Goal: Task Accomplishment & Management: Complete application form

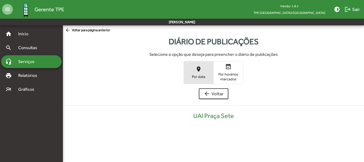
click at [198, 72] on mat-icon "place" at bounding box center [198, 69] width 6 height 6
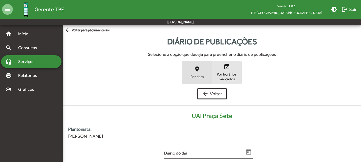
click at [228, 77] on span "Por horários marcados" at bounding box center [226, 77] width 27 height 10
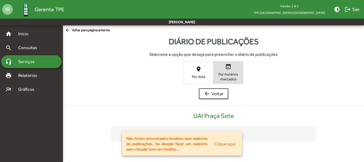
click at [197, 79] on span "Por data" at bounding box center [198, 76] width 27 height 5
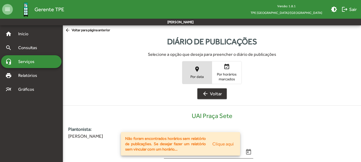
click at [204, 97] on span "arrow_back Voltar" at bounding box center [212, 94] width 20 height 10
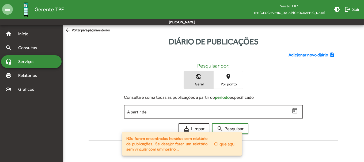
click at [233, 113] on input "A partir de" at bounding box center [208, 112] width 163 height 5
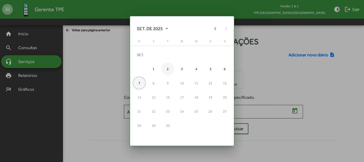
click at [168, 70] on div "2" at bounding box center [167, 69] width 13 height 13
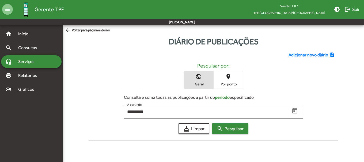
click at [233, 131] on span "search Pesquisar" at bounding box center [230, 129] width 27 height 10
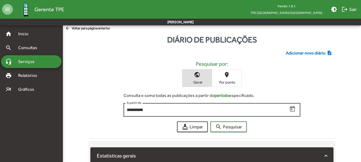
scroll to position [1, 0]
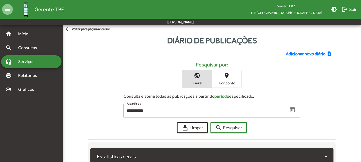
click at [295, 110] on icon "Open calendar" at bounding box center [292, 110] width 7 height 7
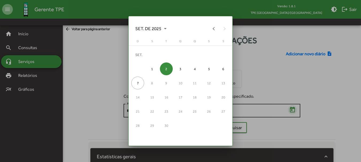
scroll to position [0, 0]
drag, startPoint x: 176, startPoint y: 71, endPoint x: 180, endPoint y: 72, distance: 4.1
click at [177, 71] on div "3" at bounding box center [180, 69] width 13 height 13
type input "**********"
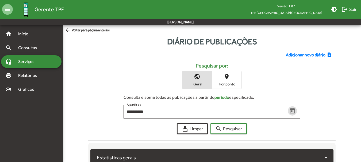
scroll to position [1, 0]
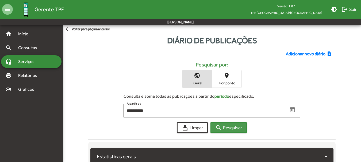
click at [223, 126] on span "search Pesquisar" at bounding box center [228, 128] width 27 height 10
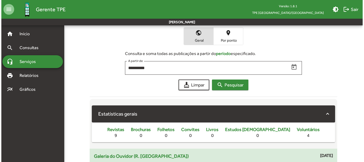
scroll to position [0, 0]
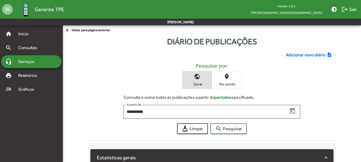
click at [307, 57] on span "Adicionar novo diário" at bounding box center [306, 55] width 40 height 6
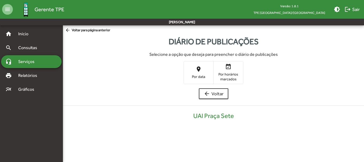
click at [205, 76] on span "Por data" at bounding box center [198, 76] width 27 height 5
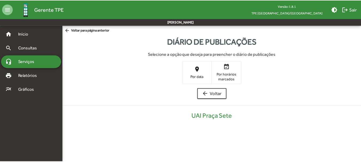
scroll to position [108, 0]
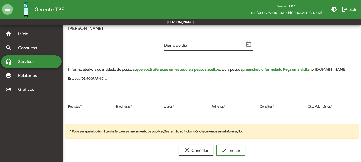
click at [71, 113] on input "*" at bounding box center [88, 114] width 41 height 5
click at [69, 112] on input "***" at bounding box center [88, 114] width 41 height 5
type input "**"
drag, startPoint x: 313, startPoint y: 112, endPoint x: 301, endPoint y: 114, distance: 12.4
click at [301, 114] on div "** Revistas * * Brochuras * * Livros * * Folhetos * * Convites * * Qtd. Voluntá…" at bounding box center [209, 114] width 294 height 22
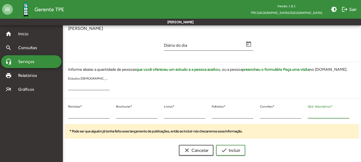
type input "*"
click at [216, 145] on button "check Incluir" at bounding box center [230, 150] width 29 height 11
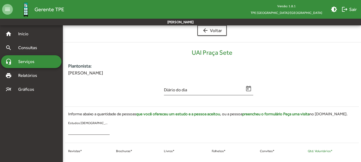
scroll to position [0, 0]
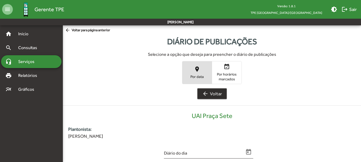
click at [209, 92] on span "arrow_back Voltar" at bounding box center [212, 94] width 20 height 10
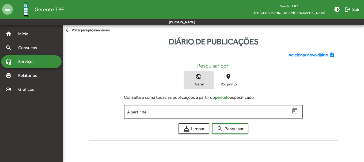
click at [230, 112] on input "A partir de" at bounding box center [208, 112] width 163 height 5
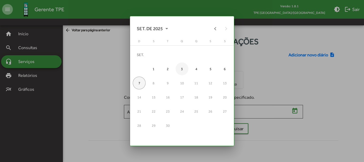
click at [179, 68] on div "3" at bounding box center [181, 69] width 13 height 13
type input "**********"
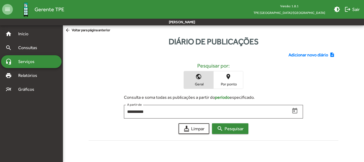
click at [232, 132] on span "search Pesquisar" at bounding box center [230, 129] width 27 height 10
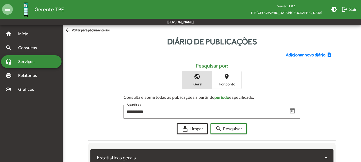
click at [317, 52] on span "Adicionar novo diário" at bounding box center [306, 55] width 40 height 6
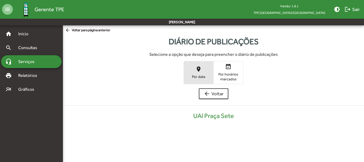
click at [198, 72] on span "place Por data" at bounding box center [198, 72] width 29 height 17
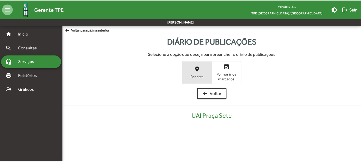
scroll to position [108, 0]
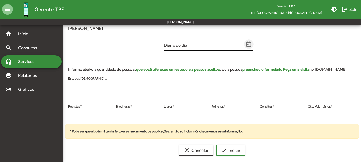
click at [247, 44] on icon "Open calendar" at bounding box center [248, 44] width 7 height 7
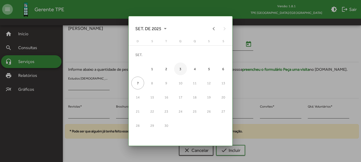
click at [181, 68] on div "3" at bounding box center [180, 69] width 13 height 13
type input "**********"
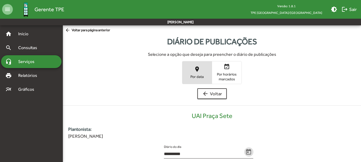
scroll to position [108, 0]
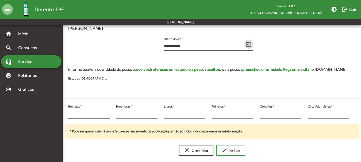
click at [95, 112] on input "*" at bounding box center [88, 114] width 41 height 5
type input "**"
drag, startPoint x: 312, startPoint y: 117, endPoint x: 302, endPoint y: 121, distance: 10.6
click at [302, 121] on div "** Revistas * * Brochuras * * Livros * * Folhetos * * Convites * * Qtd. Voluntá…" at bounding box center [209, 114] width 294 height 22
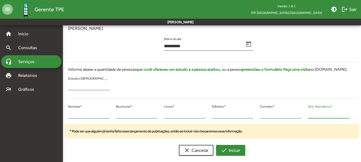
type input "**"
click at [236, 149] on span "check Incluir" at bounding box center [231, 151] width 20 height 10
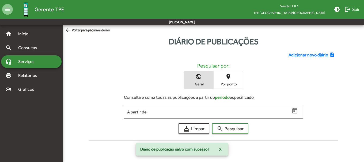
click at [319, 56] on span "Adicionar novo diário" at bounding box center [308, 55] width 40 height 6
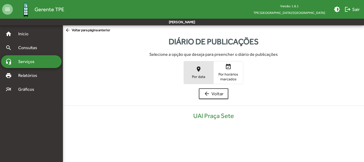
click at [191, 73] on span "place Por data" at bounding box center [198, 72] width 29 height 17
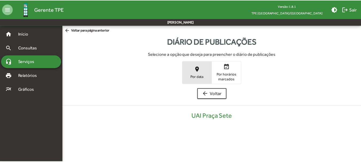
scroll to position [108, 0]
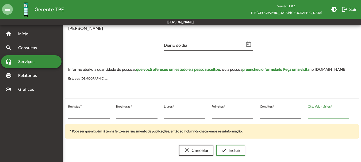
drag, startPoint x: 315, startPoint y: 114, endPoint x: 298, endPoint y: 116, distance: 17.8
click at [298, 116] on div "* Revistas * * Brochuras * * Livros * * Folhetos * * Convites * * Qtd. Voluntár…" at bounding box center [209, 114] width 294 height 22
drag, startPoint x: 311, startPoint y: 115, endPoint x: 297, endPoint y: 117, distance: 14.2
click at [297, 117] on div "* Revistas * * Brochuras * * Livros * * Folhetos * * Convites * * Qtd. Voluntár…" at bounding box center [209, 114] width 294 height 22
type input "**"
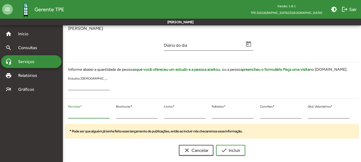
drag, startPoint x: 69, startPoint y: 113, endPoint x: 64, endPoint y: 114, distance: 4.7
click at [64, 114] on div "* Revistas * * Brochuras * * Livros * * Folhetos * * Convites * ** Qtd. Voluntá…" at bounding box center [209, 114] width 294 height 22
type input "**"
click at [225, 147] on span "check Incluir" at bounding box center [231, 151] width 20 height 10
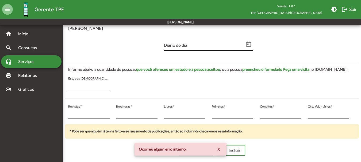
click at [243, 42] on div "Diário do dia" at bounding box center [204, 44] width 80 height 13
click at [249, 44] on icon "Open calendar" at bounding box center [248, 44] width 5 height 6
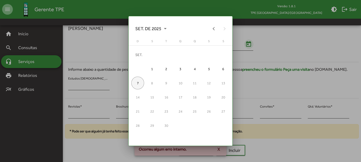
scroll to position [0, 0]
click at [181, 66] on div "3" at bounding box center [180, 69] width 13 height 13
type input "**********"
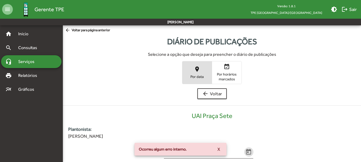
scroll to position [108, 0]
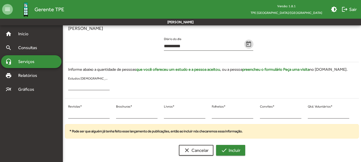
click at [237, 149] on span "check Incluir" at bounding box center [231, 151] width 20 height 10
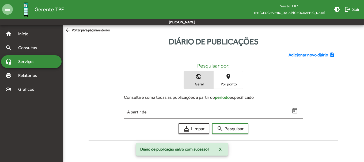
click at [289, 55] on span "Adicionar novo diário" at bounding box center [308, 55] width 40 height 6
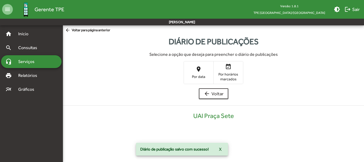
click at [191, 71] on span "place Por data" at bounding box center [198, 72] width 29 height 17
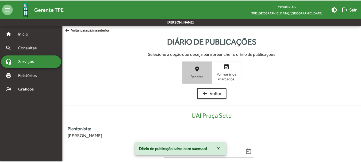
scroll to position [108, 0]
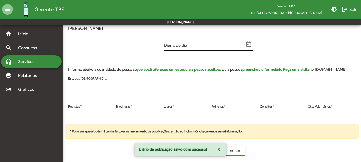
click at [250, 45] on icon "Open calendar" at bounding box center [248, 44] width 7 height 7
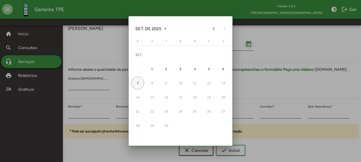
scroll to position [0, 0]
click at [195, 70] on div "4" at bounding box center [194, 69] width 13 height 13
type input "**********"
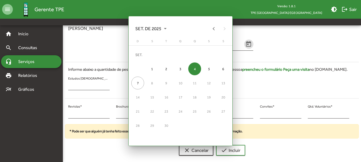
scroll to position [108, 0]
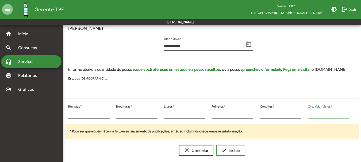
click at [302, 113] on div "* Revistas * * Brochuras * * Livros * * Folhetos * * Convites * * Qtd. Voluntár…" at bounding box center [209, 114] width 294 height 22
type input "*"
drag, startPoint x: 74, startPoint y: 115, endPoint x: 61, endPoint y: 114, distance: 12.9
click at [61, 114] on mat-sidenav-container "**********" at bounding box center [180, 38] width 361 height 243
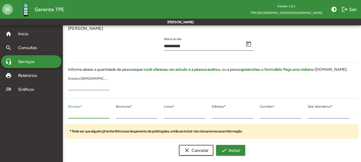
type input "**"
click at [226, 148] on mat-icon "check" at bounding box center [224, 150] width 6 height 6
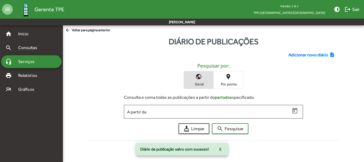
click at [297, 56] on span "Adicionar novo diário" at bounding box center [308, 55] width 40 height 6
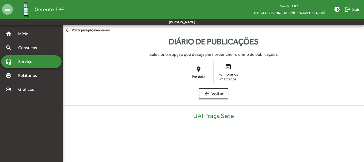
click at [201, 77] on span "Por data" at bounding box center [198, 76] width 27 height 5
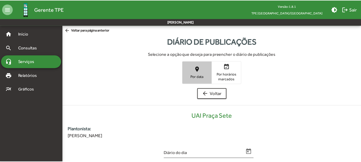
scroll to position [108, 0]
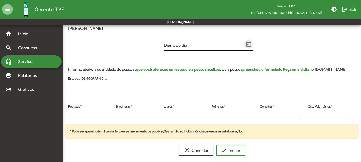
click at [246, 43] on icon "Open calendar" at bounding box center [248, 44] width 5 height 6
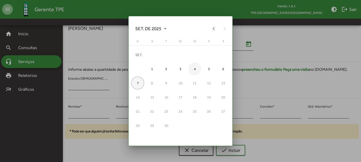
click at [194, 66] on div "4" at bounding box center [194, 69] width 13 height 13
type input "**********"
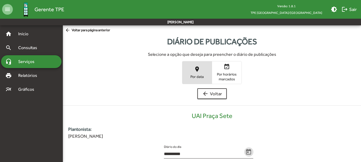
scroll to position [108, 0]
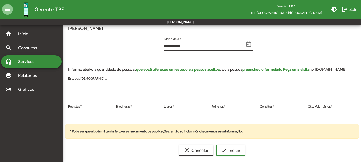
drag, startPoint x: 75, startPoint y: 111, endPoint x: 61, endPoint y: 117, distance: 15.1
click at [60, 116] on mat-sidenav-container "**********" at bounding box center [180, 38] width 361 height 243
click at [83, 114] on input "*" at bounding box center [88, 114] width 41 height 5
drag, startPoint x: 76, startPoint y: 116, endPoint x: 55, endPoint y: 117, distance: 21.7
click at [55, 117] on mat-sidenav-container "**********" at bounding box center [180, 38] width 361 height 243
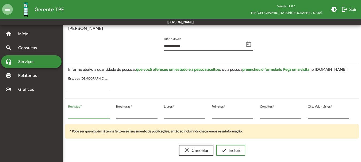
type input "**"
drag, startPoint x: 318, startPoint y: 112, endPoint x: 310, endPoint y: 114, distance: 7.7
click at [311, 114] on input "*" at bounding box center [328, 114] width 41 height 5
drag, startPoint x: 310, startPoint y: 115, endPoint x: 305, endPoint y: 115, distance: 5.6
click at [305, 115] on div "* Qtd. Voluntários *" at bounding box center [329, 114] width 48 height 22
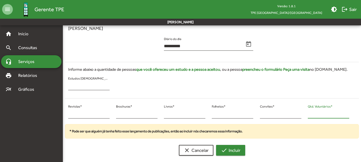
type input "**"
click at [238, 147] on span "check Incluir" at bounding box center [231, 151] width 20 height 10
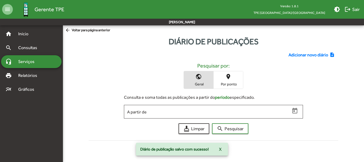
click at [303, 53] on span "Adicionar novo diário" at bounding box center [308, 55] width 40 height 6
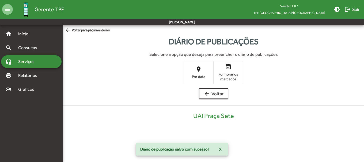
click at [188, 71] on span "place Por data" at bounding box center [198, 72] width 29 height 17
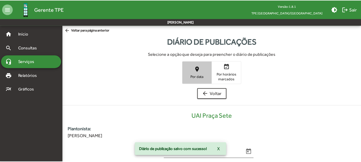
scroll to position [108, 0]
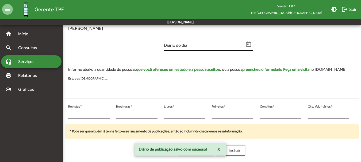
click at [251, 42] on icon "Open calendar" at bounding box center [248, 44] width 5 height 6
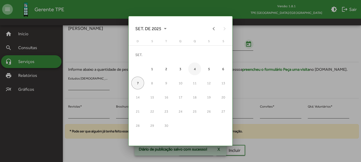
scroll to position [0, 0]
click at [193, 69] on div "4" at bounding box center [194, 69] width 13 height 13
type input "**********"
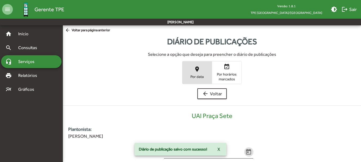
scroll to position [108, 0]
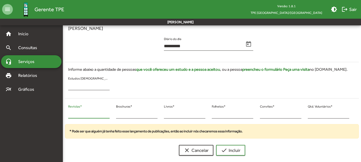
drag, startPoint x: 82, startPoint y: 112, endPoint x: 61, endPoint y: 109, distance: 20.5
click at [61, 109] on mat-sidenav-container "**********" at bounding box center [180, 38] width 361 height 243
type input "**"
drag, startPoint x: 313, startPoint y: 114, endPoint x: 311, endPoint y: 116, distance: 2.9
click at [311, 116] on input "*" at bounding box center [328, 114] width 41 height 5
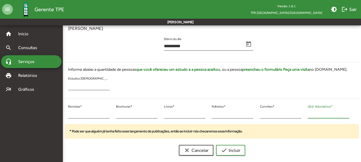
drag, startPoint x: 311, startPoint y: 116, endPoint x: 303, endPoint y: 116, distance: 7.5
click at [303, 116] on div "** Revistas * * Brochuras * * Livros * * Folhetos * * Convites * * Qtd. Voluntá…" at bounding box center [209, 114] width 294 height 22
type input "**"
click at [229, 147] on span "check Incluir" at bounding box center [231, 151] width 20 height 10
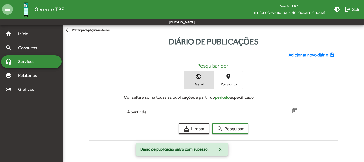
click at [313, 55] on span "Adicionar novo diário" at bounding box center [308, 55] width 40 height 6
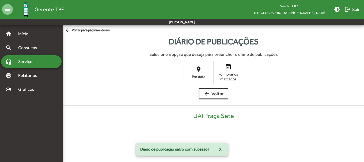
click at [193, 86] on div "Selecione a opção que deseja para preencher o diário de publicações place Por d…" at bounding box center [213, 86] width 301 height 68
click at [202, 71] on span "place Por data" at bounding box center [198, 72] width 29 height 17
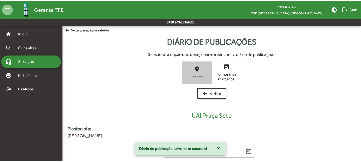
scroll to position [108, 0]
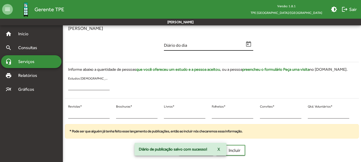
click at [248, 47] on icon "Open calendar" at bounding box center [248, 44] width 5 height 6
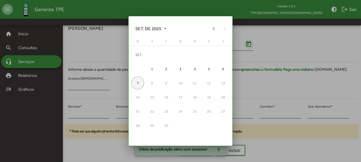
scroll to position [0, 0]
click at [212, 71] on div "5" at bounding box center [208, 69] width 13 height 13
type input "**********"
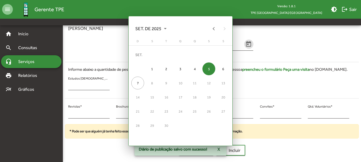
scroll to position [108, 0]
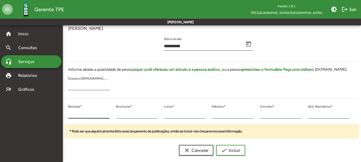
drag, startPoint x: 82, startPoint y: 110, endPoint x: 69, endPoint y: 114, distance: 14.1
click at [69, 114] on div "* Revistas *" at bounding box center [88, 112] width 41 height 13
drag, startPoint x: 70, startPoint y: 114, endPoint x: 63, endPoint y: 113, distance: 6.7
click at [62, 113] on mat-sidenav-container "**********" at bounding box center [180, 38] width 361 height 243
type input "**"
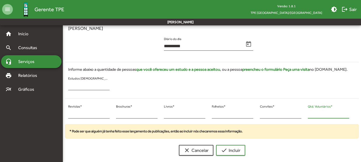
drag, startPoint x: 311, startPoint y: 114, endPoint x: 304, endPoint y: 113, distance: 6.6
click at [305, 113] on div "* Qtd. Voluntários *" at bounding box center [329, 114] width 48 height 22
type input "**"
click at [221, 149] on mat-icon "check" at bounding box center [224, 150] width 6 height 6
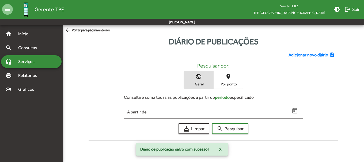
click at [317, 52] on span "Adicionar novo diário" at bounding box center [308, 55] width 40 height 6
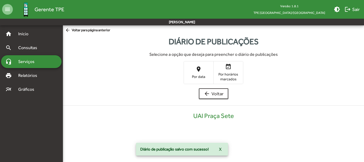
click at [195, 76] on span "Por data" at bounding box center [198, 76] width 27 height 5
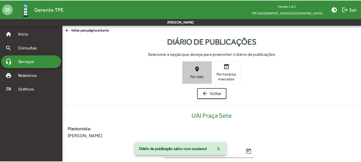
scroll to position [108, 0]
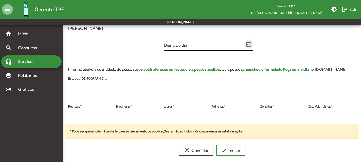
click at [251, 43] on icon "Open calendar" at bounding box center [248, 44] width 7 height 7
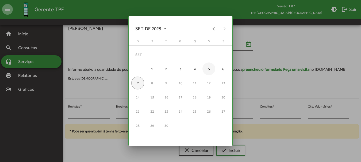
click at [207, 67] on div "5" at bounding box center [208, 69] width 13 height 13
type input "**********"
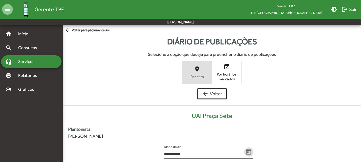
scroll to position [108, 0]
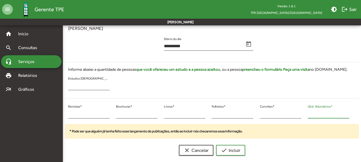
drag, startPoint x: 310, startPoint y: 112, endPoint x: 303, endPoint y: 114, distance: 7.4
click at [303, 114] on div "* Revistas * * Brochuras * * Livros * * Folhetos * * Convites * * Qtd. Voluntár…" at bounding box center [209, 114] width 294 height 22
type input "**"
drag, startPoint x: 73, startPoint y: 117, endPoint x: 59, endPoint y: 118, distance: 14.5
click at [59, 118] on mat-sidenav-container "**********" at bounding box center [180, 38] width 361 height 243
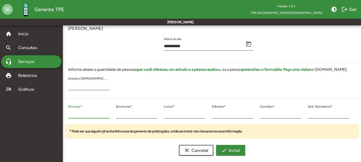
type input "**"
click at [232, 150] on span "check Incluir" at bounding box center [231, 151] width 20 height 10
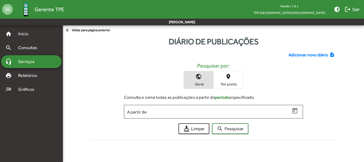
click at [303, 53] on span "Adicionar novo diário" at bounding box center [308, 55] width 40 height 6
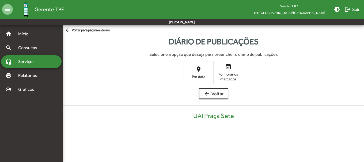
click at [201, 72] on mat-icon "place" at bounding box center [198, 69] width 6 height 6
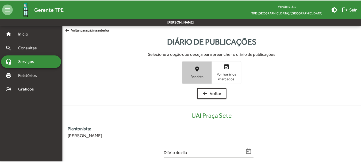
scroll to position [108, 0]
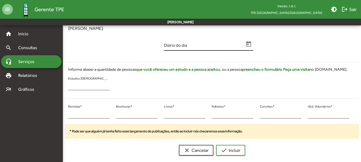
click at [249, 44] on icon "Open calendar" at bounding box center [248, 44] width 5 height 6
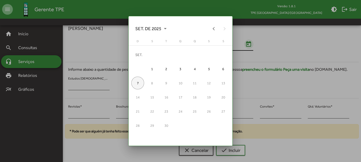
scroll to position [0, 0]
click at [222, 69] on div "6" at bounding box center [223, 69] width 13 height 13
type input "**********"
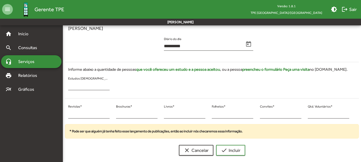
drag, startPoint x: 78, startPoint y: 109, endPoint x: 62, endPoint y: 110, distance: 16.1
click at [62, 110] on mat-sidenav-container "**********" at bounding box center [180, 38] width 361 height 243
click at [66, 109] on div "* Revistas *" at bounding box center [89, 114] width 48 height 22
drag, startPoint x: 71, startPoint y: 113, endPoint x: 68, endPoint y: 114, distance: 3.2
click at [68, 114] on input "*" at bounding box center [88, 114] width 41 height 5
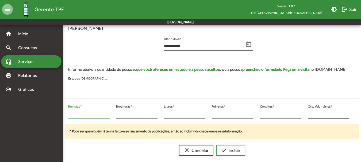
type input "**"
click at [310, 114] on input "*" at bounding box center [328, 114] width 41 height 5
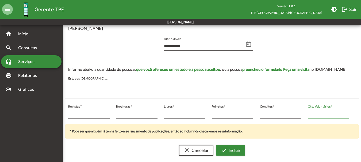
type input "**"
click at [222, 151] on mat-icon "check" at bounding box center [224, 150] width 6 height 6
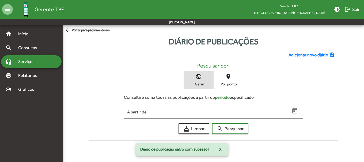
click at [302, 55] on span "Adicionar novo diário" at bounding box center [308, 55] width 40 height 6
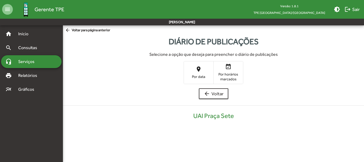
click at [195, 70] on mat-icon "place" at bounding box center [198, 69] width 6 height 6
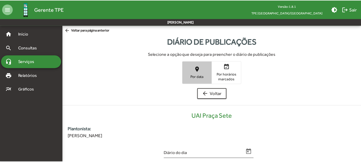
scroll to position [108, 0]
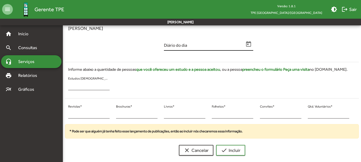
click at [248, 43] on icon "Open calendar" at bounding box center [248, 44] width 7 height 7
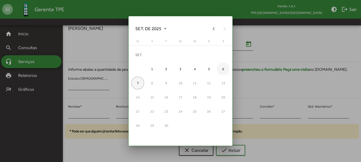
click at [221, 68] on div "6" at bounding box center [223, 69] width 13 height 13
type input "**********"
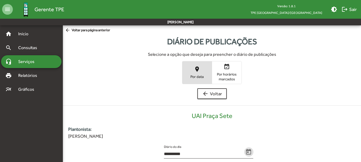
scroll to position [108, 0]
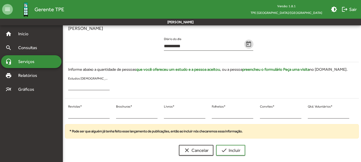
click at [66, 113] on div "* Revistas *" at bounding box center [89, 114] width 48 height 22
type input "**"
drag, startPoint x: 310, startPoint y: 113, endPoint x: 306, endPoint y: 113, distance: 4.3
click at [306, 113] on div "* Qtd. Voluntários *" at bounding box center [329, 114] width 48 height 22
type input "**"
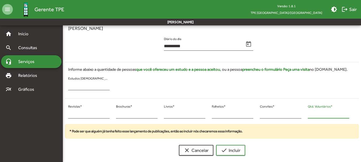
click at [216, 145] on button "check Incluir" at bounding box center [230, 150] width 29 height 11
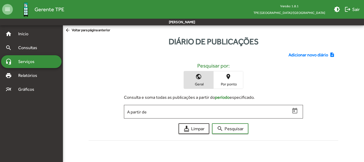
drag, startPoint x: 111, startPoint y: 3, endPoint x: 148, endPoint y: 60, distance: 68.0
click at [148, 60] on div "Adicionar novo diário note_add Pesquisar por: public Geral place Por ponto Cons…" at bounding box center [213, 95] width 256 height 95
click at [317, 54] on span "Adicionar novo diário" at bounding box center [308, 55] width 40 height 6
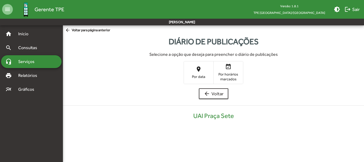
click at [171, 58] on div "Selecione a opção que deseja para preencher o diário de publicações place Por d…" at bounding box center [213, 68] width 292 height 32
click at [199, 72] on mat-icon "place" at bounding box center [198, 69] width 6 height 6
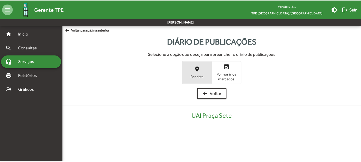
scroll to position [108, 0]
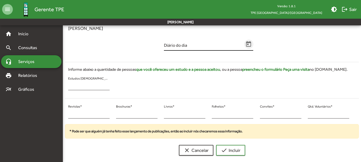
click at [248, 44] on icon "Open calendar" at bounding box center [248, 44] width 5 height 6
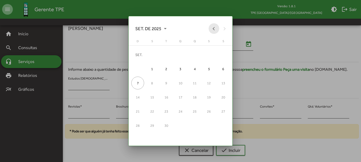
click at [213, 28] on button "Previous month" at bounding box center [214, 28] width 11 height 11
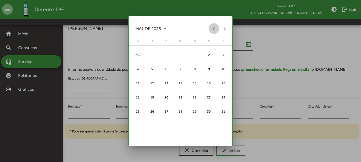
click at [213, 28] on button "Previous month" at bounding box center [214, 28] width 11 height 11
click at [213, 29] on button "Previous month" at bounding box center [214, 28] width 11 height 11
click at [223, 29] on button "Next month" at bounding box center [224, 28] width 11 height 11
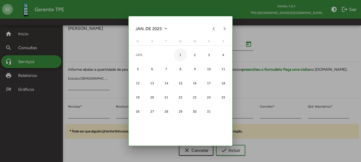
click at [180, 54] on div "1" at bounding box center [180, 54] width 13 height 13
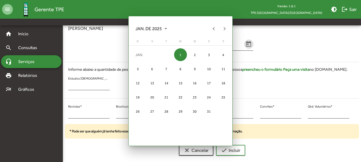
scroll to position [108, 0]
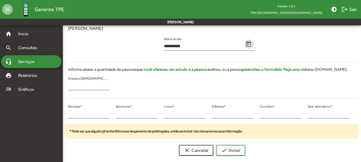
click at [253, 44] on div "**********" at bounding box center [209, 46] width 96 height 22
click at [249, 45] on icon "Open calendar" at bounding box center [248, 44] width 7 height 7
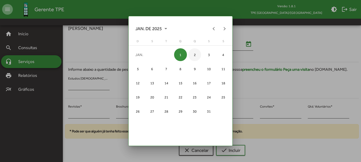
click at [189, 52] on div "2" at bounding box center [194, 54] width 13 height 13
type input "**********"
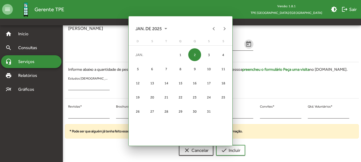
scroll to position [108, 0]
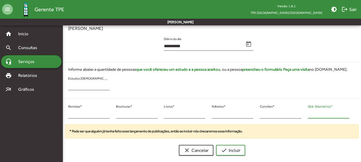
drag, startPoint x: 313, startPoint y: 115, endPoint x: 306, endPoint y: 113, distance: 6.8
click at [306, 113] on div "* Qtd. Voluntários *" at bounding box center [329, 114] width 48 height 22
type input "**"
drag, startPoint x: 130, startPoint y: 113, endPoint x: 116, endPoint y: 115, distance: 14.4
click at [116, 115] on input "*" at bounding box center [136, 114] width 41 height 5
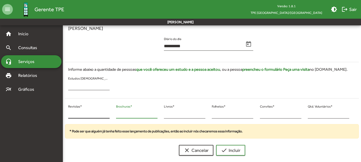
type input "**"
drag, startPoint x: 69, startPoint y: 116, endPoint x: 75, endPoint y: 116, distance: 5.9
click at [75, 116] on input "*" at bounding box center [88, 114] width 41 height 5
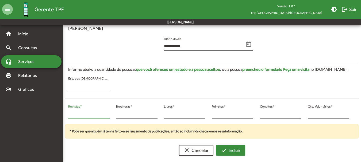
type input "**"
click at [225, 149] on mat-icon "check" at bounding box center [224, 150] width 6 height 6
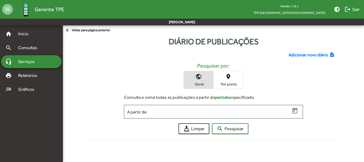
click at [301, 51] on div "Adicionar novo diário note_add Pesquisar por: public Geral place Por ponto Cons…" at bounding box center [213, 95] width 256 height 95
click at [299, 53] on span "Adicionar novo diário" at bounding box center [308, 55] width 40 height 6
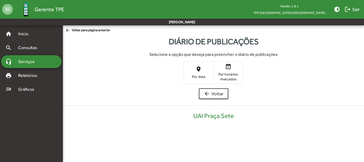
click at [197, 69] on mat-icon "place" at bounding box center [198, 69] width 6 height 6
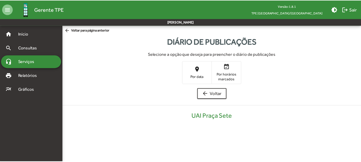
scroll to position [108, 0]
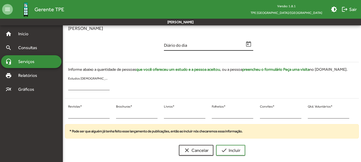
click at [217, 48] on input "Diário do dia" at bounding box center [204, 46] width 80 height 5
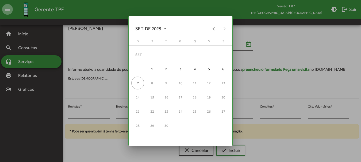
scroll to position [0, 0]
click at [153, 26] on span "SET. DE 2025" at bounding box center [150, 29] width 31 height 10
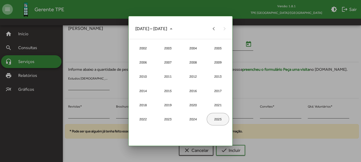
drag, startPoint x: 194, startPoint y: 120, endPoint x: 194, endPoint y: 117, distance: 3.3
click at [194, 120] on div "2024" at bounding box center [193, 119] width 22 height 13
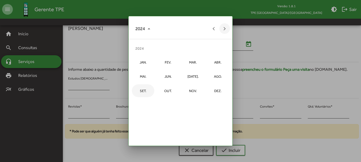
click at [221, 30] on button "Next year" at bounding box center [224, 28] width 11 height 11
click at [144, 61] on div "JAN." at bounding box center [143, 62] width 22 height 13
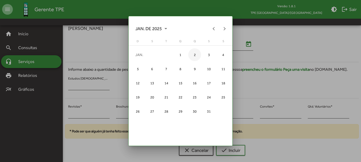
click at [196, 53] on div "2" at bounding box center [194, 54] width 13 height 13
type input "**********"
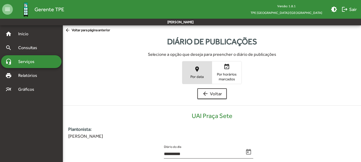
scroll to position [108, 0]
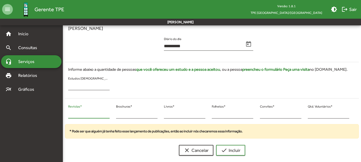
drag, startPoint x: 71, startPoint y: 115, endPoint x: 52, endPoint y: 114, distance: 19.0
click at [52, 114] on mat-sidenav-container "**********" at bounding box center [180, 38] width 361 height 243
type input "**"
drag, startPoint x: 120, startPoint y: 113, endPoint x: 115, endPoint y: 117, distance: 5.8
click at [115, 117] on div "* Brochuras *" at bounding box center [137, 114] width 48 height 22
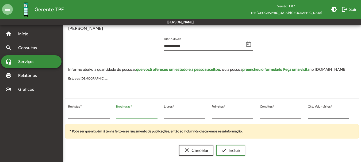
type input "*"
click at [307, 116] on div "* Qtd. Voluntários *" at bounding box center [329, 114] width 48 height 22
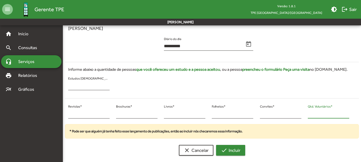
type input "**"
click at [221, 151] on mat-icon "check" at bounding box center [224, 150] width 6 height 6
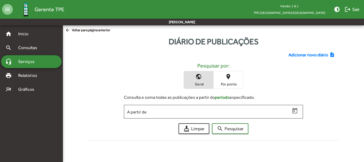
click at [291, 55] on span "Adicionar novo diário" at bounding box center [308, 55] width 40 height 6
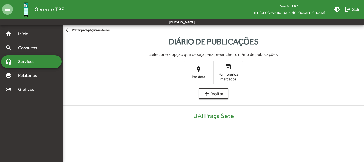
click at [203, 75] on span "Por data" at bounding box center [198, 76] width 27 height 5
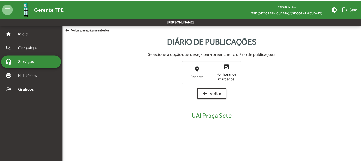
scroll to position [108, 0]
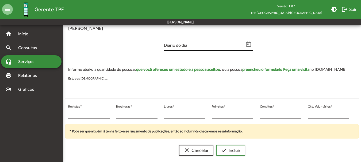
click at [248, 45] on icon "Open calendar" at bounding box center [248, 44] width 5 height 6
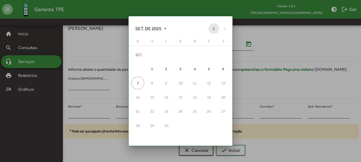
click at [214, 31] on button "Previous month" at bounding box center [214, 28] width 11 height 11
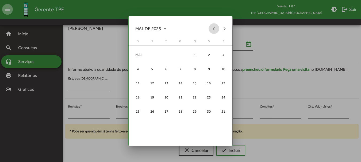
click at [214, 31] on button "Previous month" at bounding box center [214, 28] width 11 height 11
click at [225, 29] on button "Next month" at bounding box center [224, 28] width 11 height 11
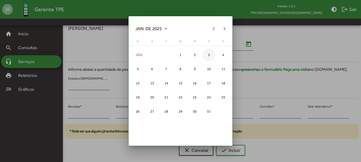
click at [206, 54] on div "3" at bounding box center [208, 54] width 13 height 13
type input "**********"
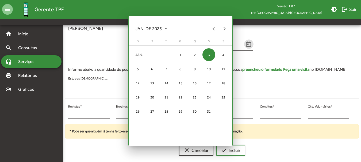
scroll to position [108, 0]
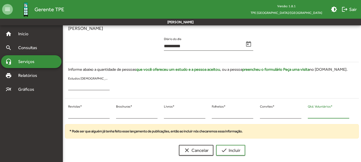
drag, startPoint x: 317, startPoint y: 115, endPoint x: 306, endPoint y: 114, distance: 10.2
click at [306, 114] on div "* Qtd. Voluntários *" at bounding box center [329, 114] width 48 height 22
type input "**"
drag, startPoint x: 75, startPoint y: 114, endPoint x: 62, endPoint y: 111, distance: 13.5
click at [62, 111] on mat-sidenav-container "**********" at bounding box center [180, 38] width 361 height 243
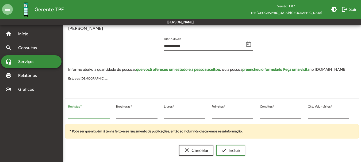
click at [71, 117] on div "* Revistas *" at bounding box center [88, 112] width 41 height 13
click at [70, 115] on input "*" at bounding box center [88, 114] width 41 height 5
drag, startPoint x: 70, startPoint y: 115, endPoint x: 66, endPoint y: 114, distance: 4.6
click at [66, 114] on div "* Revistas *" at bounding box center [89, 114] width 48 height 22
type input "**"
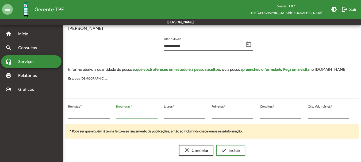
drag, startPoint x: 120, startPoint y: 113, endPoint x: 115, endPoint y: 114, distance: 4.6
click at [115, 114] on div "* Brochuras *" at bounding box center [137, 114] width 48 height 22
type input "*"
click at [222, 154] on span "check Incluir" at bounding box center [231, 151] width 20 height 10
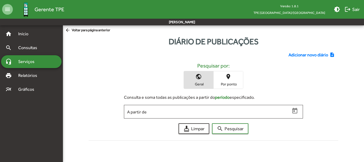
click at [297, 54] on span "Adicionar novo diário" at bounding box center [308, 55] width 40 height 6
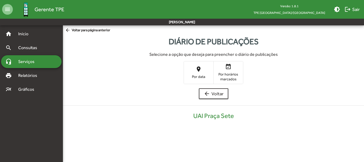
click at [203, 72] on span "place Por data" at bounding box center [198, 72] width 29 height 17
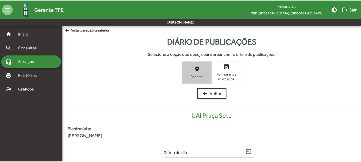
scroll to position [108, 0]
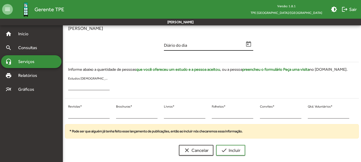
click at [249, 44] on icon "Open calendar" at bounding box center [248, 44] width 7 height 7
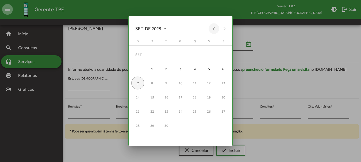
click at [214, 28] on button "Previous month" at bounding box center [214, 28] width 11 height 11
click at [213, 28] on button "Previous month" at bounding box center [214, 28] width 11 height 11
click at [213, 29] on button "Previous month" at bounding box center [214, 28] width 11 height 11
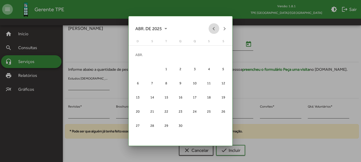
click at [213, 29] on button "Previous month" at bounding box center [214, 28] width 11 height 11
click at [213, 30] on button "Previous month" at bounding box center [214, 28] width 11 height 11
click at [221, 28] on button "Next month" at bounding box center [224, 28] width 11 height 11
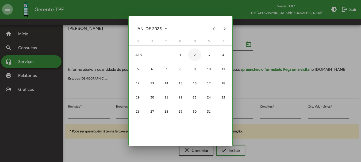
click at [204, 54] on div "3" at bounding box center [208, 54] width 13 height 13
type input "**********"
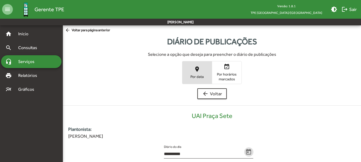
scroll to position [108, 0]
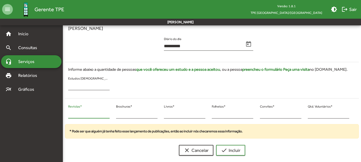
drag, startPoint x: 64, startPoint y: 114, endPoint x: 56, endPoint y: 113, distance: 8.8
click at [52, 113] on mat-sidenav-container "**********" at bounding box center [180, 38] width 361 height 243
type input "**"
drag, startPoint x: 121, startPoint y: 114, endPoint x: 116, endPoint y: 114, distance: 5.6
click at [116, 114] on div "* Brochuras *" at bounding box center [137, 114] width 48 height 22
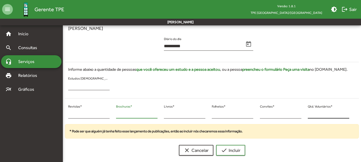
type input "**"
drag, startPoint x: 310, startPoint y: 114, endPoint x: 300, endPoint y: 114, distance: 10.4
click at [300, 114] on div "** Revistas * ** Brochuras * * Livros * * Folhetos * * Convites * * Qtd. Volunt…" at bounding box center [209, 114] width 294 height 22
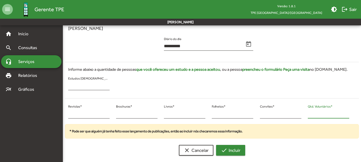
type input "**"
click at [232, 151] on span "check Incluir" at bounding box center [231, 151] width 20 height 10
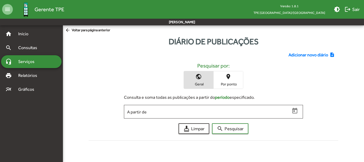
click at [301, 55] on span "Adicionar novo diário" at bounding box center [308, 55] width 40 height 6
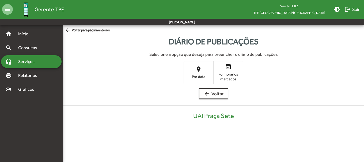
click at [189, 67] on span "place Por data" at bounding box center [198, 72] width 29 height 17
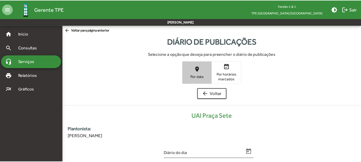
scroll to position [108, 0]
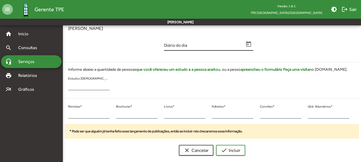
click at [250, 46] on icon "Open calendar" at bounding box center [248, 44] width 7 height 7
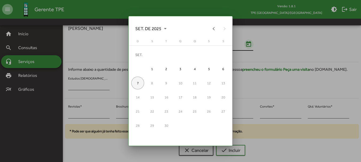
scroll to position [0, 0]
click at [213, 29] on button "Previous month" at bounding box center [214, 28] width 11 height 11
click at [212, 29] on button "Previous month" at bounding box center [214, 28] width 11 height 11
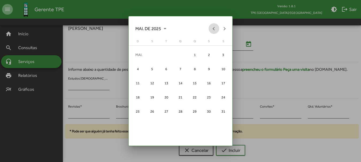
click at [212, 29] on button "Previous month" at bounding box center [214, 28] width 11 height 11
click at [133, 65] on div "5" at bounding box center [137, 69] width 13 height 13
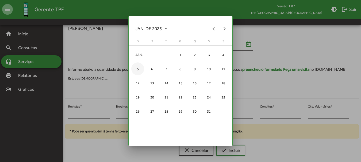
type input "**********"
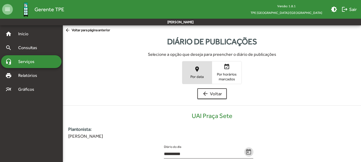
scroll to position [108, 0]
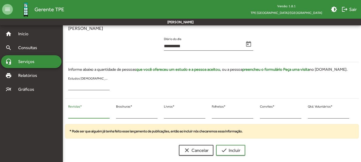
click at [67, 113] on div "* Revistas *" at bounding box center [89, 114] width 48 height 22
type input "**"
drag, startPoint x: 122, startPoint y: 114, endPoint x: 115, endPoint y: 115, distance: 6.6
click at [115, 115] on div "* Brochuras *" at bounding box center [137, 114] width 48 height 22
type input "*"
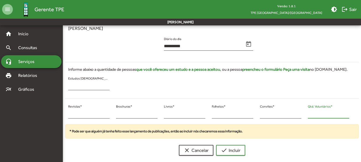
drag, startPoint x: 315, startPoint y: 114, endPoint x: 309, endPoint y: 115, distance: 7.0
click at [309, 115] on input "*" at bounding box center [328, 114] width 41 height 5
type input "*"
click at [217, 148] on div "clear Cancelar check Incluir" at bounding box center [212, 150] width 294 height 11
click at [229, 150] on span "check Incluir" at bounding box center [231, 151] width 20 height 10
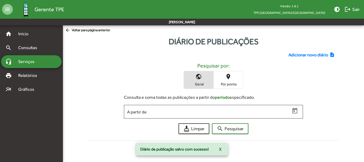
click at [290, 55] on span "Adicionar novo diário" at bounding box center [308, 55] width 40 height 6
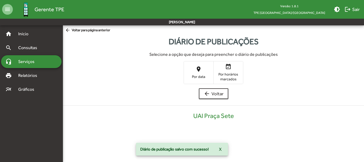
click at [199, 67] on mat-icon "place" at bounding box center [198, 69] width 6 height 6
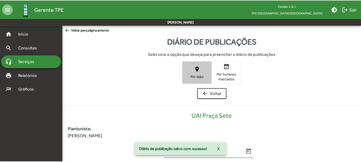
scroll to position [108, 0]
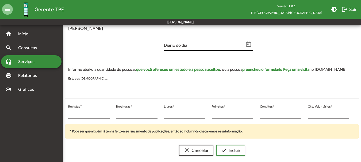
drag, startPoint x: 185, startPoint y: 43, endPoint x: 213, endPoint y: 47, distance: 28.3
click at [191, 44] on div "Diário do dia" at bounding box center [204, 44] width 80 height 13
drag, startPoint x: 233, startPoint y: 47, endPoint x: 230, endPoint y: 48, distance: 3.0
click at [230, 48] on input "Diário do dia" at bounding box center [204, 46] width 80 height 5
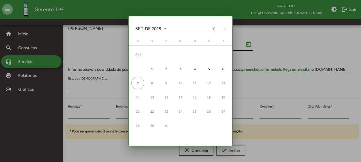
scroll to position [0, 0]
click at [213, 28] on button "Previous month" at bounding box center [214, 28] width 11 height 11
click at [213, 30] on button "Previous month" at bounding box center [214, 28] width 11 height 11
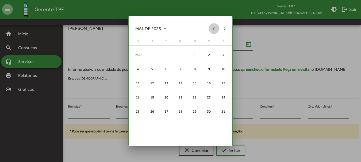
click at [213, 30] on button "Previous month" at bounding box center [214, 28] width 11 height 11
click at [212, 31] on button "Previous month" at bounding box center [214, 28] width 11 height 11
click at [211, 31] on button "Previous month" at bounding box center [214, 28] width 11 height 11
click at [153, 67] on div "6" at bounding box center [152, 69] width 13 height 13
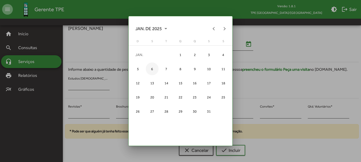
type input "**********"
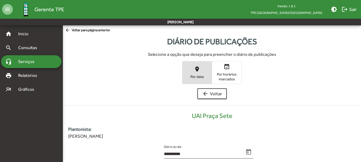
scroll to position [108, 0]
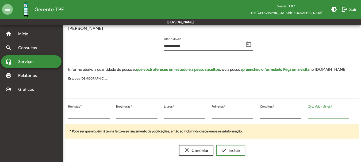
drag, startPoint x: 313, startPoint y: 116, endPoint x: 300, endPoint y: 115, distance: 12.9
click at [300, 115] on div "* Revistas * * Brochuras * * Livros * * Folhetos * * Convites * * Qtd. Voluntár…" at bounding box center [209, 114] width 294 height 22
type input "**"
drag, startPoint x: 69, startPoint y: 114, endPoint x: 62, endPoint y: 113, distance: 7.3
click at [62, 113] on mat-sidenav-container "**********" at bounding box center [180, 38] width 361 height 243
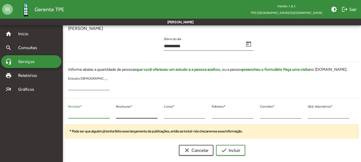
type input "**"
drag, startPoint x: 119, startPoint y: 114, endPoint x: 110, endPoint y: 114, distance: 9.7
click at [110, 114] on div "** Revistas * * Brochuras * * Livros * * Folhetos * * Convites * ** Qtd. Volunt…" at bounding box center [209, 114] width 294 height 22
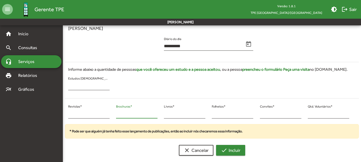
type input "*"
drag, startPoint x: 228, startPoint y: 149, endPoint x: 232, endPoint y: 151, distance: 4.6
click at [228, 149] on span "check Incluir" at bounding box center [231, 151] width 20 height 10
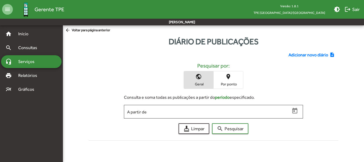
click at [294, 55] on span "Adicionar novo diário" at bounding box center [308, 55] width 40 height 6
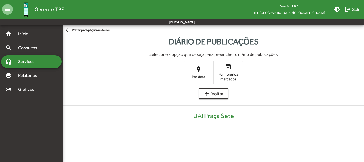
click at [196, 74] on span "Por data" at bounding box center [198, 76] width 27 height 5
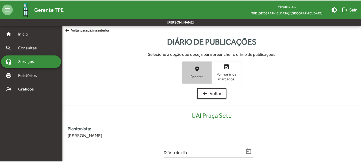
scroll to position [108, 0]
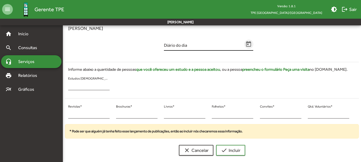
click at [247, 45] on icon "Open calendar" at bounding box center [248, 44] width 7 height 7
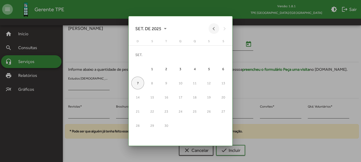
click at [216, 31] on button "Previous month" at bounding box center [214, 28] width 11 height 11
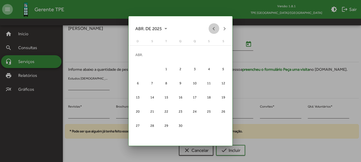
click at [216, 31] on button "Previous month" at bounding box center [214, 28] width 11 height 11
click at [215, 30] on button "Previous month" at bounding box center [214, 28] width 11 height 11
click at [163, 66] on div "7" at bounding box center [166, 69] width 13 height 13
type input "**********"
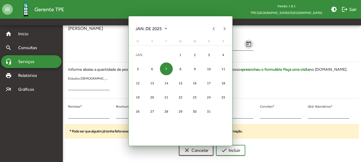
scroll to position [108, 0]
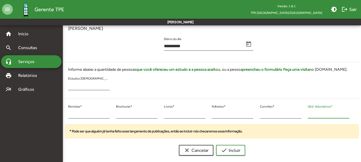
click at [303, 114] on div "* Revistas * * Brochuras * * Livros * * Folhetos * * Convites * * Qtd. Voluntár…" at bounding box center [209, 114] width 294 height 22
type input "**"
drag, startPoint x: 72, startPoint y: 114, endPoint x: 67, endPoint y: 114, distance: 5.7
click at [67, 114] on div "* Revistas *" at bounding box center [89, 114] width 48 height 22
type input "**"
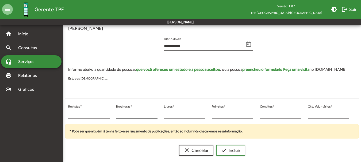
drag, startPoint x: 128, startPoint y: 111, endPoint x: 118, endPoint y: 112, distance: 10.2
click at [118, 112] on div "* Brochuras *" at bounding box center [136, 112] width 41 height 13
click at [115, 115] on div "* Brochuras *" at bounding box center [137, 114] width 48 height 22
drag, startPoint x: 120, startPoint y: 115, endPoint x: 118, endPoint y: 115, distance: 2.7
click at [118, 115] on input "*" at bounding box center [136, 114] width 41 height 5
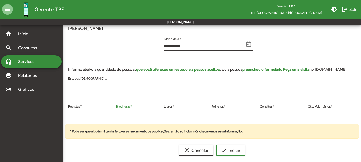
drag, startPoint x: 117, startPoint y: 115, endPoint x: 124, endPoint y: 115, distance: 7.2
click at [124, 115] on input "*" at bounding box center [136, 114] width 41 height 5
type input "**"
drag, startPoint x: 227, startPoint y: 150, endPoint x: 224, endPoint y: 149, distance: 3.3
click at [227, 149] on mat-icon "check" at bounding box center [224, 150] width 6 height 6
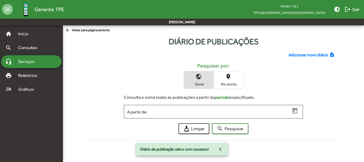
click at [299, 58] on span "Adicionar novo diário" at bounding box center [308, 55] width 40 height 6
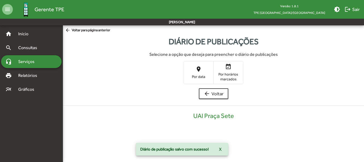
click at [204, 70] on span "place Por data" at bounding box center [198, 72] width 29 height 17
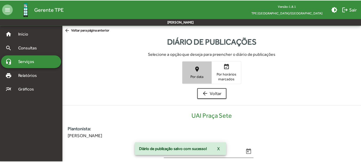
scroll to position [108, 0]
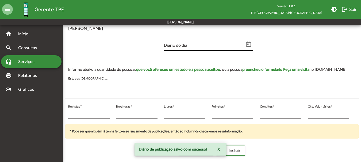
click at [250, 44] on icon "Open calendar" at bounding box center [248, 44] width 7 height 7
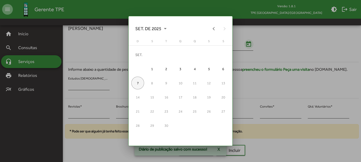
scroll to position [0, 0]
click at [212, 28] on button "Previous month" at bounding box center [214, 28] width 11 height 11
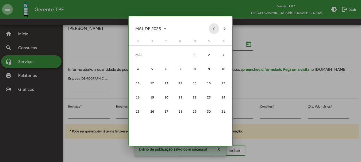
click at [212, 28] on button "Previous month" at bounding box center [214, 28] width 11 height 11
click at [211, 30] on button "Previous month" at bounding box center [214, 28] width 11 height 11
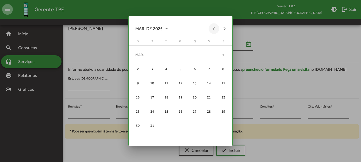
click at [211, 30] on button "Previous month" at bounding box center [214, 28] width 11 height 11
click at [166, 69] on div "7" at bounding box center [166, 69] width 13 height 13
type input "**********"
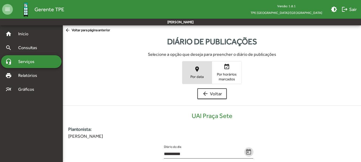
scroll to position [108, 0]
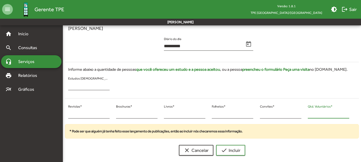
drag, startPoint x: 313, startPoint y: 113, endPoint x: 304, endPoint y: 115, distance: 9.1
click at [304, 115] on div "* Revistas * * Brochuras * * Livros * * Folhetos * * Convites * * Qtd. Voluntár…" at bounding box center [209, 114] width 294 height 22
type input "**"
click at [65, 113] on div "* Revistas *" at bounding box center [89, 114] width 48 height 22
type input "**"
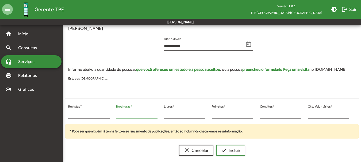
click at [117, 114] on input "*" at bounding box center [136, 114] width 41 height 5
drag, startPoint x: 121, startPoint y: 115, endPoint x: 116, endPoint y: 115, distance: 4.8
click at [117, 115] on input "**" at bounding box center [136, 114] width 41 height 5
type input "*"
click at [236, 152] on span "check Incluir" at bounding box center [231, 151] width 20 height 10
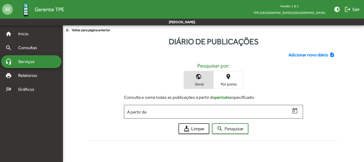
click at [292, 53] on span "Adicionar novo diário" at bounding box center [308, 55] width 40 height 6
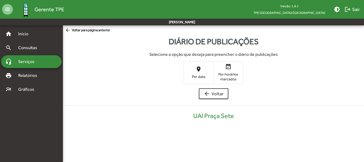
click at [196, 71] on mat-icon "place" at bounding box center [198, 69] width 6 height 6
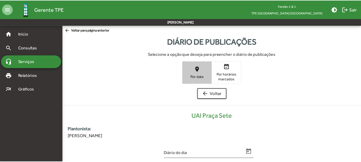
scroll to position [108, 0]
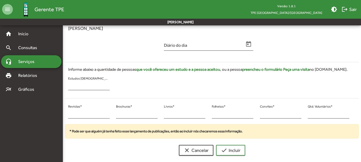
click at [254, 45] on div "Diário do dia" at bounding box center [209, 46] width 96 height 22
click at [246, 39] on div "Diário do dia" at bounding box center [208, 43] width 89 height 16
click at [246, 45] on icon "Open calendar" at bounding box center [248, 44] width 5 height 6
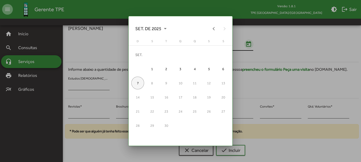
scroll to position [0, 0]
click at [213, 28] on button "Previous month" at bounding box center [214, 28] width 11 height 11
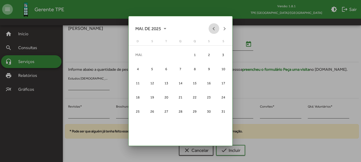
click at [213, 28] on button "Previous month" at bounding box center [214, 28] width 11 height 11
click at [212, 28] on button "Previous month" at bounding box center [214, 28] width 11 height 11
click at [211, 29] on button "Previous month" at bounding box center [214, 28] width 11 height 11
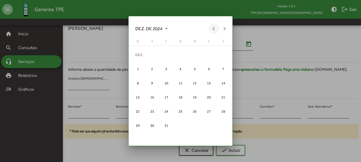
click at [211, 29] on button "Previous month" at bounding box center [214, 28] width 11 height 11
click at [226, 26] on button "Next month" at bounding box center [224, 28] width 11 height 11
click at [226, 27] on button "Next month" at bounding box center [224, 28] width 11 height 11
click at [178, 66] on div "8" at bounding box center [180, 69] width 13 height 13
type input "**********"
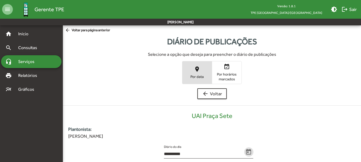
scroll to position [108, 0]
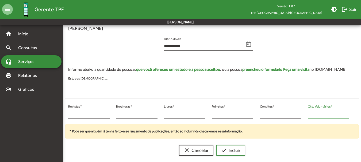
drag, startPoint x: 312, startPoint y: 113, endPoint x: 307, endPoint y: 118, distance: 6.6
click at [306, 117] on div "* Qtd. Voluntários *" at bounding box center [329, 114] width 48 height 22
type input "**"
drag, startPoint x: 77, startPoint y: 131, endPoint x: 77, endPoint y: 120, distance: 11.0
click at [78, 122] on div "**********" at bounding box center [212, 87] width 294 height 138
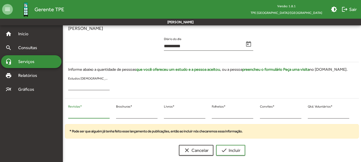
click at [73, 113] on input "*" at bounding box center [88, 114] width 41 height 5
drag, startPoint x: 73, startPoint y: 114, endPoint x: 62, endPoint y: 119, distance: 12.2
click at [60, 118] on mat-sidenav-container "**********" at bounding box center [180, 38] width 361 height 243
type input "**"
click at [117, 115] on input "*" at bounding box center [136, 114] width 41 height 5
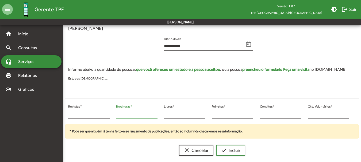
click at [115, 115] on div "* Brochuras *" at bounding box center [137, 114] width 48 height 22
type input "*"
click at [218, 147] on button "check Incluir" at bounding box center [230, 150] width 29 height 11
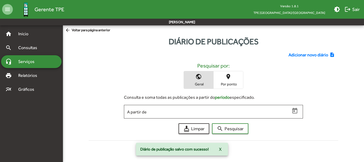
click at [297, 56] on span "Adicionar novo diário" at bounding box center [308, 55] width 40 height 6
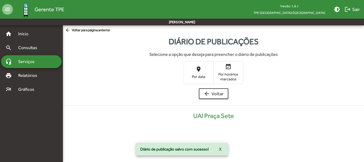
click at [189, 68] on span "place Por data" at bounding box center [198, 72] width 29 height 17
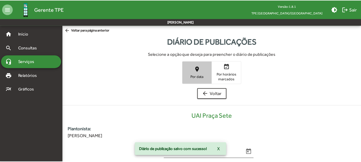
scroll to position [108, 0]
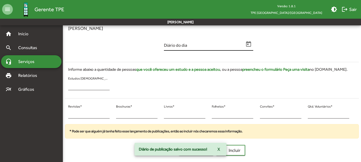
click at [252, 44] on span "Open calendar" at bounding box center [248, 44] width 9 height 7
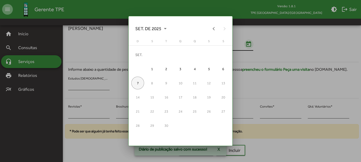
scroll to position [0, 0]
click at [214, 28] on button "Previous month" at bounding box center [214, 28] width 11 height 11
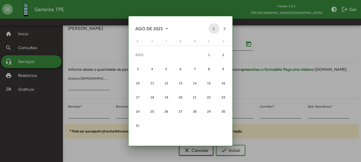
click at [214, 28] on button "Previous month" at bounding box center [214, 28] width 11 height 11
click at [213, 29] on button "Previous month" at bounding box center [214, 28] width 11 height 11
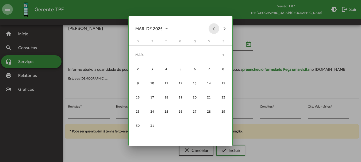
click at [213, 29] on button "Previous month" at bounding box center [214, 28] width 11 height 11
click at [181, 69] on div "8" at bounding box center [180, 69] width 13 height 13
type input "**********"
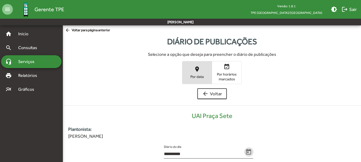
scroll to position [108, 0]
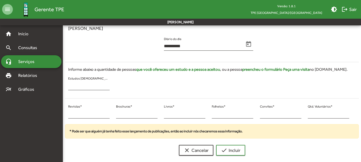
drag, startPoint x: 180, startPoint y: 69, endPoint x: 183, endPoint y: 71, distance: 2.8
click at [183, 71] on strong "que você ofereceu um estudo e a pessoa aceitou" at bounding box center [178, 69] width 84 height 5
drag, startPoint x: 71, startPoint y: 115, endPoint x: 65, endPoint y: 115, distance: 5.6
click at [65, 115] on div "* Revistas *" at bounding box center [89, 114] width 48 height 22
type input "**"
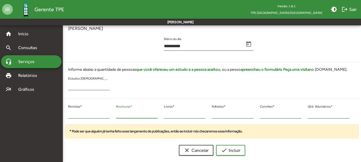
drag, startPoint x: 133, startPoint y: 114, endPoint x: 120, endPoint y: 116, distance: 13.2
click at [121, 116] on input "*" at bounding box center [136, 114] width 41 height 5
drag, startPoint x: 120, startPoint y: 116, endPoint x: 114, endPoint y: 115, distance: 6.4
click at [114, 115] on div "* Brochuras *" at bounding box center [137, 114] width 48 height 22
type input "*"
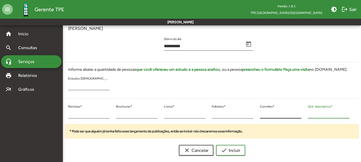
drag, startPoint x: 309, startPoint y: 115, endPoint x: 299, endPoint y: 118, distance: 9.8
click at [299, 118] on div "** Revistas * * Brochuras * * Livros * * Folhetos * * Convites * * Qtd. Voluntá…" at bounding box center [209, 114] width 294 height 22
type input "*"
click at [231, 153] on span "check Incluir" at bounding box center [231, 151] width 20 height 10
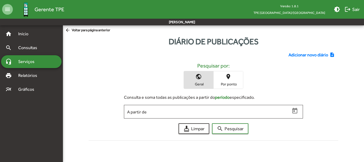
drag, startPoint x: 303, startPoint y: 50, endPoint x: 301, endPoint y: 53, distance: 4.2
click at [303, 50] on div "Adicionar novo diário note_add Pesquisar por: public Geral place Por ponto Cons…" at bounding box center [213, 95] width 256 height 95
click at [300, 55] on span "Adicionar novo diário" at bounding box center [308, 55] width 40 height 6
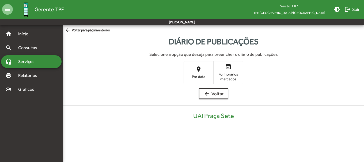
click at [200, 69] on mat-icon "place" at bounding box center [198, 69] width 6 height 6
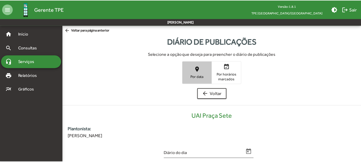
scroll to position [108, 0]
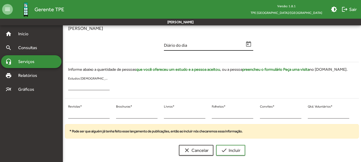
click at [251, 42] on icon "Open calendar" at bounding box center [248, 44] width 7 height 7
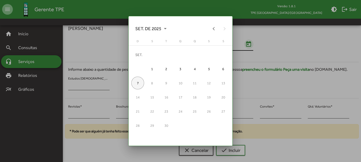
scroll to position [0, 0]
click at [212, 30] on button "Previous month" at bounding box center [214, 28] width 11 height 11
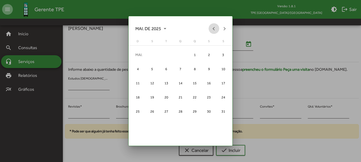
click at [212, 30] on button "Previous month" at bounding box center [214, 28] width 11 height 11
click at [167, 70] on div "7" at bounding box center [166, 69] width 13 height 13
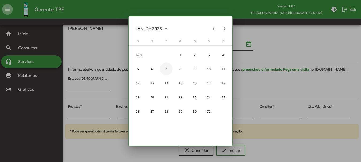
type input "**********"
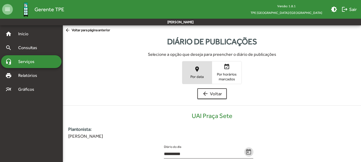
scroll to position [108, 0]
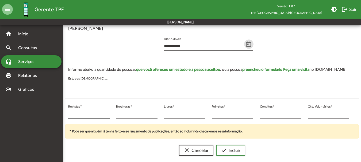
click at [81, 115] on input "*" at bounding box center [88, 114] width 41 height 5
type input "**"
click at [113, 115] on div "* Brochuras *" at bounding box center [137, 114] width 48 height 22
type input "*"
drag, startPoint x: 310, startPoint y: 115, endPoint x: 298, endPoint y: 114, distance: 11.8
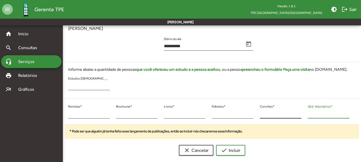
click at [298, 114] on div "** Revistas * * Brochuras * * Livros * * Folhetos * * Convites * * Qtd. Voluntá…" at bounding box center [209, 114] width 294 height 22
type input "**"
drag, startPoint x: 233, startPoint y: 151, endPoint x: 237, endPoint y: 150, distance: 3.3
click at [233, 150] on span "check Incluir" at bounding box center [231, 151] width 20 height 10
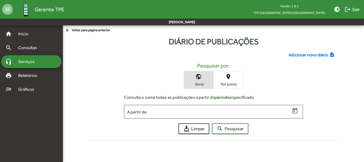
click at [291, 55] on span "Adicionar novo diário" at bounding box center [308, 55] width 40 height 6
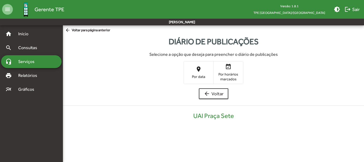
click at [202, 73] on span "place Por data" at bounding box center [198, 72] width 29 height 17
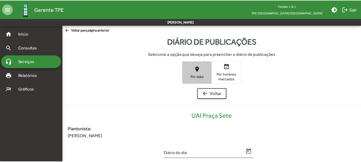
scroll to position [108, 0]
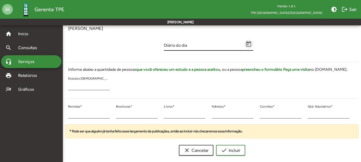
click at [244, 43] on span "Open calendar" at bounding box center [248, 44] width 9 height 7
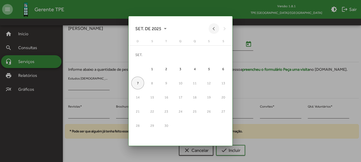
click at [214, 26] on button "Previous month" at bounding box center [214, 28] width 11 height 11
click at [213, 26] on button "Previous month" at bounding box center [214, 28] width 11 height 11
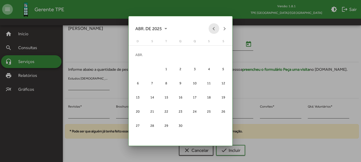
click at [213, 26] on button "Previous month" at bounding box center [214, 28] width 11 height 11
click at [185, 66] on div "8" at bounding box center [180, 69] width 13 height 13
type input "**********"
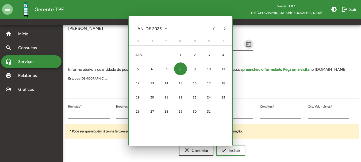
scroll to position [108, 0]
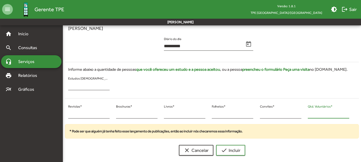
click at [308, 114] on input "*" at bounding box center [328, 114] width 41 height 5
type input "*"
drag, startPoint x: 71, startPoint y: 111, endPoint x: 67, endPoint y: 111, distance: 4.0
click at [66, 111] on div "* Revistas *" at bounding box center [89, 114] width 48 height 22
drag, startPoint x: 76, startPoint y: 114, endPoint x: 70, endPoint y: 113, distance: 6.2
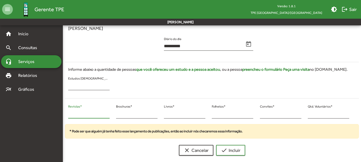
click at [70, 113] on input "*" at bounding box center [88, 114] width 41 height 5
drag, startPoint x: 72, startPoint y: 114, endPoint x: 65, endPoint y: 114, distance: 7.2
click at [65, 114] on div "* Revistas * * Brochuras * * Livros * * Folhetos * * Convites * * Qtd. Voluntár…" at bounding box center [209, 114] width 294 height 22
type input "**"
drag, startPoint x: 118, startPoint y: 112, endPoint x: 104, endPoint y: 112, distance: 14.4
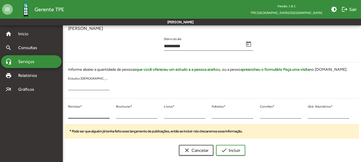
click at [103, 112] on div "** Revistas * * Brochuras * * Livros * * Folhetos * * Convites * * Qtd. Voluntá…" at bounding box center [209, 114] width 294 height 22
drag, startPoint x: 122, startPoint y: 117, endPoint x: 120, endPoint y: 114, distance: 3.8
click at [121, 115] on div "* Brochuras *" at bounding box center [136, 112] width 41 height 13
drag, startPoint x: 119, startPoint y: 114, endPoint x: 114, endPoint y: 114, distance: 4.8
click at [114, 114] on div "* Brochuras *" at bounding box center [137, 114] width 48 height 22
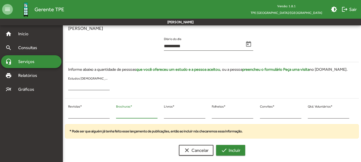
type input "*"
click at [231, 148] on span "check Incluir" at bounding box center [231, 151] width 20 height 10
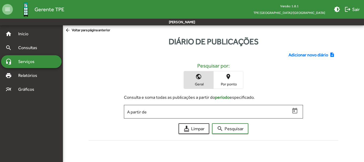
click at [313, 56] on span "Adicionar novo diário" at bounding box center [308, 55] width 40 height 6
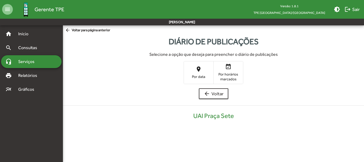
click at [203, 74] on span "place Por data" at bounding box center [198, 72] width 29 height 17
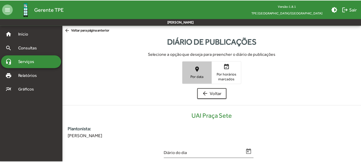
scroll to position [108, 0]
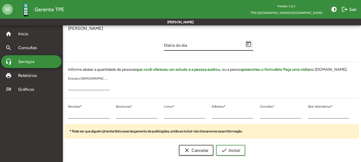
drag, startPoint x: 247, startPoint y: 46, endPoint x: 241, endPoint y: 46, distance: 5.9
click at [241, 46] on div "Diário do dia" at bounding box center [208, 43] width 89 height 16
click at [249, 45] on icon "Open calendar" at bounding box center [248, 44] width 7 height 7
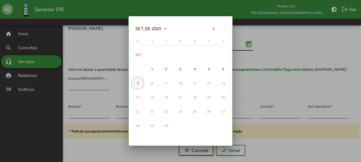
scroll to position [0, 0]
drag, startPoint x: 157, startPoint y: 27, endPoint x: 156, endPoint y: 37, distance: 9.6
click at [156, 27] on span "SET. DE 2025" at bounding box center [150, 29] width 31 height 10
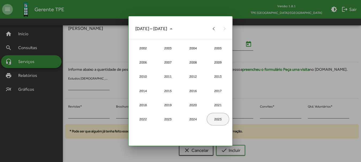
click at [222, 120] on div "2025" at bounding box center [218, 119] width 22 height 13
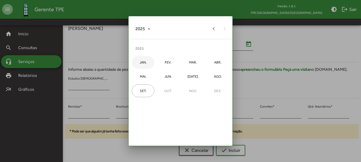
click at [147, 66] on div "JAN." at bounding box center [143, 62] width 22 height 13
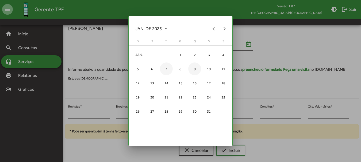
click at [192, 68] on div "9" at bounding box center [194, 69] width 13 height 13
type input "**********"
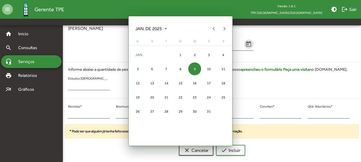
scroll to position [108, 0]
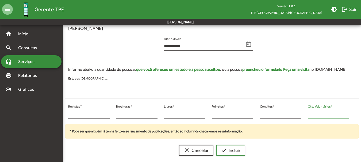
drag, startPoint x: 317, startPoint y: 115, endPoint x: 310, endPoint y: 115, distance: 7.0
click at [310, 115] on input "*" at bounding box center [328, 114] width 41 height 5
click at [309, 115] on input "*" at bounding box center [328, 114] width 41 height 5
drag, startPoint x: 313, startPoint y: 116, endPoint x: 306, endPoint y: 116, distance: 7.0
click at [306, 116] on div "* Qtd. Voluntários *" at bounding box center [329, 114] width 48 height 22
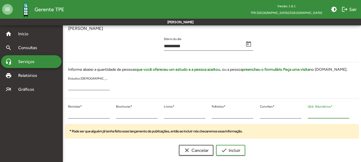
type input "**"
drag, startPoint x: 76, startPoint y: 120, endPoint x: 73, endPoint y: 115, distance: 6.5
click at [73, 115] on div "* Revistas *" at bounding box center [88, 114] width 41 height 22
drag, startPoint x: 73, startPoint y: 114, endPoint x: 69, endPoint y: 114, distance: 3.7
click at [69, 114] on input "*" at bounding box center [88, 114] width 41 height 5
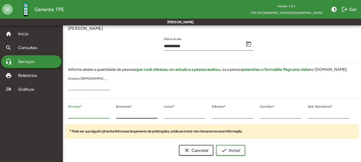
type input "**"
drag, startPoint x: 118, startPoint y: 114, endPoint x: 113, endPoint y: 115, distance: 5.4
click at [113, 114] on div "* Brochuras *" at bounding box center [137, 114] width 48 height 22
type input "*"
click at [246, 151] on div "clear Cancelar check Incluir" at bounding box center [212, 150] width 294 height 11
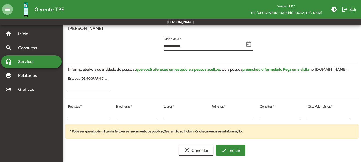
click at [236, 152] on span "check Incluir" at bounding box center [231, 151] width 20 height 10
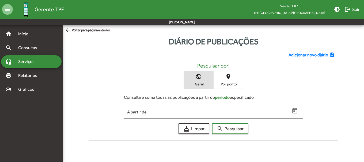
click at [297, 54] on span "Adicionar novo diário" at bounding box center [308, 55] width 40 height 6
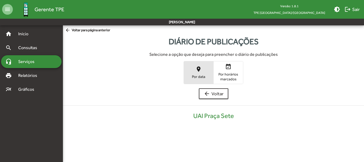
click at [207, 66] on span "place Por data" at bounding box center [198, 72] width 29 height 17
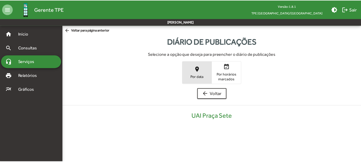
scroll to position [108, 0]
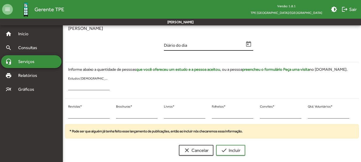
click at [191, 47] on input "Diário do dia" at bounding box center [204, 46] width 80 height 5
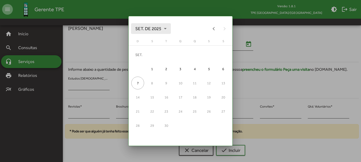
drag, startPoint x: 148, startPoint y: 28, endPoint x: 156, endPoint y: 36, distance: 11.2
click at [149, 29] on span "SET. DE 2025" at bounding box center [150, 29] width 31 height 10
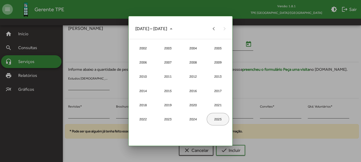
drag, startPoint x: 222, startPoint y: 122, endPoint x: 220, endPoint y: 120, distance: 2.8
click at [222, 121] on div "2025" at bounding box center [218, 119] width 22 height 13
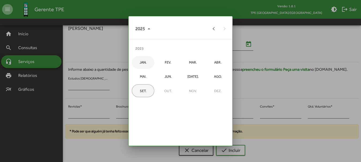
click at [144, 66] on div "JAN." at bounding box center [143, 62] width 22 height 13
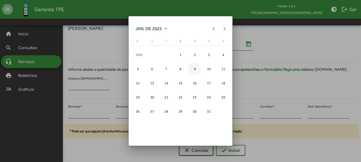
click at [194, 69] on div "9" at bounding box center [194, 69] width 13 height 13
type input "**********"
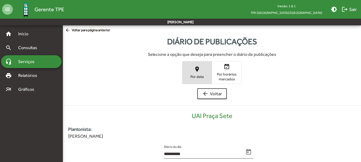
scroll to position [108, 0]
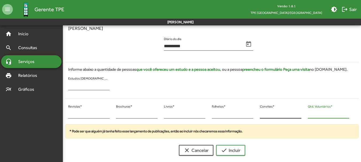
drag, startPoint x: 317, startPoint y: 113, endPoint x: 299, endPoint y: 115, distance: 18.5
click at [299, 115] on div "* Revistas * * Brochuras * * Livros * * Folhetos * * Convites * * Qtd. Voluntár…" at bounding box center [209, 114] width 294 height 22
type input "**"
click at [69, 114] on input "*" at bounding box center [88, 114] width 41 height 5
type input "**"
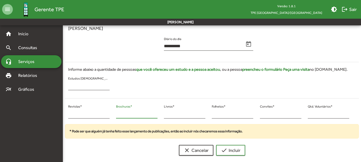
drag, startPoint x: 120, startPoint y: 114, endPoint x: 117, endPoint y: 114, distance: 3.7
click at [117, 114] on input "*" at bounding box center [136, 114] width 41 height 5
type input "*"
click at [218, 151] on button "check Incluir" at bounding box center [230, 150] width 29 height 11
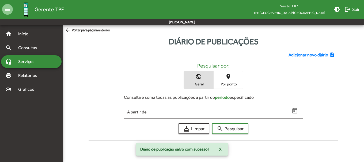
click at [306, 56] on span "Adicionar novo diário" at bounding box center [308, 55] width 40 height 6
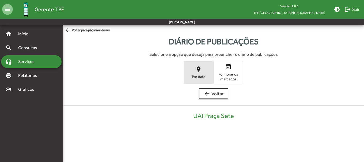
click at [194, 77] on span "Por data" at bounding box center [198, 76] width 27 height 5
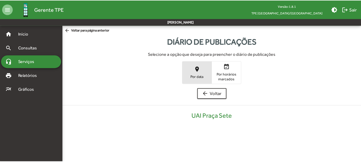
scroll to position [108, 0]
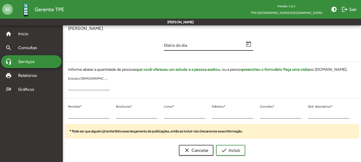
click at [245, 43] on span "Open calendar" at bounding box center [248, 44] width 9 height 7
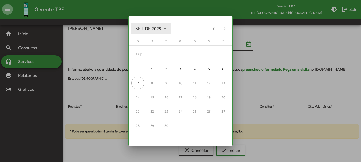
drag, startPoint x: 158, startPoint y: 24, endPoint x: 162, endPoint y: 33, distance: 9.8
click at [161, 26] on span "SET. DE 2025" at bounding box center [150, 29] width 31 height 10
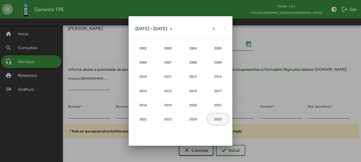
click at [216, 124] on div "2025" at bounding box center [218, 119] width 22 height 13
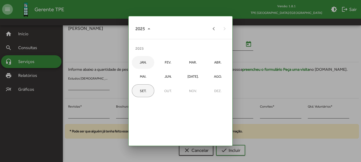
click at [141, 61] on div "JAN." at bounding box center [143, 62] width 22 height 13
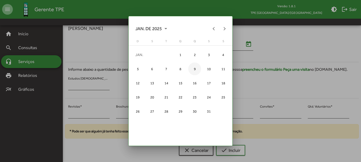
click at [196, 70] on div "9" at bounding box center [194, 69] width 13 height 13
type input "**********"
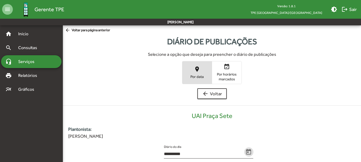
scroll to position [108, 0]
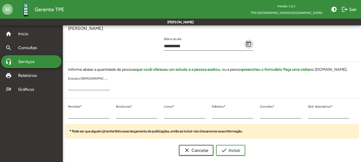
click at [306, 114] on div "* Revistas * * Brochuras * * Livros * * Folhetos * * Convites * * Qtd. Voluntár…" at bounding box center [209, 114] width 294 height 22
click at [307, 115] on div "* Qtd. Voluntários *" at bounding box center [329, 114] width 48 height 22
type input "**"
drag, startPoint x: 65, startPoint y: 118, endPoint x: 67, endPoint y: 115, distance: 3.3
click at [65, 116] on div "* Revistas *" at bounding box center [89, 114] width 48 height 22
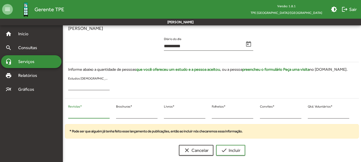
click at [68, 114] on input "*" at bounding box center [88, 114] width 41 height 5
drag, startPoint x: 68, startPoint y: 115, endPoint x: 64, endPoint y: 113, distance: 3.8
click at [64, 114] on div "* Revistas * * Brochuras * * Livros * * Folhetos * * Convites * ** Qtd. Voluntá…" at bounding box center [209, 114] width 294 height 22
drag, startPoint x: 72, startPoint y: 117, endPoint x: 66, endPoint y: 115, distance: 6.5
click at [65, 115] on div "* Revistas *" at bounding box center [89, 114] width 48 height 22
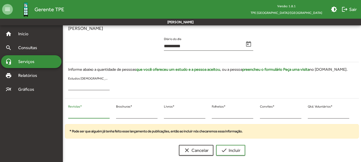
type input "*"
click at [115, 114] on div "* Brochuras *" at bounding box center [137, 114] width 48 height 22
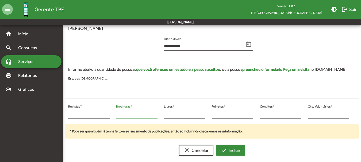
type input "*"
click at [226, 149] on mat-icon "check" at bounding box center [224, 150] width 6 height 6
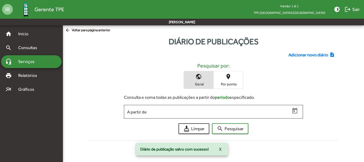
click at [300, 52] on span "Adicionar novo diário" at bounding box center [308, 55] width 40 height 6
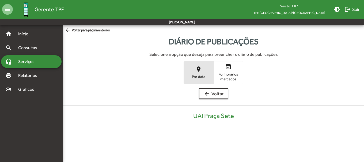
click at [201, 71] on mat-icon "place" at bounding box center [198, 69] width 6 height 6
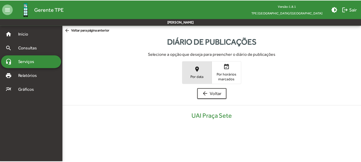
scroll to position [108, 0]
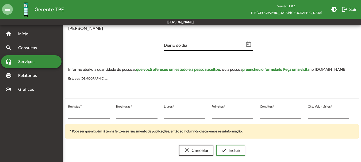
click at [247, 42] on icon "Open calendar" at bounding box center [248, 44] width 5 height 6
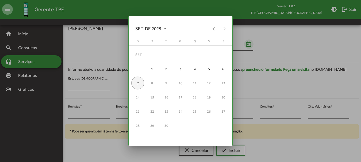
scroll to position [0, 0]
click at [155, 27] on span "SET. DE 2025" at bounding box center [150, 29] width 31 height 10
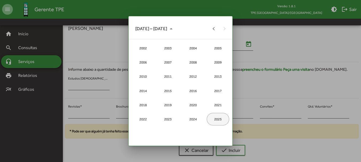
click at [219, 118] on div "2025" at bounding box center [218, 119] width 22 height 13
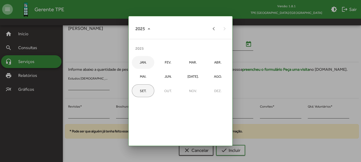
click at [138, 62] on div "JAN." at bounding box center [143, 62] width 22 height 13
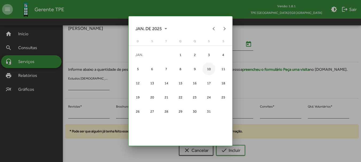
click at [207, 66] on div "10" at bounding box center [208, 69] width 13 height 13
type input "**********"
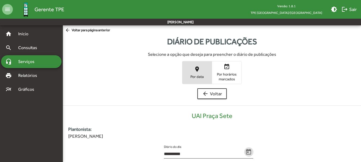
scroll to position [108, 0]
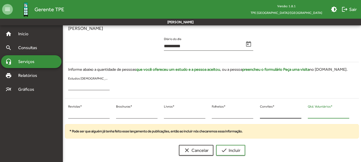
drag, startPoint x: 306, startPoint y: 115, endPoint x: 300, endPoint y: 116, distance: 6.2
click at [298, 115] on div "* Revistas * * Brochuras * * Livros * * Folhetos * * Convites * * Qtd. Voluntár…" at bounding box center [209, 114] width 294 height 22
type input "*"
drag, startPoint x: 75, startPoint y: 114, endPoint x: 65, endPoint y: 117, distance: 10.1
click at [65, 117] on div "* Revistas *" at bounding box center [89, 114] width 48 height 22
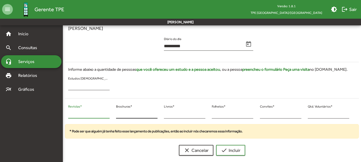
type input "**"
drag, startPoint x: 125, startPoint y: 114, endPoint x: 118, endPoint y: 114, distance: 6.2
click at [118, 114] on input "*" at bounding box center [136, 114] width 41 height 5
drag, startPoint x: 118, startPoint y: 115, endPoint x: 113, endPoint y: 114, distance: 5.4
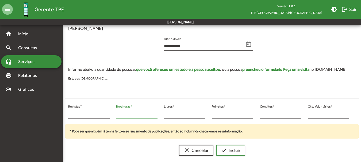
click at [113, 114] on div "** Revistas * * Brochuras * * Livros * * Folhetos * * Convites * * Qtd. Voluntá…" at bounding box center [209, 114] width 294 height 22
type input "**"
click at [216, 145] on button "check Incluir" at bounding box center [230, 150] width 29 height 11
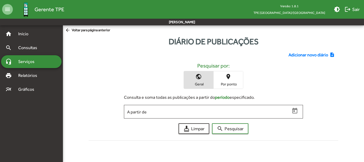
click at [297, 54] on span "Adicionar novo diário" at bounding box center [308, 55] width 40 height 6
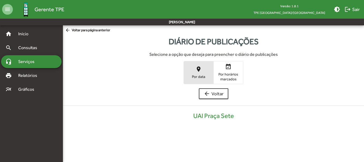
click at [187, 75] on span "Por data" at bounding box center [198, 76] width 27 height 5
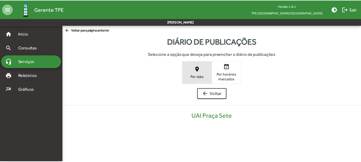
scroll to position [108, 0]
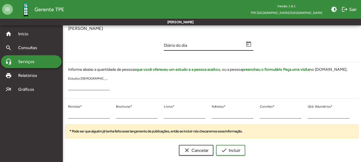
click at [250, 47] on icon "Open calendar" at bounding box center [248, 44] width 5 height 6
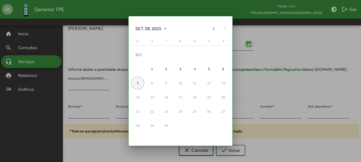
scroll to position [0, 0]
click at [210, 30] on button "Previous month" at bounding box center [214, 28] width 11 height 11
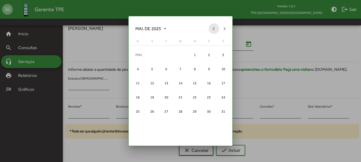
click at [210, 30] on button "Previous month" at bounding box center [214, 28] width 11 height 11
click at [222, 72] on div "11" at bounding box center [223, 69] width 13 height 13
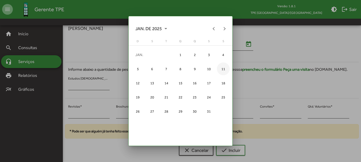
type input "**********"
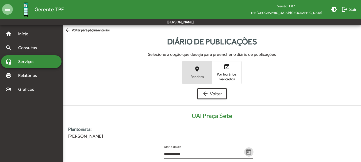
scroll to position [108, 0]
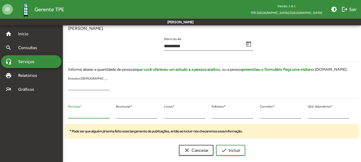
drag, startPoint x: 70, startPoint y: 114, endPoint x: 68, endPoint y: 115, distance: 2.9
click at [67, 115] on div "* Revistas *" at bounding box center [89, 114] width 48 height 22
type input "**"
drag, startPoint x: 120, startPoint y: 115, endPoint x: 113, endPoint y: 115, distance: 7.0
click at [113, 115] on div "* Brochuras *" at bounding box center [137, 114] width 48 height 22
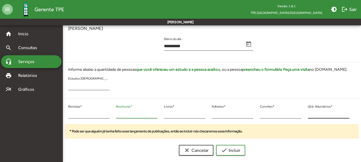
type input "**"
drag, startPoint x: 317, startPoint y: 113, endPoint x: 299, endPoint y: 114, distance: 18.5
click at [299, 114] on div "** Revistas * ** Brochuras * * Livros * * Folhetos * * Convites * * Qtd. Volunt…" at bounding box center [209, 114] width 294 height 22
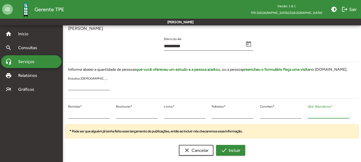
type input "**"
click at [234, 150] on span "check Incluir" at bounding box center [231, 151] width 20 height 10
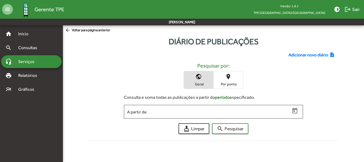
click at [301, 50] on div "Adicionar novo diário note_add Pesquisar por: public Geral place Por ponto Cons…" at bounding box center [213, 95] width 256 height 95
click at [301, 55] on span "Adicionar novo diário" at bounding box center [308, 55] width 40 height 6
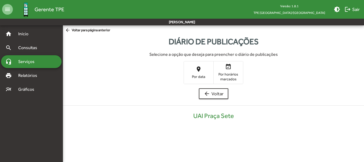
click at [207, 68] on span "place Por data" at bounding box center [198, 72] width 29 height 17
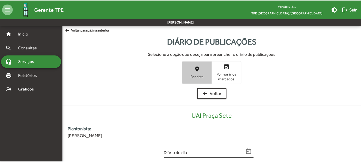
scroll to position [108, 0]
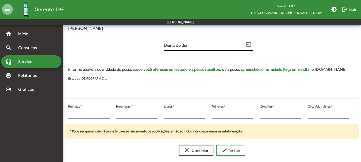
click at [251, 45] on icon "Open calendar" at bounding box center [248, 44] width 5 height 6
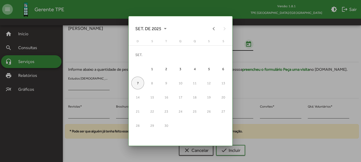
scroll to position [0, 0]
click at [214, 30] on button "Previous month" at bounding box center [214, 28] width 11 height 11
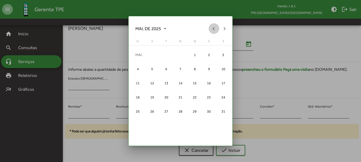
click at [214, 30] on button "Previous month" at bounding box center [214, 28] width 11 height 11
click at [213, 32] on button "Previous month" at bounding box center [214, 28] width 11 height 11
click at [213, 33] on button "Previous month" at bounding box center [214, 28] width 11 height 11
click at [139, 83] on div "12" at bounding box center [137, 83] width 13 height 13
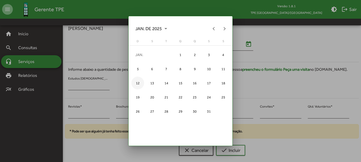
type input "**********"
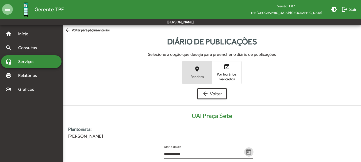
scroll to position [108, 0]
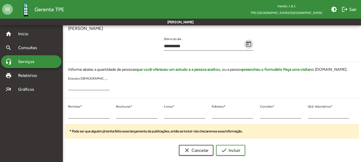
click at [302, 115] on div "* Revistas * * Brochuras * * Livros * * Folhetos * * Convites * * Qtd. Voluntár…" at bounding box center [209, 114] width 294 height 22
type input "*"
drag, startPoint x: 72, startPoint y: 116, endPoint x: 68, endPoint y: 115, distance: 4.6
click at [68, 115] on div "* Revistas *" at bounding box center [89, 114] width 48 height 22
type input "*"
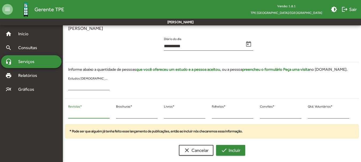
click at [234, 148] on span "check Incluir" at bounding box center [231, 151] width 20 height 10
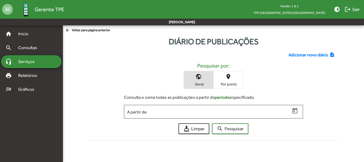
click at [315, 53] on span "Adicionar novo diário" at bounding box center [308, 55] width 40 height 6
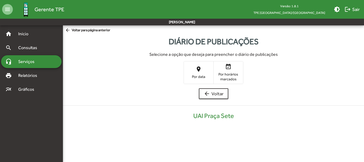
click at [195, 72] on span "place Por data" at bounding box center [198, 72] width 29 height 17
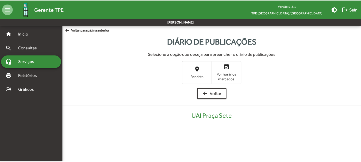
scroll to position [108, 0]
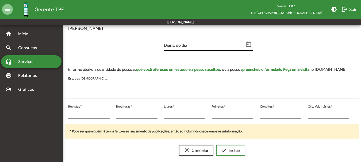
click at [245, 44] on icon "Open calendar" at bounding box center [248, 44] width 7 height 7
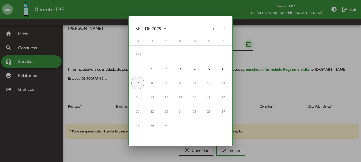
scroll to position [0, 0]
click at [149, 30] on span "SET. DE 2025" at bounding box center [150, 29] width 31 height 10
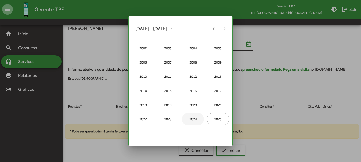
click at [193, 118] on div "2024" at bounding box center [193, 119] width 22 height 13
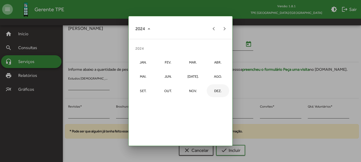
click at [223, 93] on div "DEZ." at bounding box center [218, 90] width 22 height 13
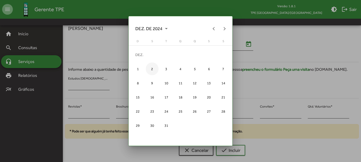
click at [153, 70] on div "2" at bounding box center [152, 69] width 13 height 13
type input "**********"
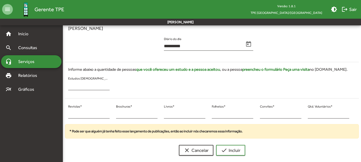
drag, startPoint x: 313, startPoint y: 109, endPoint x: 307, endPoint y: 116, distance: 9.3
click at [307, 116] on div "* Qtd. Voluntários *" at bounding box center [329, 114] width 48 height 22
drag, startPoint x: 309, startPoint y: 116, endPoint x: 305, endPoint y: 115, distance: 3.8
click at [305, 115] on div "* Qtd. Voluntários *" at bounding box center [329, 114] width 48 height 22
type input "*"
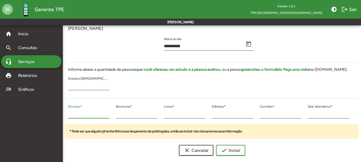
click at [68, 114] on div "* Revistas *" at bounding box center [89, 114] width 48 height 22
type input "*"
drag, startPoint x: 169, startPoint y: 117, endPoint x: 164, endPoint y: 117, distance: 4.8
click at [164, 117] on div "* Livros *" at bounding box center [184, 112] width 41 height 13
click at [165, 115] on input "*" at bounding box center [184, 114] width 41 height 5
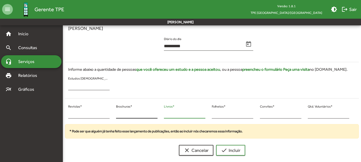
click at [156, 116] on div "* Revistas * * Brochuras * * Livros * * Folhetos * * Convites * * Qtd. Voluntár…" at bounding box center [209, 114] width 294 height 22
type input "*"
click at [220, 145] on button "check Incluir" at bounding box center [230, 150] width 29 height 11
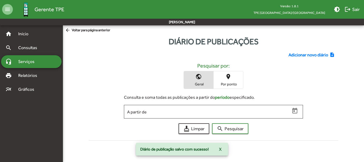
drag, startPoint x: 297, startPoint y: 51, endPoint x: 288, endPoint y: 52, distance: 8.3
click at [296, 51] on div "Adicionar novo diário note_add Pesquisar por: public Geral place Por ponto Cons…" at bounding box center [213, 95] width 256 height 95
click at [294, 56] on span "Adicionar novo diário" at bounding box center [308, 55] width 40 height 6
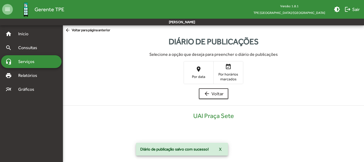
click at [194, 73] on span "place Por data" at bounding box center [198, 72] width 29 height 17
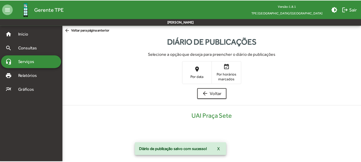
scroll to position [108, 0]
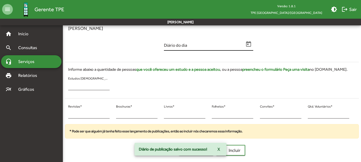
click at [248, 46] on button "Open calendar" at bounding box center [248, 44] width 9 height 9
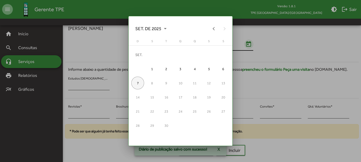
scroll to position [0, 0]
drag, startPoint x: 138, startPoint y: 23, endPoint x: 145, endPoint y: 29, distance: 9.3
click at [140, 24] on button "SET. DE 2025" at bounding box center [151, 28] width 40 height 11
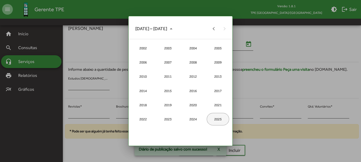
click at [190, 116] on div "2024" at bounding box center [193, 119] width 22 height 13
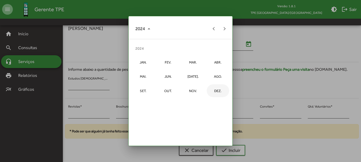
click at [210, 91] on div "DEZ." at bounding box center [218, 90] width 22 height 13
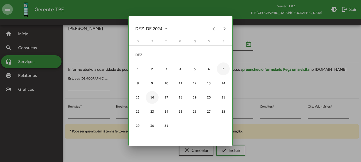
click at [148, 94] on div "16" at bounding box center [152, 97] width 13 height 13
type input "**********"
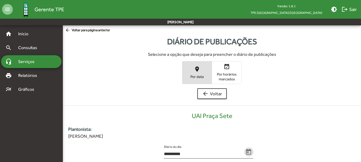
scroll to position [108, 0]
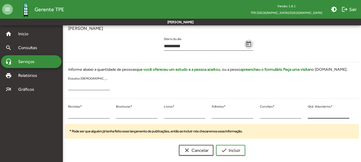
click at [309, 114] on input "*" at bounding box center [328, 114] width 41 height 5
type input "**"
drag, startPoint x: 72, startPoint y: 119, endPoint x: 69, endPoint y: 116, distance: 4.2
click at [69, 116] on div "* Revistas *" at bounding box center [88, 114] width 41 height 22
click at [71, 115] on input "*" at bounding box center [88, 114] width 41 height 5
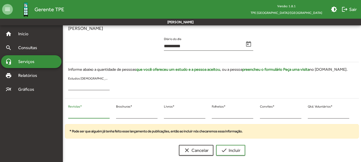
drag, startPoint x: 71, startPoint y: 115, endPoint x: 66, endPoint y: 116, distance: 4.3
click at [66, 116] on div "* Revistas *" at bounding box center [89, 114] width 48 height 22
type input "**"
drag, startPoint x: 124, startPoint y: 115, endPoint x: 117, endPoint y: 115, distance: 7.2
click at [117, 115] on input "*" at bounding box center [136, 114] width 41 height 5
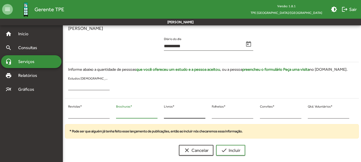
type input "*"
click at [164, 112] on input "*" at bounding box center [184, 114] width 41 height 5
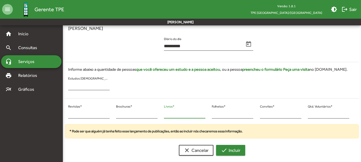
type input "*"
click at [230, 155] on span "check Incluir" at bounding box center [231, 151] width 20 height 10
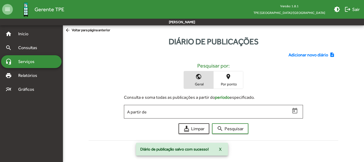
click at [290, 51] on div "Adicionar novo diário note_add Pesquisar por: public Geral place Por ponto Cons…" at bounding box center [213, 95] width 256 height 95
click at [296, 53] on span "Adicionar novo diário" at bounding box center [308, 55] width 40 height 6
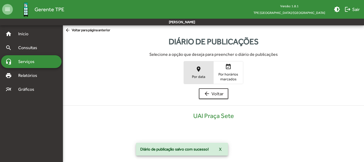
click at [203, 66] on span "place Por data" at bounding box center [198, 72] width 29 height 17
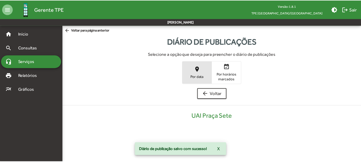
scroll to position [108, 0]
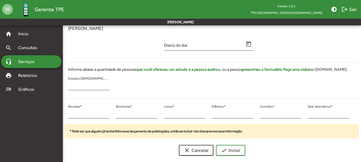
click at [255, 45] on div "Diário do dia" at bounding box center [209, 46] width 96 height 22
click at [246, 45] on icon "Open calendar" at bounding box center [248, 44] width 7 height 7
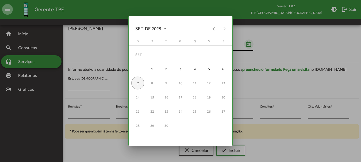
scroll to position [0, 0]
click at [154, 25] on span "SET. DE 2025" at bounding box center [150, 29] width 31 height 10
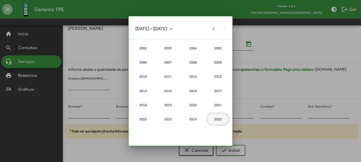
drag, startPoint x: 201, startPoint y: 122, endPoint x: 198, endPoint y: 121, distance: 3.2
click at [200, 121] on div "2024" at bounding box center [193, 119] width 22 height 13
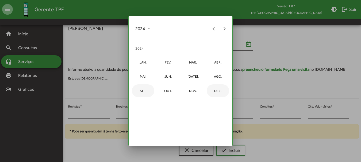
click at [215, 90] on div "DEZ." at bounding box center [218, 90] width 22 height 13
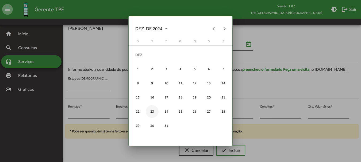
click at [152, 115] on div "23" at bounding box center [152, 111] width 13 height 13
type input "**********"
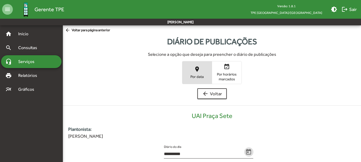
scroll to position [108, 0]
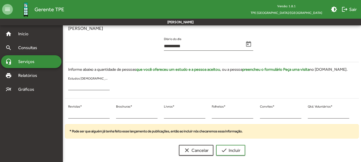
drag, startPoint x: 312, startPoint y: 112, endPoint x: 307, endPoint y: 114, distance: 5.6
click at [307, 113] on div "* Qtd. Voluntários *" at bounding box center [329, 114] width 48 height 22
drag, startPoint x: 314, startPoint y: 116, endPoint x: 305, endPoint y: 116, distance: 8.3
click at [306, 116] on div "* Qtd. Voluntários *" at bounding box center [329, 114] width 48 height 22
type input "**"
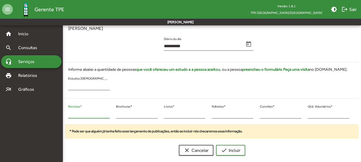
drag, startPoint x: 71, startPoint y: 114, endPoint x: 63, endPoint y: 114, distance: 8.3
click at [63, 114] on div "* Revistas * * Brochuras * * Livros * * Folhetos * * Convites * ** Qtd. Voluntá…" at bounding box center [209, 114] width 294 height 22
type input "**"
drag, startPoint x: 117, startPoint y: 113, endPoint x: 115, endPoint y: 115, distance: 3.4
click at [115, 115] on div "* Brochuras *" at bounding box center [137, 114] width 48 height 22
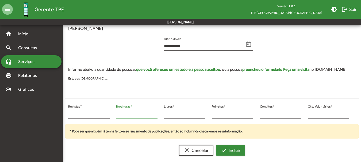
type input "*"
click at [227, 152] on span "check Incluir" at bounding box center [231, 151] width 20 height 10
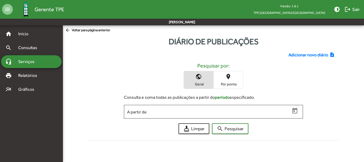
click at [297, 54] on span "Adicionar novo diário" at bounding box center [308, 55] width 40 height 6
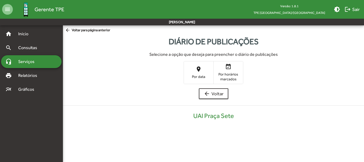
click at [205, 68] on span "place Por data" at bounding box center [198, 72] width 29 height 17
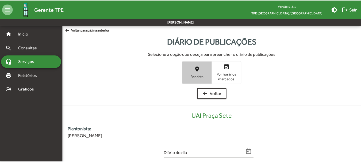
scroll to position [108, 0]
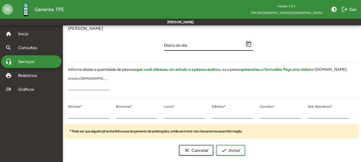
click at [251, 42] on icon "Open calendar" at bounding box center [248, 44] width 7 height 7
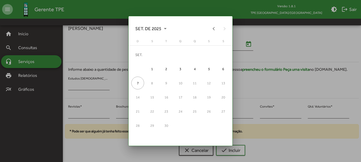
drag, startPoint x: 141, startPoint y: 21, endPoint x: 149, endPoint y: 26, distance: 9.9
click at [143, 22] on div "SET. DE 2025" at bounding box center [181, 25] width 104 height 18
drag, startPoint x: 149, startPoint y: 26, endPoint x: 166, endPoint y: 37, distance: 19.6
click at [150, 27] on span "SET. DE 2025" at bounding box center [150, 29] width 31 height 10
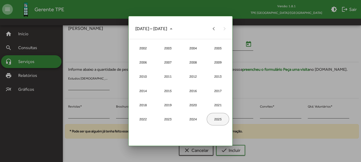
click at [216, 121] on div "2025" at bounding box center [218, 119] width 22 height 13
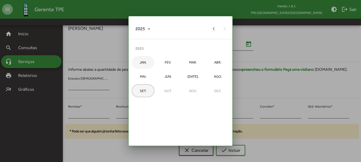
click at [141, 60] on div "JAN." at bounding box center [143, 62] width 22 height 13
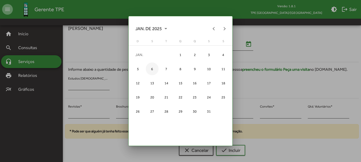
click at [152, 73] on div "6" at bounding box center [152, 69] width 13 height 13
type input "**********"
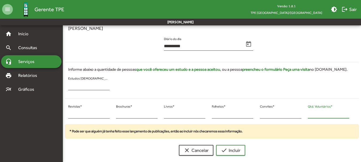
drag, startPoint x: 323, startPoint y: 113, endPoint x: 309, endPoint y: 111, distance: 14.3
click at [309, 111] on div "* Qtd. Voluntários *" at bounding box center [328, 112] width 41 height 13
type input "**"
click at [63, 112] on div "* Revistas * * Brochuras * * Livros * * Folhetos * * Convites * ** Qtd. Voluntá…" at bounding box center [209, 114] width 294 height 22
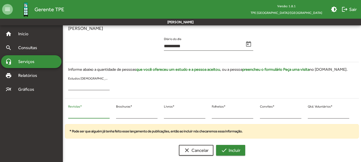
type input "**"
click at [236, 155] on span "check Incluir" at bounding box center [231, 151] width 20 height 10
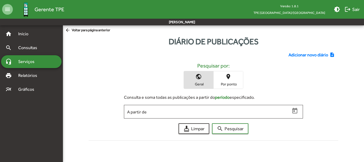
click at [312, 56] on span "Adicionar novo diário" at bounding box center [308, 55] width 40 height 6
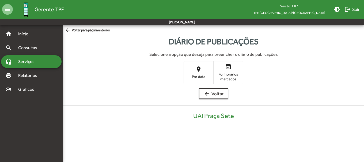
click at [198, 72] on mat-icon "place" at bounding box center [198, 69] width 6 height 6
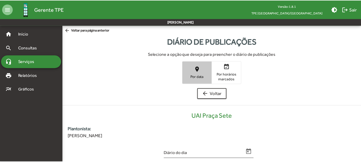
scroll to position [108, 0]
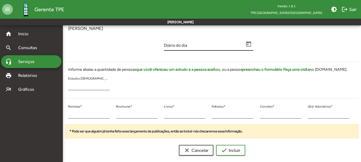
click at [201, 49] on div "Diário do dia" at bounding box center [204, 44] width 80 height 13
drag, startPoint x: 263, startPoint y: 50, endPoint x: 256, endPoint y: 49, distance: 6.7
click at [257, 49] on div "Diário do dia" at bounding box center [209, 46] width 294 height 22
click at [248, 41] on icon "Open calendar" at bounding box center [248, 44] width 7 height 7
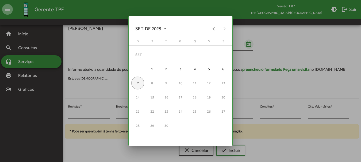
scroll to position [0, 0]
click at [152, 27] on span "SET. DE 2025" at bounding box center [150, 29] width 31 height 10
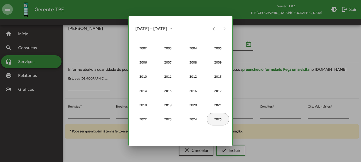
click at [215, 119] on div "2025" at bounding box center [218, 119] width 22 height 13
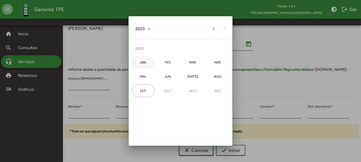
click at [140, 64] on div "JAN." at bounding box center [143, 62] width 22 height 13
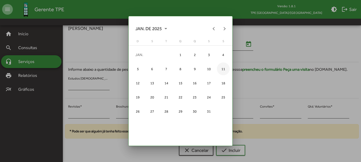
click at [224, 69] on div "11" at bounding box center [223, 69] width 13 height 13
type input "**********"
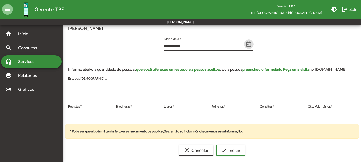
drag, startPoint x: 72, startPoint y: 115, endPoint x: 60, endPoint y: 115, distance: 11.8
click at [60, 115] on mat-sidenav-container "**********" at bounding box center [180, 38] width 361 height 243
type input "*"
drag, startPoint x: 119, startPoint y: 117, endPoint x: 115, endPoint y: 114, distance: 4.0
click at [115, 114] on div "* Brochuras *" at bounding box center [137, 114] width 48 height 22
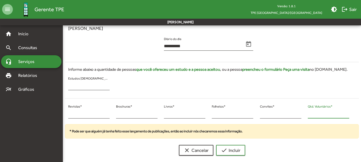
drag, startPoint x: 310, startPoint y: 116, endPoint x: 303, endPoint y: 118, distance: 7.1
click at [303, 118] on div "* Revistas * * Brochuras * * Livros * * Folhetos * * Convites * * Qtd. Voluntár…" at bounding box center [209, 114] width 294 height 22
type input "**"
click at [230, 149] on span "check Incluir" at bounding box center [231, 151] width 20 height 10
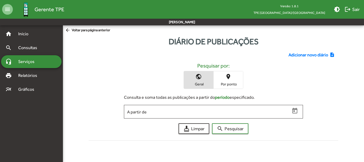
click at [314, 52] on div "Adicionar novo diário note_add Pesquisar por: public Geral place Por ponto Cons…" at bounding box center [213, 95] width 256 height 95
click at [315, 55] on span "Adicionar novo diário" at bounding box center [308, 55] width 40 height 6
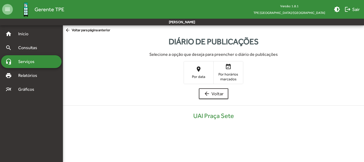
click at [193, 66] on span "place Por data" at bounding box center [198, 72] width 29 height 17
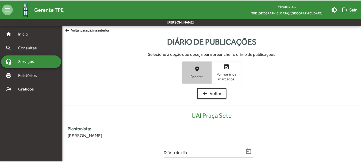
scroll to position [108, 0]
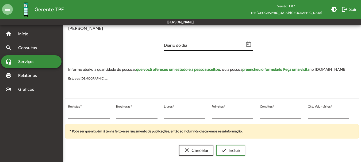
click at [248, 44] on icon "Open calendar" at bounding box center [248, 44] width 7 height 7
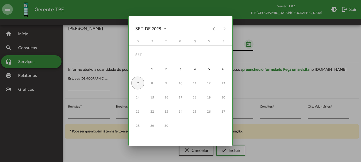
scroll to position [0, 0]
click at [212, 29] on button "Previous month" at bounding box center [214, 28] width 11 height 11
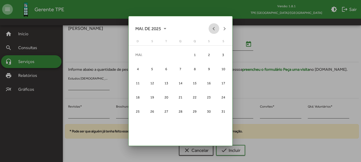
click at [212, 29] on button "Previous month" at bounding box center [214, 28] width 11 height 11
click at [212, 30] on button "Previous month" at bounding box center [214, 28] width 11 height 11
click at [207, 53] on div "3" at bounding box center [208, 54] width 13 height 13
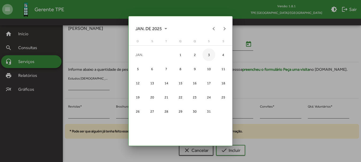
type input "**********"
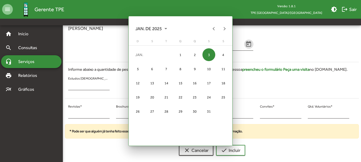
scroll to position [108, 0]
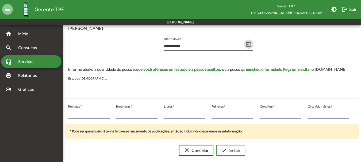
click at [305, 115] on div "* Qtd. Voluntários *" at bounding box center [329, 114] width 48 height 22
type input "**"
drag, startPoint x: 70, startPoint y: 115, endPoint x: 63, endPoint y: 115, distance: 7.8
click at [62, 115] on mat-sidenav-container "**********" at bounding box center [180, 38] width 361 height 243
type input "**"
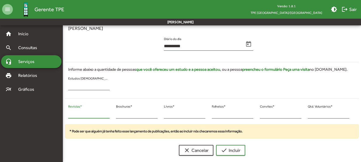
click at [216, 145] on button "check Incluir" at bounding box center [230, 150] width 29 height 11
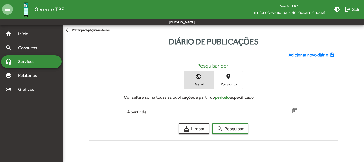
click at [295, 57] on span "Adicionar novo diário" at bounding box center [308, 55] width 40 height 6
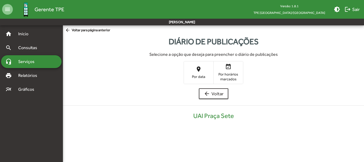
click at [201, 74] on span "Por data" at bounding box center [198, 76] width 27 height 5
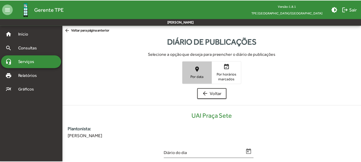
scroll to position [108, 0]
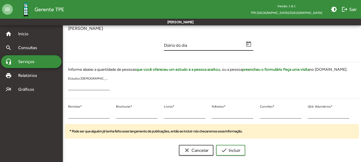
click at [245, 44] on span "Open calendar" at bounding box center [248, 44] width 9 height 7
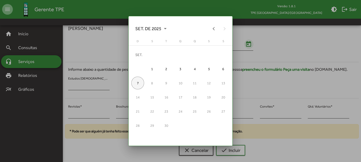
scroll to position [0, 0]
click at [148, 24] on span "SET. DE 2025" at bounding box center [150, 29] width 31 height 10
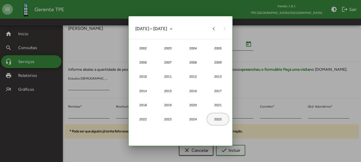
click at [214, 118] on div "2025" at bounding box center [218, 119] width 22 height 13
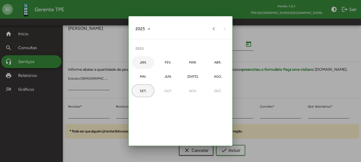
click at [137, 60] on div "JAN." at bounding box center [143, 62] width 22 height 13
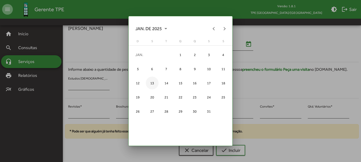
click at [146, 85] on div "13" at bounding box center [152, 83] width 13 height 13
type input "**********"
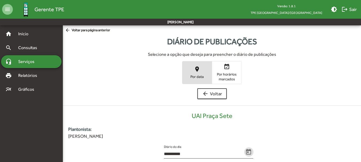
scroll to position [108, 0]
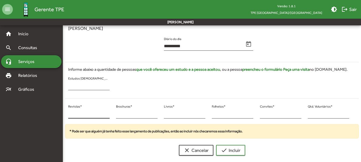
drag, startPoint x: 75, startPoint y: 117, endPoint x: 76, endPoint y: 114, distance: 3.5
click at [76, 114] on div "* Revistas *" at bounding box center [88, 114] width 41 height 22
drag, startPoint x: 76, startPoint y: 114, endPoint x: 68, endPoint y: 116, distance: 8.1
click at [68, 116] on input "*" at bounding box center [88, 114] width 41 height 5
type input "**"
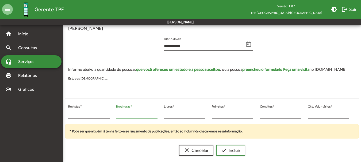
click at [118, 115] on input "*" at bounding box center [136, 114] width 41 height 5
drag, startPoint x: 118, startPoint y: 115, endPoint x: 114, endPoint y: 115, distance: 3.7
click at [114, 115] on div "* Brochuras *" at bounding box center [137, 114] width 48 height 22
type input "*"
drag, startPoint x: 312, startPoint y: 114, endPoint x: 306, endPoint y: 114, distance: 5.4
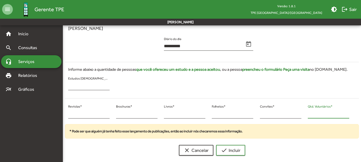
click at [306, 114] on div "* Qtd. Voluntários *" at bounding box center [329, 114] width 48 height 22
type input "**"
drag, startPoint x: 243, startPoint y: 151, endPoint x: 245, endPoint y: 149, distance: 2.8
click at [243, 150] on button "check Incluir" at bounding box center [230, 150] width 29 height 11
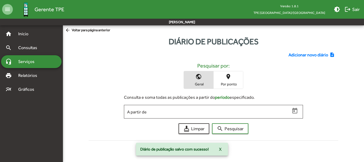
click at [297, 54] on span "Adicionar novo diário" at bounding box center [308, 55] width 40 height 6
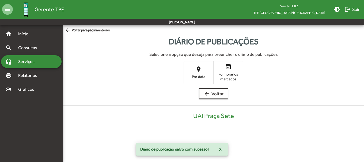
click at [196, 72] on mat-icon "place" at bounding box center [198, 69] width 6 height 6
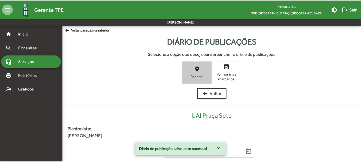
scroll to position [108, 0]
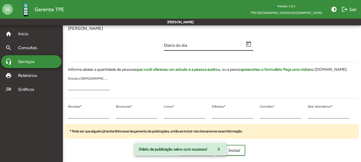
click at [247, 44] on icon "Open calendar" at bounding box center [248, 44] width 5 height 6
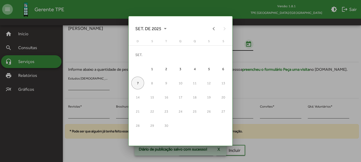
scroll to position [0, 0]
click at [211, 26] on button "Previous month" at bounding box center [214, 28] width 11 height 11
click at [211, 27] on button "Previous month" at bounding box center [214, 28] width 11 height 11
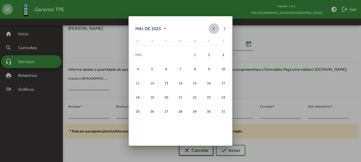
click at [211, 27] on button "Previous month" at bounding box center [214, 28] width 11 height 11
click at [167, 80] on div "14" at bounding box center [166, 83] width 13 height 13
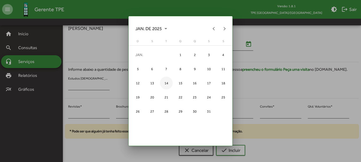
type input "**********"
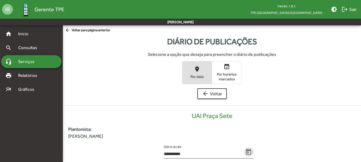
scroll to position [108, 0]
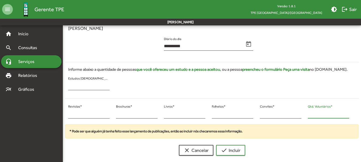
click at [311, 114] on input "*" at bounding box center [328, 114] width 41 height 5
drag, startPoint x: 311, startPoint y: 114, endPoint x: 301, endPoint y: 114, distance: 10.4
click at [301, 114] on div "* Revistas * * Brochuras * * Livros * * Folhetos * * Convites * * Qtd. Voluntár…" at bounding box center [209, 114] width 294 height 22
type input "**"
click at [68, 115] on div "* Revistas *" at bounding box center [89, 114] width 48 height 22
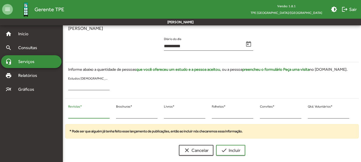
drag, startPoint x: 68, startPoint y: 115, endPoint x: 77, endPoint y: 116, distance: 8.4
click at [80, 117] on div "* Revistas *" at bounding box center [88, 112] width 41 height 13
type input "**"
click at [114, 113] on div "* Brochuras *" at bounding box center [137, 114] width 48 height 22
click at [119, 114] on input "*" at bounding box center [136, 114] width 41 height 5
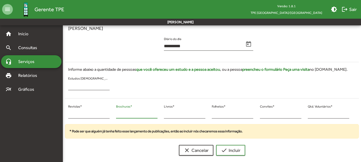
drag, startPoint x: 118, startPoint y: 114, endPoint x: 111, endPoint y: 114, distance: 7.5
click at [111, 114] on div "** Revistas * * Brochuras * * Livros * * Folhetos * * Convites * ** Qtd. Volunt…" at bounding box center [209, 114] width 294 height 22
type input "*"
click at [229, 151] on span "check Incluir" at bounding box center [231, 151] width 20 height 10
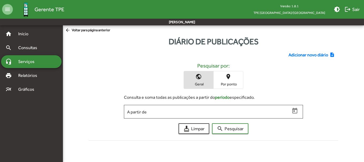
click at [303, 54] on span "Adicionar novo diário" at bounding box center [308, 55] width 40 height 6
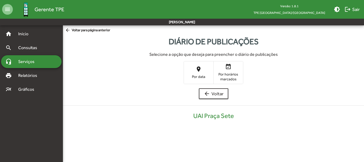
click at [202, 72] on span "place Por data" at bounding box center [198, 72] width 29 height 17
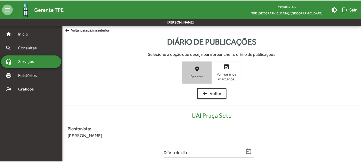
scroll to position [108, 0]
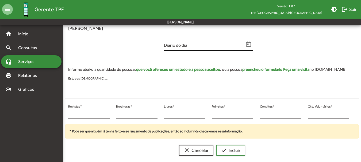
click at [243, 47] on input "Diário do dia" at bounding box center [204, 46] width 80 height 5
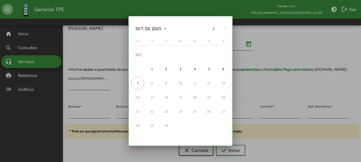
scroll to position [0, 0]
click at [213, 30] on button "Previous month" at bounding box center [214, 28] width 11 height 11
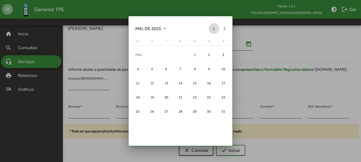
click at [213, 30] on button "Previous month" at bounding box center [214, 28] width 11 height 11
click at [167, 80] on div "14" at bounding box center [166, 83] width 13 height 13
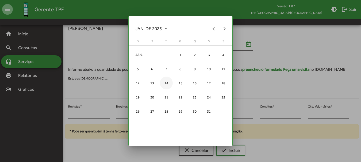
type input "**********"
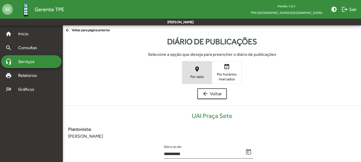
scroll to position [108, 0]
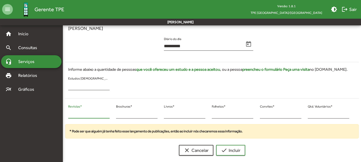
drag, startPoint x: 79, startPoint y: 114, endPoint x: 49, endPoint y: 119, distance: 30.5
click at [49, 119] on mat-sidenav-container "**********" at bounding box center [180, 38] width 361 height 243
type input "**"
drag, startPoint x: 126, startPoint y: 110, endPoint x: 117, endPoint y: 116, distance: 10.4
click at [115, 115] on div "* Brochuras *" at bounding box center [137, 114] width 48 height 22
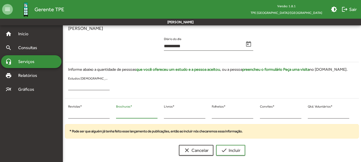
drag, startPoint x: 118, startPoint y: 116, endPoint x: 114, endPoint y: 116, distance: 4.3
click at [113, 116] on div "** Revistas * * Brochuras * * Livros * * Folhetos * * Convites * * Qtd. Voluntá…" at bounding box center [209, 114] width 294 height 22
type input "*"
click at [307, 115] on div "* Qtd. Voluntários *" at bounding box center [329, 114] width 48 height 22
drag, startPoint x: 308, startPoint y: 116, endPoint x: 315, endPoint y: 117, distance: 7.2
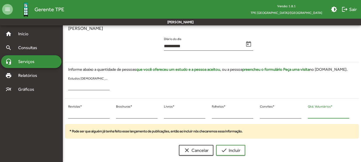
click at [314, 116] on input "*" at bounding box center [328, 114] width 41 height 5
type input "**"
click at [235, 148] on span "check Incluir" at bounding box center [231, 151] width 20 height 10
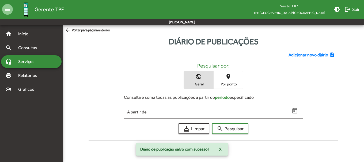
click at [295, 54] on span "Adicionar novo diário" at bounding box center [308, 55] width 40 height 6
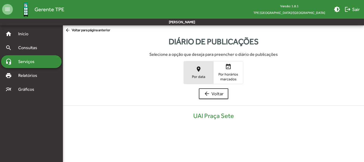
click at [210, 64] on button "place Por data" at bounding box center [198, 72] width 29 height 22
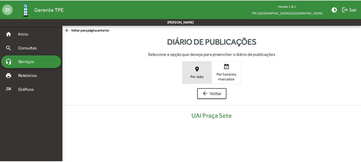
scroll to position [108, 0]
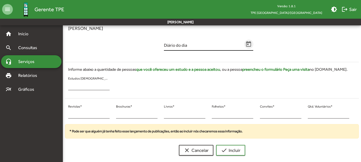
click at [248, 44] on icon "Open calendar" at bounding box center [248, 44] width 5 height 6
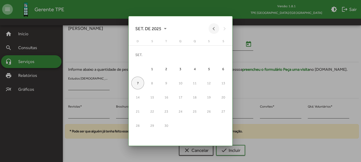
click at [213, 28] on button "Previous month" at bounding box center [214, 28] width 11 height 11
click at [213, 30] on button "Previous month" at bounding box center [214, 28] width 11 height 11
click at [213, 32] on button "Previous month" at bounding box center [214, 28] width 11 height 11
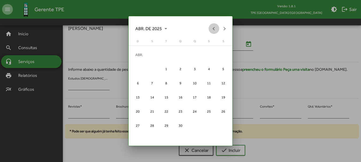
click at [213, 32] on button "Previous month" at bounding box center [214, 28] width 11 height 11
click at [206, 69] on div "10" at bounding box center [208, 69] width 13 height 13
type input "**********"
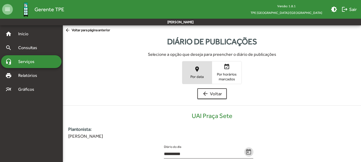
scroll to position [108, 0]
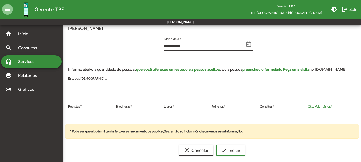
drag, startPoint x: 315, startPoint y: 113, endPoint x: 307, endPoint y: 115, distance: 7.5
click at [308, 115] on input "*" at bounding box center [328, 114] width 41 height 5
type input "**"
click at [66, 114] on div "* Revistas *" at bounding box center [89, 114] width 48 height 22
drag, startPoint x: 80, startPoint y: 115, endPoint x: 72, endPoint y: 115, distance: 8.3
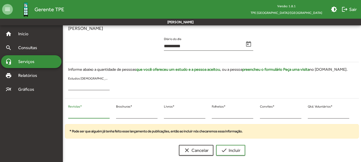
click at [72, 115] on input "*" at bounding box center [88, 114] width 41 height 5
drag, startPoint x: 72, startPoint y: 115, endPoint x: 69, endPoint y: 115, distance: 2.9
click at [69, 115] on input "*" at bounding box center [88, 114] width 41 height 5
type input "**"
drag, startPoint x: 121, startPoint y: 113, endPoint x: 116, endPoint y: 117, distance: 6.6
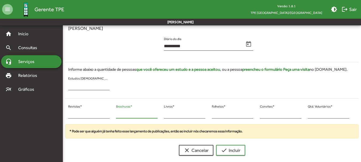
click at [116, 117] on div "* Brochuras *" at bounding box center [136, 112] width 41 height 13
type input "**"
click at [231, 154] on span "check Incluir" at bounding box center [231, 151] width 20 height 10
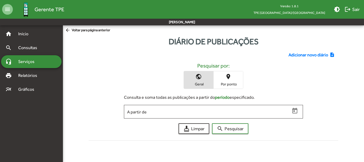
click at [290, 55] on span "Adicionar novo diário" at bounding box center [308, 55] width 40 height 6
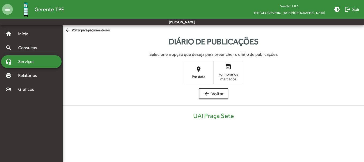
drag, startPoint x: 200, startPoint y: 70, endPoint x: 184, endPoint y: 73, distance: 15.7
click at [199, 71] on mat-icon "place" at bounding box center [198, 69] width 6 height 6
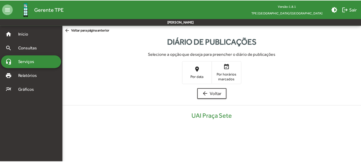
scroll to position [108, 0]
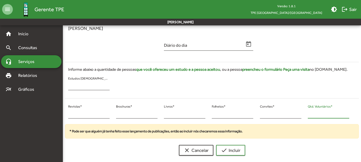
drag, startPoint x: 320, startPoint y: 113, endPoint x: 302, endPoint y: 114, distance: 18.5
click at [302, 114] on div "* Revistas * * Brochuras * * Livros * * Folhetos * * Convites * * Qtd. Voluntár…" at bounding box center [209, 114] width 294 height 22
type input "*"
click at [70, 115] on input "*" at bounding box center [88, 114] width 41 height 5
click at [68, 114] on div "* Revistas *" at bounding box center [89, 114] width 48 height 22
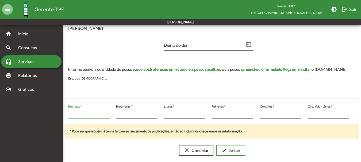
click at [75, 114] on input "*" at bounding box center [88, 114] width 41 height 5
type input "*"
click at [246, 42] on icon "Open calendar" at bounding box center [248, 44] width 5 height 6
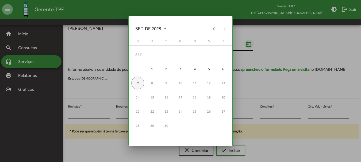
scroll to position [0, 0]
click at [214, 30] on button "Previous month" at bounding box center [214, 28] width 11 height 11
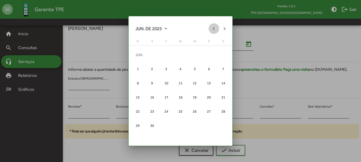
click at [214, 30] on button "Previous month" at bounding box center [214, 28] width 11 height 11
click at [163, 80] on div "14" at bounding box center [166, 83] width 13 height 13
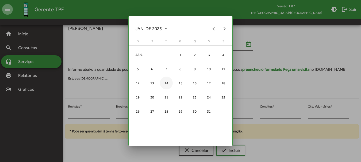
type input "**********"
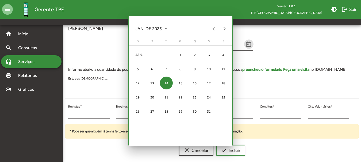
scroll to position [108, 0]
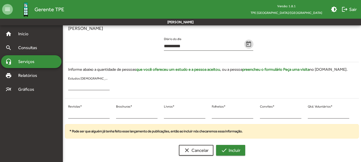
click at [230, 151] on span "check Incluir" at bounding box center [231, 151] width 20 height 10
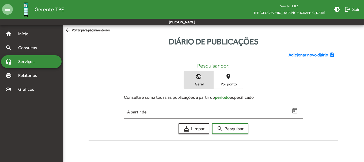
click at [298, 55] on span "Adicionar novo diário" at bounding box center [308, 55] width 40 height 6
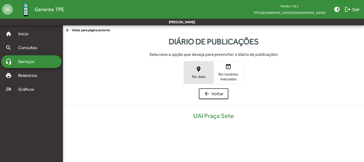
click at [198, 66] on span "place Por data" at bounding box center [198, 72] width 29 height 17
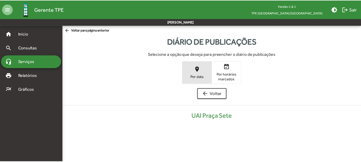
scroll to position [108, 0]
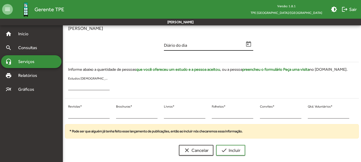
click at [249, 42] on icon "Open calendar" at bounding box center [248, 44] width 5 height 6
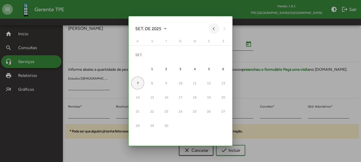
click at [210, 30] on button "Previous month" at bounding box center [214, 28] width 11 height 11
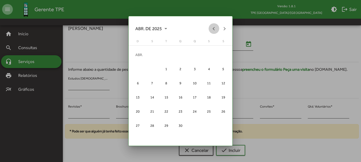
click at [210, 30] on button "Previous month" at bounding box center [214, 28] width 11 height 11
click at [210, 31] on button "Previous month" at bounding box center [214, 28] width 11 height 11
click at [174, 81] on div "15" at bounding box center [180, 83] width 13 height 13
type input "**********"
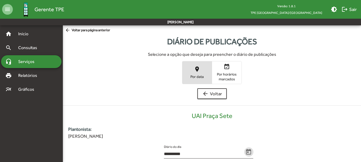
scroll to position [108, 0]
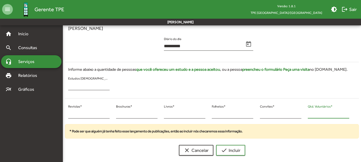
click at [308, 116] on input "*" at bounding box center [328, 114] width 41 height 5
type input "**"
click at [60, 114] on mat-nav-list "home Início search Consultas headset_mic Serviços print Relatórios multiline_ch…" at bounding box center [31, 89] width 63 height 128
drag, startPoint x: 70, startPoint y: 113, endPoint x: 64, endPoint y: 114, distance: 5.8
click at [64, 114] on div "* Revistas * * Brochuras * * Livros * * Folhetos * * Convites * ** Qtd. Voluntá…" at bounding box center [209, 114] width 294 height 22
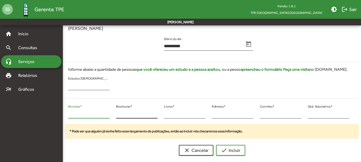
type input "**"
drag, startPoint x: 122, startPoint y: 115, endPoint x: 113, endPoint y: 114, distance: 9.2
click at [114, 114] on div "* Brochuras *" at bounding box center [137, 114] width 48 height 22
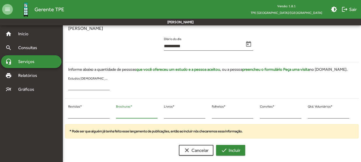
type input "**"
click at [226, 147] on mat-icon "check" at bounding box center [224, 150] width 6 height 6
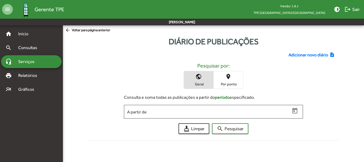
click at [309, 54] on span "Adicionar novo diário" at bounding box center [308, 55] width 40 height 6
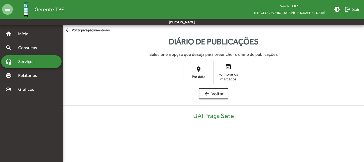
click at [194, 75] on span "Por data" at bounding box center [198, 76] width 27 height 5
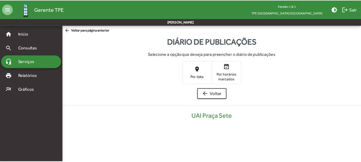
scroll to position [108, 0]
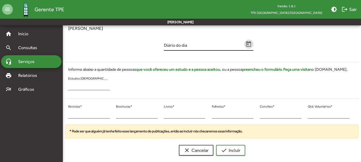
click at [244, 42] on mat-datepicker-toggle at bounding box center [248, 44] width 9 height 9
click at [250, 42] on icon "Open calendar" at bounding box center [248, 44] width 5 height 6
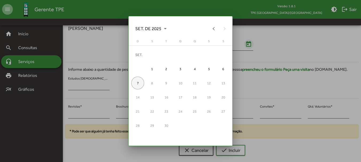
scroll to position [0, 0]
click at [211, 27] on button "Previous month" at bounding box center [214, 28] width 11 height 11
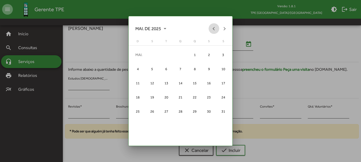
click at [211, 27] on button "Previous month" at bounding box center [214, 28] width 11 height 11
click at [180, 84] on div "15" at bounding box center [180, 83] width 13 height 13
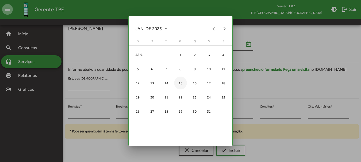
type input "**********"
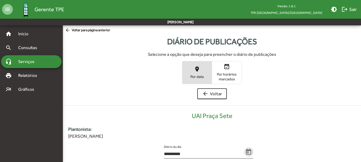
scroll to position [108, 0]
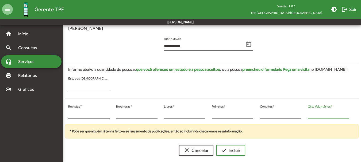
drag, startPoint x: 308, startPoint y: 116, endPoint x: 304, endPoint y: 115, distance: 4.1
click at [304, 115] on div "* Revistas * * Brochuras * * Livros * * Folhetos * * Convites * * Qtd. Voluntár…" at bounding box center [209, 114] width 294 height 22
type input "*"
click at [71, 112] on input "*" at bounding box center [88, 114] width 41 height 5
drag, startPoint x: 71, startPoint y: 112, endPoint x: 67, endPoint y: 112, distance: 4.0
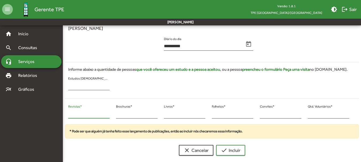
click at [67, 112] on div "* Revistas *" at bounding box center [89, 114] width 48 height 22
type input "**"
drag, startPoint x: 119, startPoint y: 113, endPoint x: 115, endPoint y: 113, distance: 3.5
click at [115, 113] on div "* Brochuras *" at bounding box center [137, 114] width 48 height 22
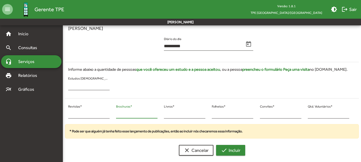
type input "*"
click at [224, 151] on mat-icon "check" at bounding box center [224, 150] width 6 height 6
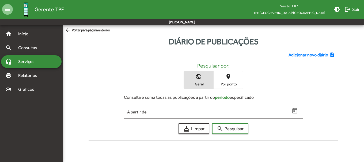
click at [323, 55] on span "Adicionar novo diário" at bounding box center [308, 55] width 40 height 6
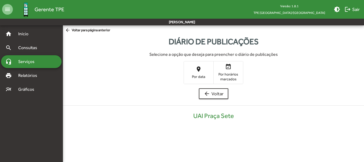
click at [210, 68] on span "place Por data" at bounding box center [198, 72] width 29 height 17
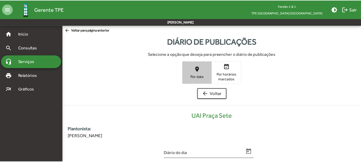
scroll to position [108, 0]
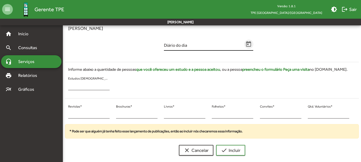
click at [248, 42] on icon "Open calendar" at bounding box center [248, 44] width 5 height 6
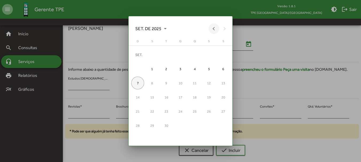
click at [213, 30] on button "Previous month" at bounding box center [214, 28] width 11 height 11
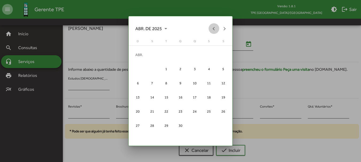
click at [213, 30] on button "Previous month" at bounding box center [214, 28] width 11 height 11
click at [227, 30] on button "Next month" at bounding box center [224, 28] width 11 height 11
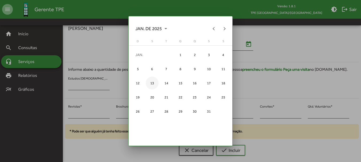
click at [155, 85] on div "13" at bounding box center [152, 83] width 13 height 13
type input "**********"
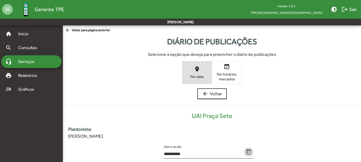
scroll to position [108, 0]
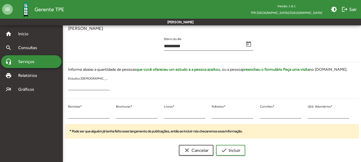
drag, startPoint x: 76, startPoint y: 112, endPoint x: 59, endPoint y: 113, distance: 16.9
click at [59, 113] on mat-sidenav-container "**********" at bounding box center [180, 38] width 361 height 243
click at [73, 114] on input "*" at bounding box center [88, 114] width 41 height 5
click at [68, 116] on div "* Revistas *" at bounding box center [89, 114] width 48 height 22
type input "**"
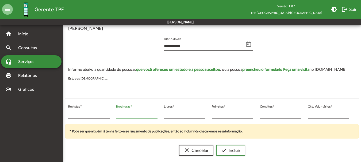
click at [113, 114] on div "* Brochuras *" at bounding box center [137, 114] width 48 height 22
type input "*"
drag, startPoint x: 311, startPoint y: 115, endPoint x: 301, endPoint y: 115, distance: 10.7
click at [301, 115] on div "** Revistas * * Brochuras * * Livros * * Folhetos * * Convites * * Qtd. Voluntá…" at bounding box center [209, 114] width 294 height 22
type input "**"
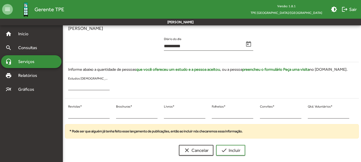
drag, startPoint x: 85, startPoint y: 110, endPoint x: 68, endPoint y: 115, distance: 17.5
click at [68, 115] on div "** Revistas *" at bounding box center [89, 114] width 48 height 22
click at [71, 114] on input "**" at bounding box center [88, 114] width 41 height 5
drag, startPoint x: 80, startPoint y: 126, endPoint x: 82, endPoint y: 123, distance: 3.7
click at [81, 125] on div "* Pode ser que alguém já tenha feito esse lançamento de publicações, então ao i…" at bounding box center [212, 131] width 294 height 14
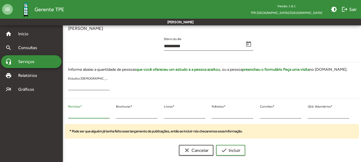
drag, startPoint x: 71, startPoint y: 115, endPoint x: 66, endPoint y: 116, distance: 4.8
click at [66, 116] on div "** Revistas *" at bounding box center [89, 114] width 48 height 22
type input "**"
click at [301, 118] on div "** Revistas * * Brochuras * * Livros * * Folhetos * * Convites * ** Qtd. Volunt…" at bounding box center [209, 114] width 294 height 22
click at [305, 86] on div "Informe abaixo a quantidade de pessoas que você ofereceu um estudo e a pessoa a…" at bounding box center [209, 79] width 294 height 34
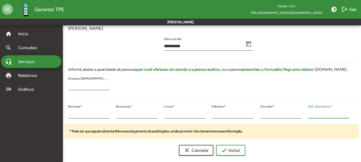
click at [313, 113] on input "**" at bounding box center [328, 114] width 41 height 5
drag, startPoint x: 313, startPoint y: 114, endPoint x: 305, endPoint y: 117, distance: 7.9
click at [305, 117] on div "** Qtd. Voluntários *" at bounding box center [329, 114] width 48 height 22
type input "**"
click at [233, 154] on span "check Incluir" at bounding box center [231, 151] width 20 height 10
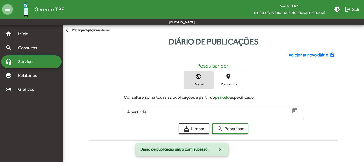
click at [324, 55] on span "Adicionar novo diário" at bounding box center [308, 55] width 40 height 6
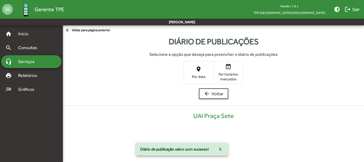
click at [200, 66] on span "place Por data" at bounding box center [198, 72] width 29 height 17
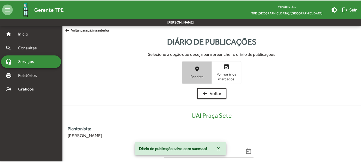
scroll to position [108, 0]
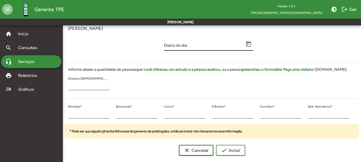
click at [246, 45] on icon "Open calendar" at bounding box center [248, 44] width 5 height 6
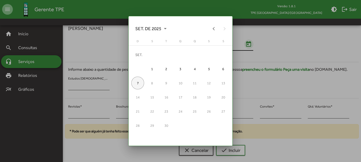
scroll to position [0, 0]
click at [157, 31] on span "SET. DE 2025" at bounding box center [150, 29] width 31 height 10
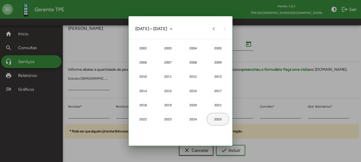
click at [219, 119] on div "2025" at bounding box center [218, 119] width 22 height 13
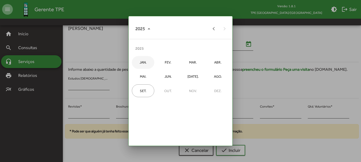
click at [141, 64] on div "JAN." at bounding box center [143, 62] width 22 height 13
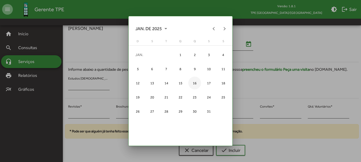
click at [194, 85] on div "16" at bounding box center [194, 83] width 13 height 13
type input "**********"
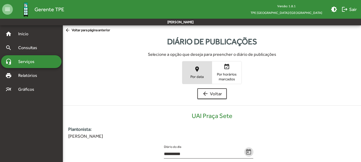
scroll to position [108, 0]
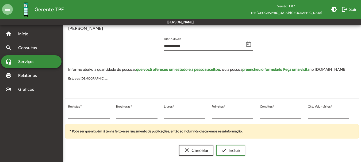
drag, startPoint x: 71, startPoint y: 115, endPoint x: 66, endPoint y: 114, distance: 5.4
click at [66, 114] on div "* Revistas *" at bounding box center [89, 114] width 48 height 22
click at [76, 116] on input "*" at bounding box center [88, 114] width 41 height 5
drag, startPoint x: 98, startPoint y: 147, endPoint x: 95, endPoint y: 145, distance: 3.1
click at [95, 145] on div "clear Cancelar check Incluir" at bounding box center [212, 150] width 294 height 11
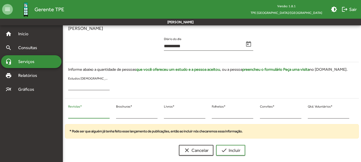
drag, startPoint x: 76, startPoint y: 112, endPoint x: 64, endPoint y: 116, distance: 12.2
click at [60, 114] on mat-sidenav-container "**********" at bounding box center [180, 38] width 361 height 243
type input "**"
drag, startPoint x: 129, startPoint y: 111, endPoint x: 117, endPoint y: 110, distance: 12.3
click at [117, 110] on div "* Brochuras *" at bounding box center [136, 112] width 41 height 13
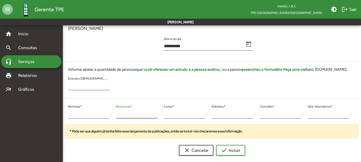
drag, startPoint x: 122, startPoint y: 114, endPoint x: 114, endPoint y: 114, distance: 7.2
click at [111, 114] on div "** Revistas * * Brochuras * * Livros * * Folhetos * * Convites * * Qtd. Voluntá…" at bounding box center [209, 114] width 294 height 22
type input "**"
click at [304, 114] on div "** Revistas * ** Brochuras * * Livros * * Folhetos * * Convites * * Qtd. Volunt…" at bounding box center [209, 114] width 294 height 22
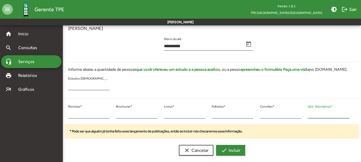
type input "**"
click at [231, 149] on span "check Incluir" at bounding box center [231, 151] width 20 height 10
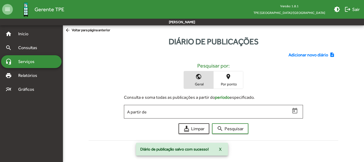
drag, startPoint x: 294, startPoint y: 49, endPoint x: 296, endPoint y: 52, distance: 3.8
click at [294, 51] on div "Adicionar novo diário note_add Pesquisar por: public Geral place Por ponto Cons…" at bounding box center [213, 95] width 256 height 95
click at [298, 53] on span "Adicionar novo diário" at bounding box center [308, 55] width 40 height 6
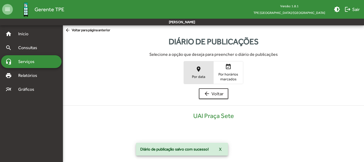
click at [198, 72] on mat-icon "place" at bounding box center [198, 69] width 6 height 6
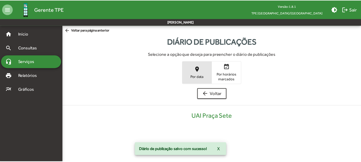
scroll to position [108, 0]
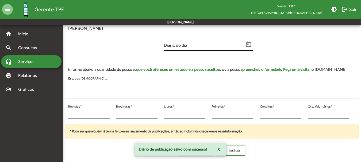
click at [250, 44] on icon "Open calendar" at bounding box center [248, 44] width 7 height 7
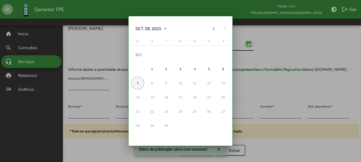
scroll to position [0, 0]
click at [217, 27] on button "Previous month" at bounding box center [214, 28] width 11 height 11
click at [214, 27] on button "Previous month" at bounding box center [214, 28] width 11 height 11
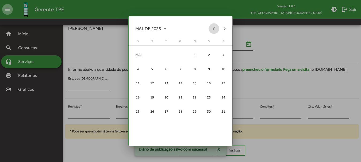
click at [214, 27] on button "Previous month" at bounding box center [214, 28] width 11 height 11
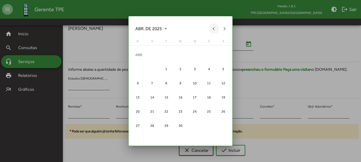
click at [214, 27] on button "Previous month" at bounding box center [214, 28] width 11 height 11
click at [220, 28] on button "Next month" at bounding box center [224, 28] width 11 height 11
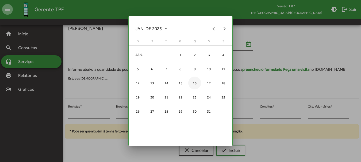
click at [194, 84] on div "16" at bounding box center [194, 83] width 13 height 13
type input "**********"
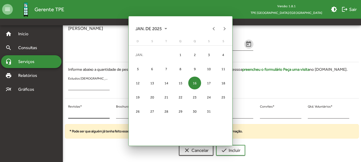
scroll to position [108, 0]
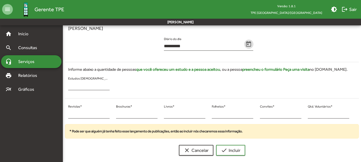
drag, startPoint x: 75, startPoint y: 113, endPoint x: 66, endPoint y: 114, distance: 8.8
click at [66, 114] on div "* Revistas *" at bounding box center [89, 114] width 48 height 22
type input "**"
drag, startPoint x: 120, startPoint y: 111, endPoint x: 116, endPoint y: 112, distance: 4.4
click at [116, 112] on div "* Brochuras *" at bounding box center [136, 112] width 41 height 13
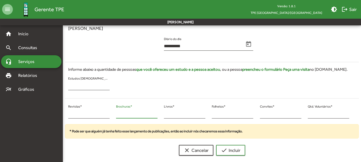
drag, startPoint x: 124, startPoint y: 114, endPoint x: 114, endPoint y: 115, distance: 9.4
click at [114, 115] on div "* Brochuras *" at bounding box center [137, 114] width 48 height 22
type input "*"
drag, startPoint x: 304, startPoint y: 114, endPoint x: 308, endPoint y: 114, distance: 3.5
click at [305, 114] on div "* Qtd. Voluntários *" at bounding box center [329, 114] width 48 height 22
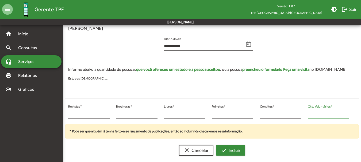
type input "**"
click at [234, 150] on span "check Incluir" at bounding box center [231, 151] width 20 height 10
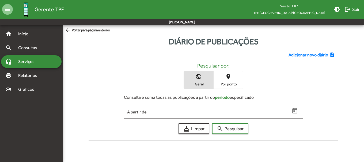
click at [303, 55] on span "Adicionar novo diário" at bounding box center [308, 55] width 40 height 6
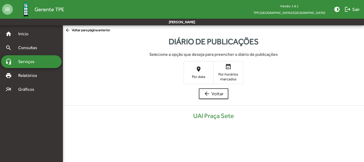
click at [192, 73] on span "place Por data" at bounding box center [198, 72] width 29 height 17
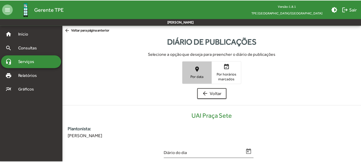
scroll to position [108, 0]
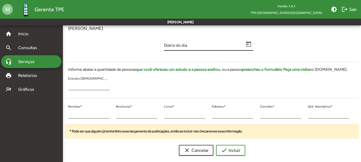
click at [251, 47] on icon "Open calendar" at bounding box center [248, 44] width 7 height 7
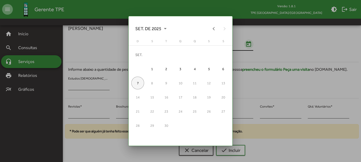
scroll to position [0, 0]
click at [211, 28] on button "Previous month" at bounding box center [214, 28] width 11 height 11
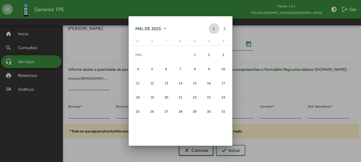
click at [210, 28] on button "Previous month" at bounding box center [214, 28] width 11 height 11
click at [210, 29] on button "Previous month" at bounding box center [214, 28] width 11 height 11
click at [186, 103] on td "22" at bounding box center [180, 97] width 14 height 14
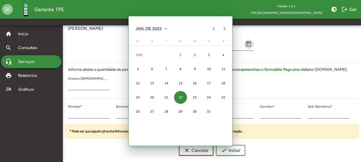
scroll to position [108, 0]
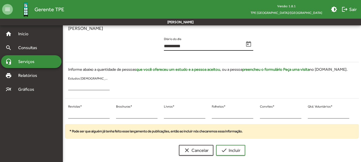
drag, startPoint x: 176, startPoint y: 49, endPoint x: 168, endPoint y: 46, distance: 8.9
click at [170, 47] on div "**********" at bounding box center [204, 44] width 80 height 13
click at [168, 46] on input "**********" at bounding box center [204, 46] width 80 height 5
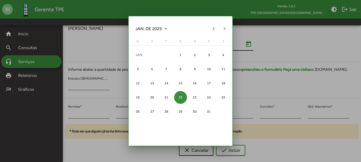
scroll to position [0, 0]
click at [168, 46] on th at bounding box center [180, 46] width 99 height 2
click at [203, 82] on div "17" at bounding box center [208, 83] width 13 height 13
type input "**********"
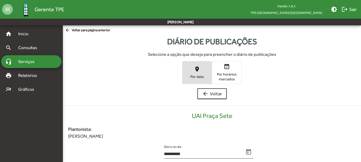
scroll to position [108, 0]
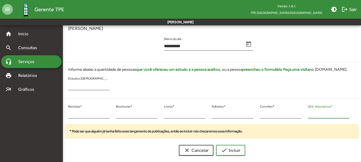
drag, startPoint x: 311, startPoint y: 112, endPoint x: 306, endPoint y: 112, distance: 5.3
click at [306, 112] on div "* Qtd. Voluntários *" at bounding box center [329, 114] width 48 height 22
type input "**"
drag, startPoint x: 68, startPoint y: 113, endPoint x: 71, endPoint y: 115, distance: 3.9
click at [71, 115] on div "* Revistas *" at bounding box center [89, 114] width 48 height 22
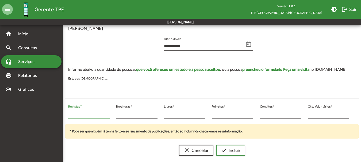
drag, startPoint x: 71, startPoint y: 115, endPoint x: 63, endPoint y: 115, distance: 8.0
click at [63, 115] on div "* Revistas * * Brochuras * * Livros * * Folhetos * * Convites * ** Qtd. Voluntá…" at bounding box center [209, 114] width 294 height 22
type input "**"
drag, startPoint x: 120, startPoint y: 114, endPoint x: 111, endPoint y: 114, distance: 8.6
click at [111, 114] on div "** Revistas * * Brochuras * * Livros * * Folhetos * * Convites * ** Qtd. Volunt…" at bounding box center [209, 114] width 294 height 22
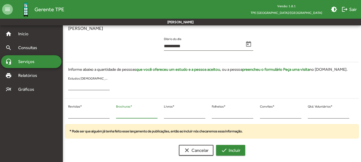
type input "**"
click at [225, 155] on span "check Incluir" at bounding box center [231, 151] width 20 height 10
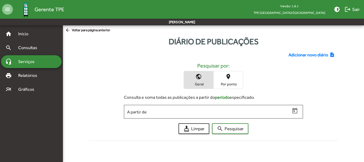
click at [299, 53] on span "Adicionar novo diário" at bounding box center [308, 55] width 40 height 6
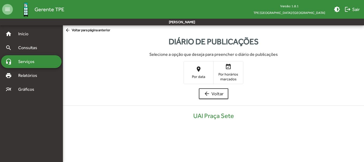
click at [197, 77] on span "Por data" at bounding box center [198, 76] width 27 height 5
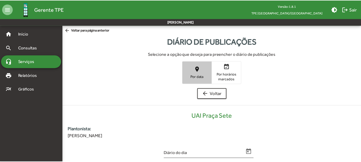
scroll to position [108, 0]
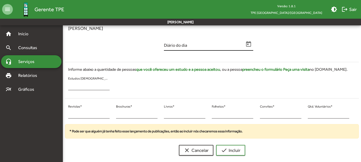
click at [247, 45] on icon "Open calendar" at bounding box center [248, 44] width 5 height 6
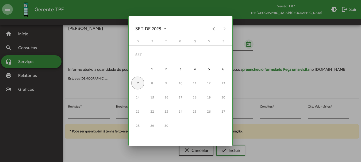
scroll to position [0, 0]
click at [212, 31] on button "Previous month" at bounding box center [214, 28] width 11 height 11
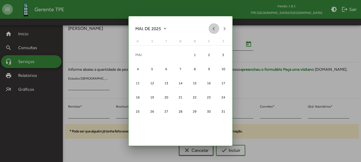
click at [212, 31] on button "Previous month" at bounding box center [214, 28] width 11 height 11
click at [217, 29] on button "Previous month" at bounding box center [214, 28] width 11 height 11
click at [203, 80] on div "17" at bounding box center [208, 83] width 13 height 13
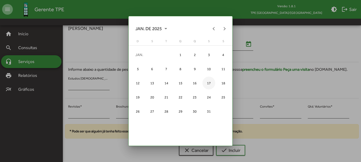
type input "**********"
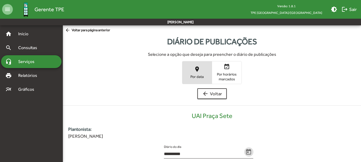
scroll to position [108, 0]
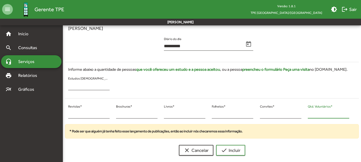
click at [308, 114] on input "*" at bounding box center [328, 114] width 41 height 5
type input "**"
drag, startPoint x: 62, startPoint y: 116, endPoint x: 67, endPoint y: 115, distance: 5.2
click at [64, 116] on mat-sidenav-container "**********" at bounding box center [180, 38] width 361 height 243
click at [70, 114] on input "*" at bounding box center [88, 114] width 41 height 5
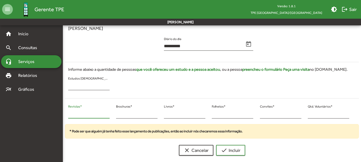
click at [66, 114] on div "* Revistas *" at bounding box center [89, 114] width 48 height 22
drag, startPoint x: 73, startPoint y: 115, endPoint x: 68, endPoint y: 115, distance: 4.8
click at [68, 115] on input "*" at bounding box center [88, 114] width 41 height 5
type input "**"
drag, startPoint x: 121, startPoint y: 114, endPoint x: 113, endPoint y: 115, distance: 8.3
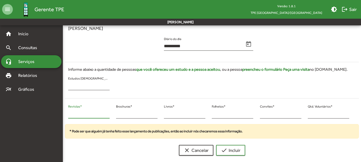
click at [113, 115] on div "** Revistas * * Brochuras * * Livros * * Folhetos * * Convites * ** Qtd. Volunt…" at bounding box center [209, 114] width 294 height 22
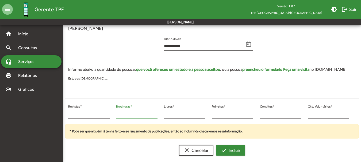
type input "**"
click at [239, 155] on span "check Incluir" at bounding box center [231, 151] width 20 height 10
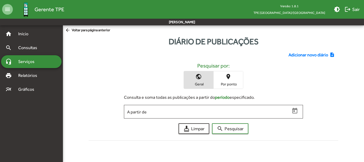
click at [311, 55] on span "Adicionar novo diário" at bounding box center [308, 55] width 40 height 6
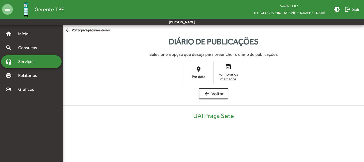
click at [192, 67] on span "place Por data" at bounding box center [198, 72] width 29 height 17
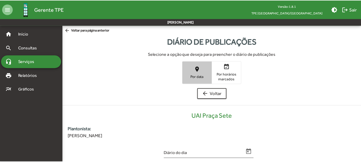
scroll to position [108, 0]
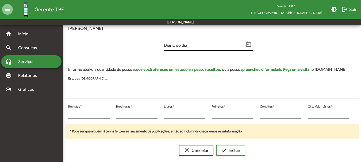
click at [247, 43] on icon "Open calendar" at bounding box center [248, 44] width 5 height 6
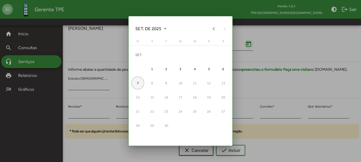
scroll to position [0, 0]
click at [214, 29] on button "Previous month" at bounding box center [214, 28] width 11 height 11
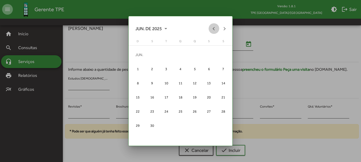
click at [214, 29] on button "Previous month" at bounding box center [214, 28] width 11 height 11
click at [213, 29] on button "Previous month" at bounding box center [214, 28] width 11 height 11
click at [210, 83] on div "17" at bounding box center [208, 83] width 13 height 13
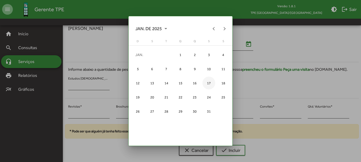
type input "**********"
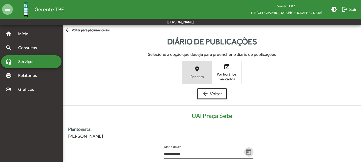
scroll to position [108, 0]
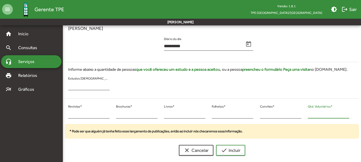
drag, startPoint x: 314, startPoint y: 113, endPoint x: 306, endPoint y: 114, distance: 7.3
click at [306, 114] on div "* Qtd. Voluntários *" at bounding box center [329, 114] width 48 height 22
type input "**"
click at [61, 117] on mat-sidenav-container "**********" at bounding box center [180, 38] width 361 height 243
type input "**"
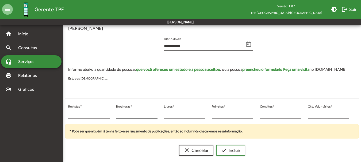
click at [117, 113] on div "* Brochuras *" at bounding box center [137, 114] width 48 height 22
click at [115, 115] on div "* Brochuras *" at bounding box center [137, 114] width 48 height 22
type input "**"
click at [237, 147] on span "check Incluir" at bounding box center [231, 151] width 20 height 10
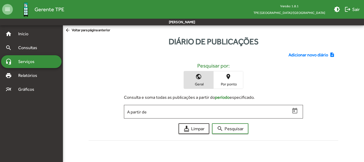
click at [287, 52] on div "Adicionar novo diário note_add Pesquisar por: public Geral place Por ponto Cons…" at bounding box center [213, 95] width 256 height 95
click at [296, 58] on span "Adicionar novo diário" at bounding box center [308, 55] width 40 height 6
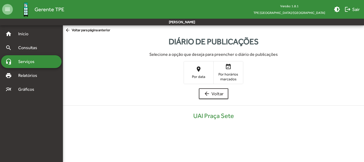
click at [199, 71] on mat-icon "place" at bounding box center [198, 69] width 6 height 6
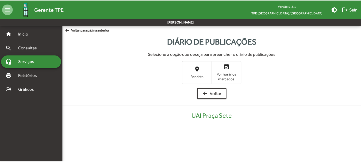
scroll to position [108, 0]
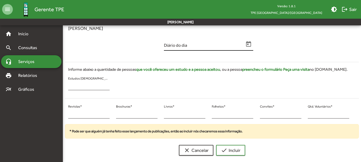
click at [250, 43] on icon "Open calendar" at bounding box center [248, 44] width 5 height 6
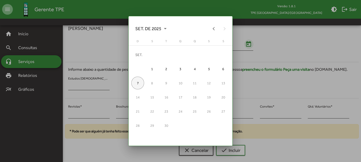
scroll to position [0, 0]
click at [210, 30] on button "Previous month" at bounding box center [214, 28] width 11 height 11
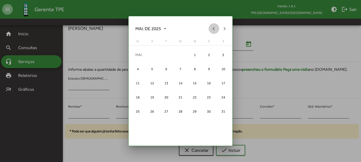
click at [210, 30] on button "Previous month" at bounding box center [214, 28] width 11 height 11
click at [208, 31] on div at bounding box center [189, 28] width 37 height 11
click at [207, 32] on div at bounding box center [189, 28] width 37 height 11
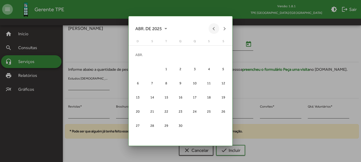
click at [210, 25] on button "Previous month" at bounding box center [214, 28] width 11 height 11
click at [214, 27] on button "Previous month" at bounding box center [214, 28] width 11 height 11
click at [138, 96] on div "19" at bounding box center [137, 97] width 13 height 13
type input "**********"
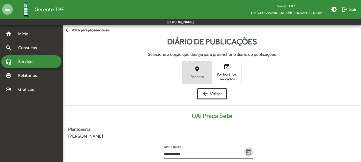
scroll to position [108, 0]
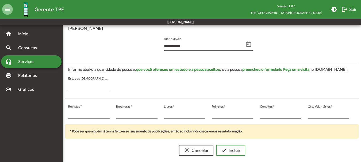
drag, startPoint x: 304, startPoint y: 110, endPoint x: 300, endPoint y: 114, distance: 5.3
click at [294, 114] on div "* Revistas * * Brochuras * * Livros * * Folhetos * * Convites * * Qtd. Voluntár…" at bounding box center [209, 114] width 294 height 22
drag, startPoint x: 321, startPoint y: 115, endPoint x: 313, endPoint y: 115, distance: 7.5
click at [313, 115] on input "*" at bounding box center [328, 114] width 41 height 5
click at [308, 115] on input "*" at bounding box center [328, 114] width 41 height 5
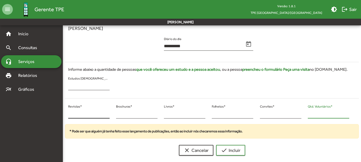
type input "*"
drag, startPoint x: 72, startPoint y: 113, endPoint x: 65, endPoint y: 114, distance: 7.6
click at [65, 114] on div "* Revistas * * Brochuras * * Livros * * Folhetos * * Convites * * Qtd. Voluntár…" at bounding box center [209, 114] width 294 height 22
type input "*"
click at [117, 117] on div "* Brochuras *" at bounding box center [136, 112] width 41 height 13
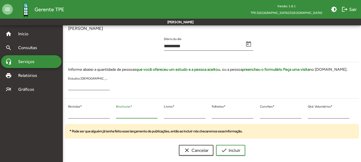
drag, startPoint x: 122, startPoint y: 114, endPoint x: 115, endPoint y: 114, distance: 7.0
click at [115, 114] on div "* Brochuras *" at bounding box center [137, 114] width 48 height 22
type input "*"
click at [226, 155] on button "check Incluir" at bounding box center [230, 150] width 29 height 11
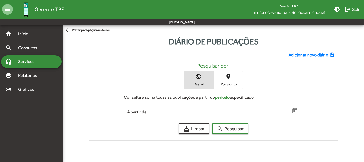
click at [311, 55] on span "Adicionar novo diário" at bounding box center [308, 55] width 40 height 6
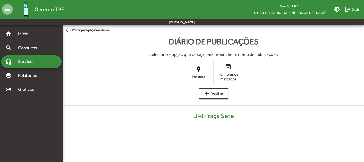
click at [192, 74] on span "place Por data" at bounding box center [198, 72] width 29 height 17
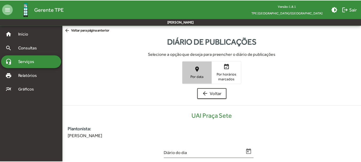
scroll to position [108, 0]
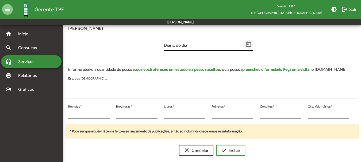
click at [251, 42] on icon "Open calendar" at bounding box center [248, 44] width 7 height 7
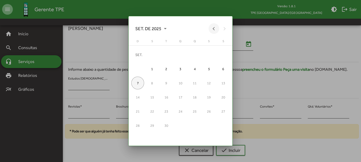
click at [213, 26] on button "Previous month" at bounding box center [214, 28] width 11 height 11
click at [213, 28] on button "Previous month" at bounding box center [214, 28] width 11 height 11
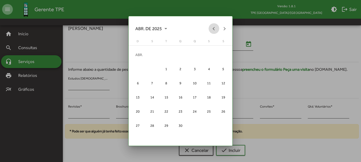
click at [213, 28] on button "Previous month" at bounding box center [214, 28] width 11 height 11
click at [226, 83] on div "18" at bounding box center [223, 83] width 13 height 13
type input "**********"
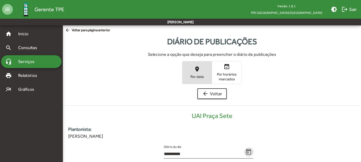
scroll to position [108, 0]
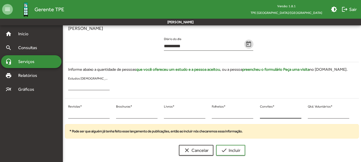
drag, startPoint x: 323, startPoint y: 114, endPoint x: 297, endPoint y: 113, distance: 26.0
click at [295, 113] on div "* Revistas * * Brochuras * * Livros * * Folhetos * * Convites * * Qtd. Voluntár…" at bounding box center [209, 114] width 294 height 22
click at [313, 115] on input "***" at bounding box center [328, 114] width 41 height 5
type input "**"
drag, startPoint x: 66, startPoint y: 114, endPoint x: 71, endPoint y: 115, distance: 4.9
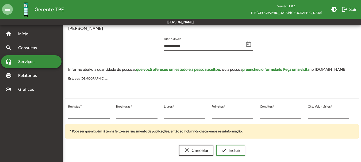
click at [66, 114] on div "* Revistas *" at bounding box center [89, 114] width 48 height 22
drag, startPoint x: 72, startPoint y: 115, endPoint x: 60, endPoint y: 114, distance: 12.4
click at [60, 114] on mat-sidenav-container "**********" at bounding box center [180, 38] width 361 height 243
type input "**"
click at [117, 112] on input "*" at bounding box center [136, 114] width 41 height 5
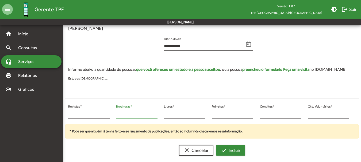
type input "**"
click at [238, 148] on span "check Incluir" at bounding box center [231, 151] width 20 height 10
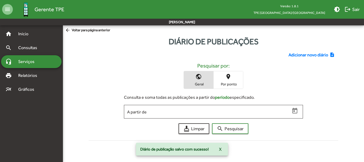
click at [311, 52] on span "Adicionar novo diário" at bounding box center [308, 55] width 40 height 6
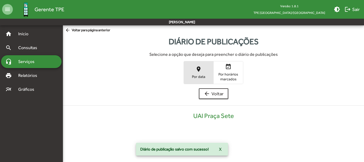
click at [201, 69] on span "place Por data" at bounding box center [198, 72] width 29 height 17
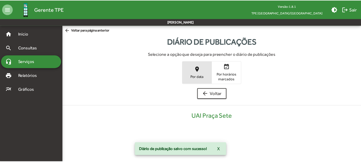
scroll to position [108, 0]
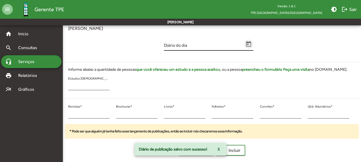
click at [249, 41] on icon "Open calendar" at bounding box center [248, 44] width 7 height 7
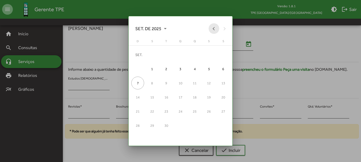
click at [212, 28] on button "Previous month" at bounding box center [214, 28] width 11 height 11
click at [211, 30] on button "Previous month" at bounding box center [214, 28] width 11 height 11
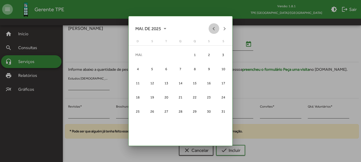
click at [211, 30] on button "Previous month" at bounding box center [214, 28] width 11 height 11
click at [155, 98] on div "20" at bounding box center [152, 97] width 13 height 13
type input "**********"
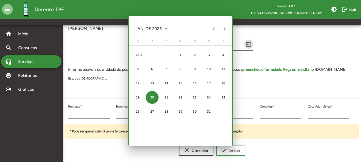
scroll to position [108, 0]
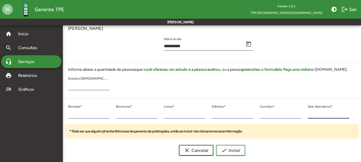
click at [312, 111] on div "* Qtd. Voluntários *" at bounding box center [328, 112] width 41 height 13
click at [310, 111] on div "* Qtd. Voluntários *" at bounding box center [328, 112] width 41 height 13
click at [311, 112] on input "*" at bounding box center [328, 114] width 41 height 5
drag, startPoint x: 309, startPoint y: 113, endPoint x: 304, endPoint y: 114, distance: 5.2
click at [304, 114] on div "* Revistas * * Brochuras * * Livros * * Folhetos * * Convites * * Qtd. Voluntár…" at bounding box center [209, 114] width 294 height 22
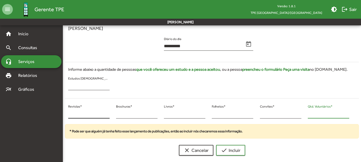
type input "**"
drag, startPoint x: 71, startPoint y: 111, endPoint x: 65, endPoint y: 111, distance: 6.2
click at [66, 111] on div "* Revistas *" at bounding box center [89, 114] width 48 height 22
drag, startPoint x: 71, startPoint y: 114, endPoint x: 66, endPoint y: 114, distance: 4.5
click at [66, 114] on div "* Revistas *" at bounding box center [89, 114] width 48 height 22
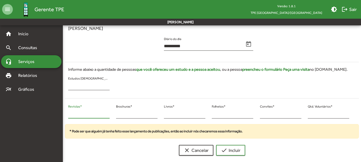
type input "**"
drag, startPoint x: 113, startPoint y: 112, endPoint x: 120, endPoint y: 112, distance: 7.8
click at [116, 112] on div "** Revistas * * Brochuras * * Livros * * Folhetos * * Convites * ** Qtd. Volunt…" at bounding box center [209, 114] width 294 height 22
drag, startPoint x: 120, startPoint y: 113, endPoint x: 113, endPoint y: 113, distance: 7.8
click at [113, 113] on div "** Revistas * * Brochuras * * Livros * * Folhetos * * Convites * ** Qtd. Volunt…" at bounding box center [209, 114] width 294 height 22
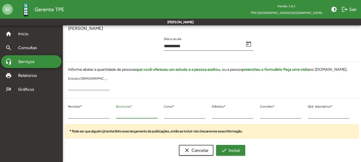
type input "**"
click at [230, 152] on span "check Incluir" at bounding box center [231, 151] width 20 height 10
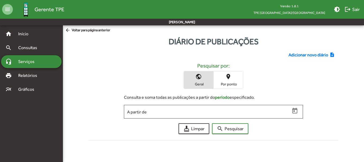
click at [314, 49] on div "Adicionar novo diário note_add Pesquisar por: public Geral place Por ponto Cons…" at bounding box center [213, 95] width 256 height 95
click at [304, 55] on span "Adicionar novo diário" at bounding box center [308, 55] width 40 height 6
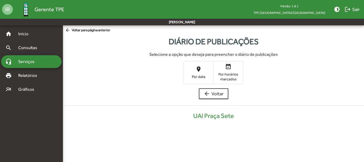
click at [194, 67] on span "place Por data" at bounding box center [198, 72] width 29 height 17
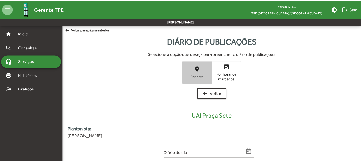
scroll to position [108, 0]
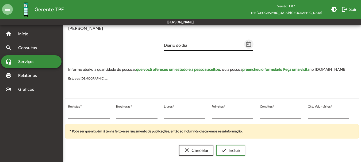
click at [250, 43] on icon "Open calendar" at bounding box center [248, 44] width 5 height 6
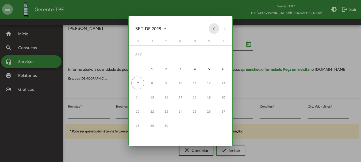
click at [215, 29] on button "Previous month" at bounding box center [214, 28] width 11 height 11
click at [214, 29] on button "Previous month" at bounding box center [214, 28] width 11 height 11
click at [213, 29] on button "Previous month" at bounding box center [214, 28] width 11 height 11
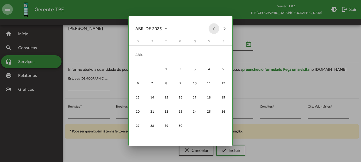
click at [213, 29] on button "Previous month" at bounding box center [214, 28] width 11 height 11
click at [213, 30] on button "Previous month" at bounding box center [214, 28] width 11 height 11
click at [156, 97] on div "20" at bounding box center [152, 97] width 13 height 13
type input "**********"
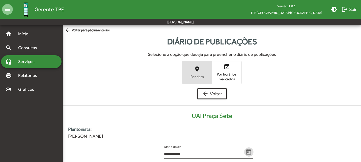
scroll to position [108, 0]
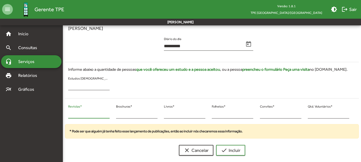
drag, startPoint x: 88, startPoint y: 111, endPoint x: 68, endPoint y: 114, distance: 20.3
click at [68, 114] on input "*" at bounding box center [88, 114] width 41 height 5
type input "*"
drag, startPoint x: 138, startPoint y: 111, endPoint x: 109, endPoint y: 110, distance: 28.9
click at [109, 110] on div "* Revistas * * Brochuras * * Livros * * Folhetos * * Convites * * Qtd. Voluntár…" at bounding box center [209, 114] width 294 height 22
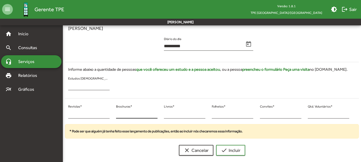
click at [123, 113] on input "*" at bounding box center [136, 114] width 41 height 5
drag, startPoint x: 121, startPoint y: 113, endPoint x: 112, endPoint y: 113, distance: 8.8
click at [112, 113] on div "* Revistas * * Brochuras * * Livros * * Folhetos * * Convites * * Qtd. Voluntár…" at bounding box center [209, 114] width 294 height 22
type input "*"
drag, startPoint x: 312, startPoint y: 113, endPoint x: 306, endPoint y: 114, distance: 6.2
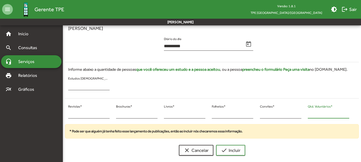
click at [306, 113] on div "* Qtd. Voluntários *" at bounding box center [329, 114] width 48 height 22
drag, startPoint x: 309, startPoint y: 114, endPoint x: 305, endPoint y: 115, distance: 3.8
click at [305, 115] on div "* Qtd. Voluntários *" at bounding box center [329, 114] width 48 height 22
type input "**"
click at [237, 146] on span "check Incluir" at bounding box center [231, 151] width 20 height 10
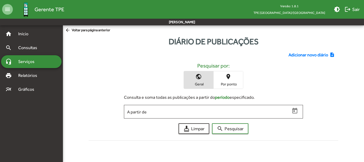
click at [313, 54] on span "Adicionar novo diário" at bounding box center [308, 55] width 40 height 6
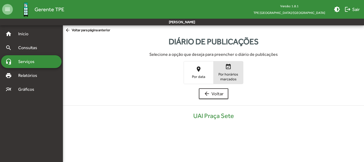
drag, startPoint x: 220, startPoint y: 78, endPoint x: 211, endPoint y: 76, distance: 9.0
click at [219, 77] on span "Por horários marcados" at bounding box center [228, 77] width 27 height 10
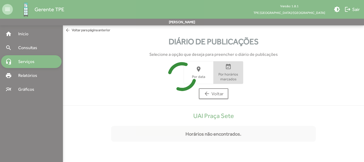
click at [197, 74] on icon at bounding box center [182, 77] width 364 height 40
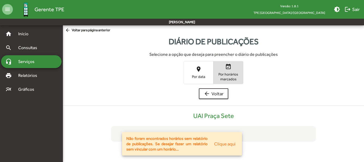
click at [203, 72] on span "place Por data" at bounding box center [198, 72] width 29 height 17
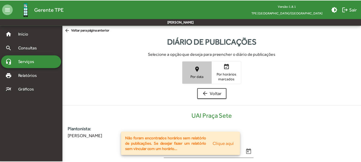
scroll to position [108, 0]
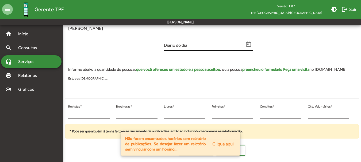
click at [247, 45] on icon "Open calendar" at bounding box center [248, 44] width 7 height 7
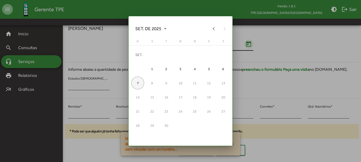
scroll to position [0, 0]
click at [213, 28] on button "Previous month" at bounding box center [214, 28] width 11 height 11
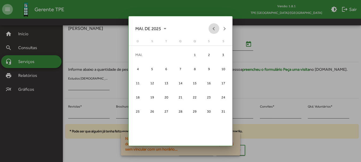
click at [213, 28] on button "Previous month" at bounding box center [214, 28] width 11 height 11
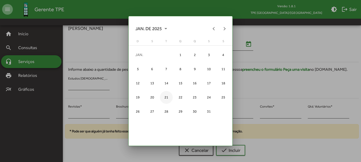
click at [167, 95] on div "21" at bounding box center [166, 97] width 13 height 13
type input "**********"
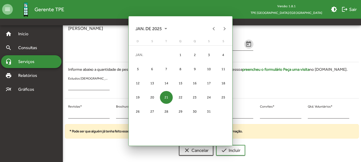
scroll to position [108, 0]
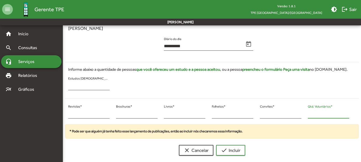
drag, startPoint x: 308, startPoint y: 114, endPoint x: 304, endPoint y: 114, distance: 4.0
click at [304, 114] on div "* Revistas * * Brochuras * * Livros * * Folhetos * * Convites * * Qtd. Voluntár…" at bounding box center [209, 114] width 294 height 22
type input "**"
click at [65, 115] on div "* Revistas *" at bounding box center [89, 114] width 48 height 22
click at [76, 113] on input "*" at bounding box center [88, 114] width 41 height 5
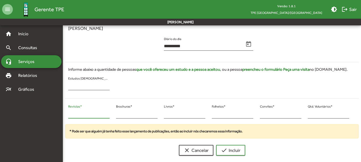
drag, startPoint x: 75, startPoint y: 113, endPoint x: 71, endPoint y: 115, distance: 4.3
click at [72, 115] on input "*" at bounding box center [88, 114] width 41 height 5
drag, startPoint x: 71, startPoint y: 115, endPoint x: 67, endPoint y: 113, distance: 4.9
click at [67, 113] on div "* Revistas *" at bounding box center [89, 114] width 48 height 22
type input "**"
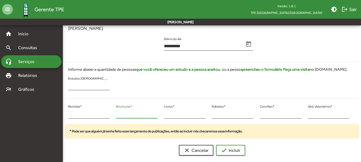
drag, startPoint x: 121, startPoint y: 114, endPoint x: 113, endPoint y: 114, distance: 8.8
click at [113, 114] on div "** Revistas * * Brochuras * * Livros * * Folhetos * * Convites * ** Qtd. Volunt…" at bounding box center [209, 114] width 294 height 22
type input "*"
click at [222, 148] on mat-icon "check" at bounding box center [224, 150] width 6 height 6
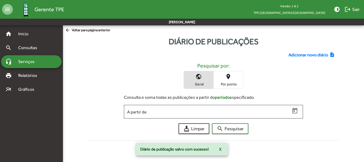
click at [316, 52] on span "Adicionar novo diário" at bounding box center [308, 55] width 40 height 6
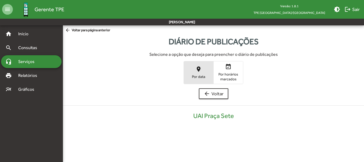
click at [195, 71] on span "place Por data" at bounding box center [198, 72] width 29 height 17
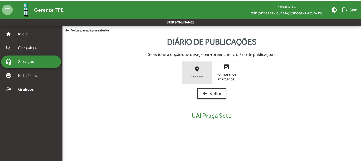
scroll to position [108, 0]
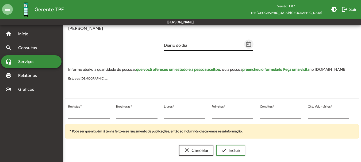
click at [246, 41] on icon "Open calendar" at bounding box center [248, 44] width 7 height 7
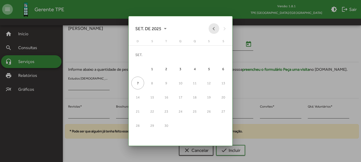
click at [212, 28] on button "Previous month" at bounding box center [214, 28] width 11 height 11
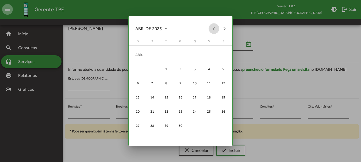
click at [212, 28] on button "Previous month" at bounding box center [214, 28] width 11 height 11
click at [168, 95] on div "21" at bounding box center [166, 97] width 13 height 13
type input "**********"
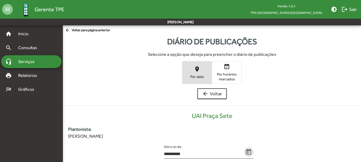
scroll to position [108, 0]
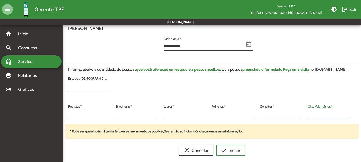
drag, startPoint x: 301, startPoint y: 113, endPoint x: 298, endPoint y: 113, distance: 3.2
click at [298, 113] on div "* Revistas * * Brochuras * * Livros * * Folhetos * * Convites * * Qtd. Voluntár…" at bounding box center [209, 114] width 294 height 22
type input "*"
click at [71, 114] on input "*" at bounding box center [88, 114] width 41 height 5
drag, startPoint x: 71, startPoint y: 113, endPoint x: 86, endPoint y: 118, distance: 16.2
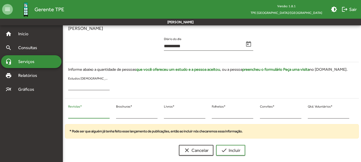
click at [70, 114] on input "*" at bounding box center [88, 114] width 41 height 5
click at [65, 113] on div "* Revistas *" at bounding box center [89, 114] width 48 height 22
click at [68, 114] on div "* Revistas *" at bounding box center [89, 114] width 48 height 22
type input "**"
drag, startPoint x: 120, startPoint y: 113, endPoint x: 110, endPoint y: 114, distance: 9.5
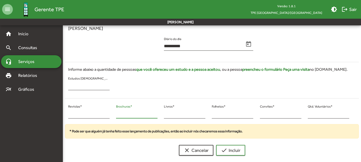
click at [106, 113] on div "** Revistas * * Brochuras * * Livros * * Folhetos * * Convites * * Qtd. Voluntá…" at bounding box center [209, 114] width 294 height 22
click at [218, 149] on button "check Incluir" at bounding box center [230, 150] width 29 height 11
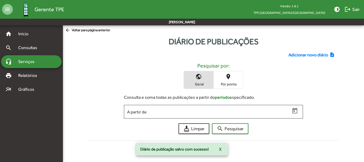
click at [304, 57] on span "Adicionar novo diário" at bounding box center [308, 55] width 40 height 6
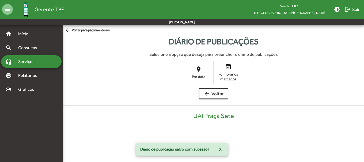
click at [192, 70] on span "place Por data" at bounding box center [198, 72] width 29 height 17
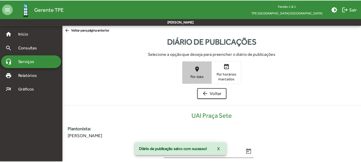
scroll to position [108, 0]
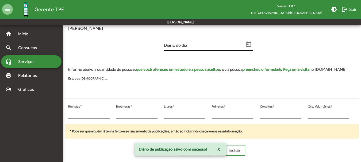
click at [249, 45] on icon "Open calendar" at bounding box center [248, 44] width 7 height 7
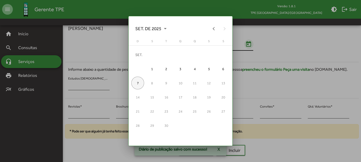
scroll to position [0, 0]
click at [215, 29] on button "Previous month" at bounding box center [214, 28] width 11 height 11
click at [213, 29] on button "Previous month" at bounding box center [214, 28] width 11 height 11
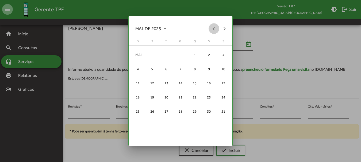
click at [212, 29] on button "Previous month" at bounding box center [214, 28] width 11 height 11
click at [166, 99] on div "21" at bounding box center [166, 97] width 13 height 13
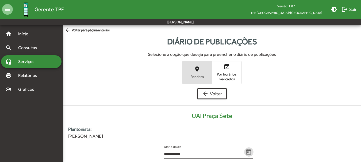
scroll to position [108, 0]
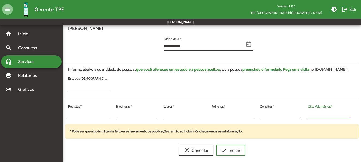
drag, startPoint x: 312, startPoint y: 113, endPoint x: 301, endPoint y: 114, distance: 11.1
click at [301, 114] on div "* Revistas * * Brochuras * * Livros * * Folhetos * * Convites * * Qtd. Voluntár…" at bounding box center [209, 114] width 294 height 22
drag, startPoint x: 75, startPoint y: 115, endPoint x: 65, endPoint y: 114, distance: 9.5
click at [65, 114] on div "* Revistas *" at bounding box center [89, 114] width 48 height 22
drag, startPoint x: 119, startPoint y: 113, endPoint x: 117, endPoint y: 112, distance: 2.7
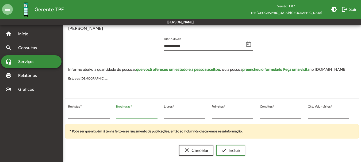
click at [117, 112] on input "*" at bounding box center [136, 114] width 41 height 5
click at [235, 149] on span "check Incluir" at bounding box center [231, 151] width 20 height 10
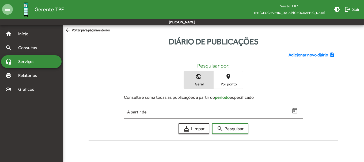
click at [302, 56] on span "Adicionar novo diário" at bounding box center [308, 55] width 40 height 6
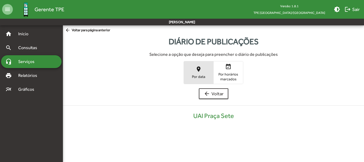
click at [202, 70] on span "place Por data" at bounding box center [198, 72] width 29 height 17
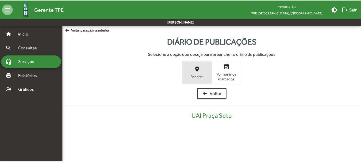
scroll to position [108, 0]
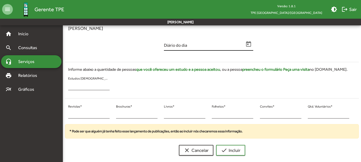
click at [245, 47] on mat-datepicker-toggle at bounding box center [248, 44] width 9 height 9
click at [246, 45] on icon "Open calendar" at bounding box center [248, 44] width 5 height 6
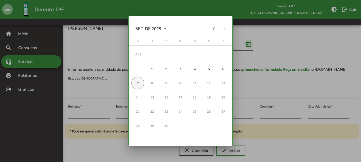
scroll to position [0, 0]
click at [214, 32] on button "Previous month" at bounding box center [214, 28] width 11 height 11
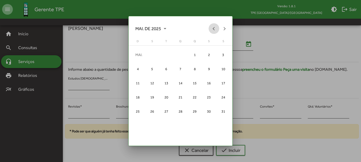
click at [214, 32] on button "Previous month" at bounding box center [214, 28] width 11 height 11
click at [187, 98] on div "22" at bounding box center [180, 97] width 13 height 13
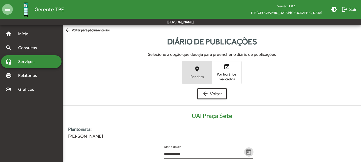
scroll to position [108, 0]
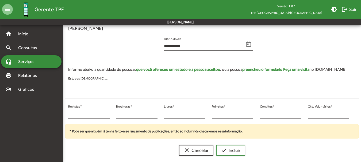
drag, startPoint x: 68, startPoint y: 117, endPoint x: 60, endPoint y: 116, distance: 7.3
click at [60, 116] on mat-sidenav-container "**********" at bounding box center [180, 38] width 361 height 243
drag, startPoint x: 71, startPoint y: 114, endPoint x: 68, endPoint y: 112, distance: 4.0
click at [71, 114] on input "*" at bounding box center [88, 114] width 41 height 5
click at [74, 117] on div "* Revistas *" at bounding box center [88, 112] width 41 height 13
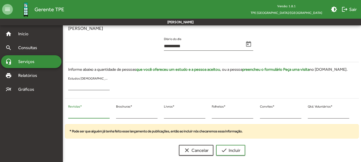
drag, startPoint x: 72, startPoint y: 114, endPoint x: 67, endPoint y: 115, distance: 6.0
click at [67, 115] on div "* Revistas *" at bounding box center [89, 114] width 48 height 22
drag, startPoint x: 118, startPoint y: 114, endPoint x: 113, endPoint y: 113, distance: 5.4
click at [113, 113] on div "** Revistas * * Brochuras * * Livros * * Folhetos * * Convites * * Qtd. Voluntá…" at bounding box center [209, 114] width 294 height 22
drag, startPoint x: 325, startPoint y: 108, endPoint x: 307, endPoint y: 115, distance: 19.4
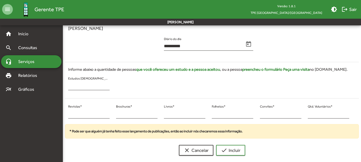
click at [307, 115] on div "* Qtd. Voluntários *" at bounding box center [329, 114] width 48 height 22
drag, startPoint x: 318, startPoint y: 115, endPoint x: 310, endPoint y: 116, distance: 7.7
click at [310, 116] on input "*" at bounding box center [328, 114] width 41 height 5
click at [308, 116] on input "*" at bounding box center [328, 114] width 41 height 5
click at [238, 151] on span "check Incluir" at bounding box center [231, 151] width 20 height 10
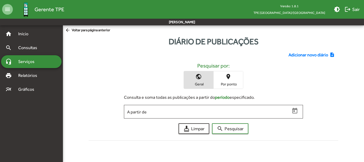
click at [302, 56] on span "Adicionar novo diário" at bounding box center [308, 55] width 40 height 6
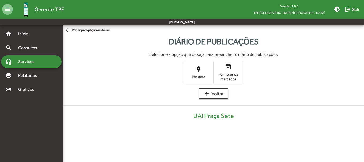
click at [201, 68] on mat-icon "place" at bounding box center [198, 69] width 6 height 6
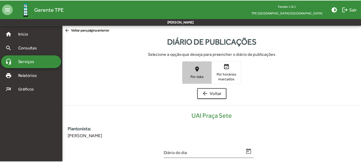
scroll to position [108, 0]
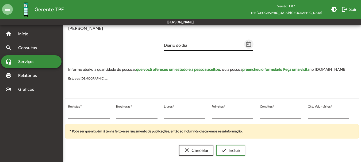
click at [247, 43] on icon "Open calendar" at bounding box center [248, 44] width 7 height 7
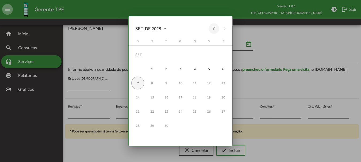
click at [211, 29] on button "Previous month" at bounding box center [214, 28] width 11 height 11
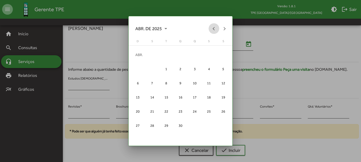
click at [211, 29] on button "Previous month" at bounding box center [214, 28] width 11 height 11
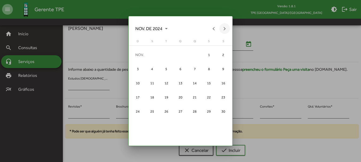
click at [224, 29] on button "Next month" at bounding box center [224, 28] width 11 height 11
click at [218, 25] on button "Previous month" at bounding box center [214, 28] width 11 height 11
click at [184, 95] on div "22" at bounding box center [180, 97] width 13 height 13
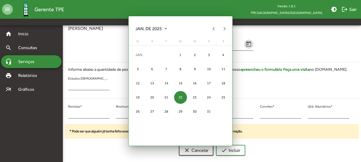
scroll to position [108, 0]
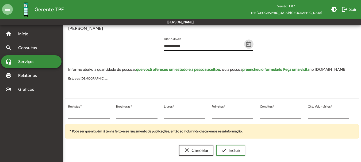
click at [245, 45] on icon "Open calendar" at bounding box center [248, 44] width 7 height 7
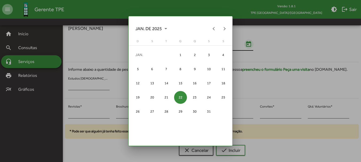
scroll to position [0, 0]
click at [160, 27] on span "JAN. DE 2025" at bounding box center [151, 29] width 32 height 10
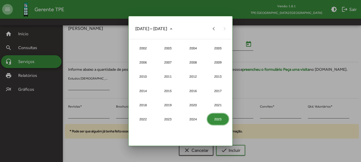
click at [218, 117] on div "2025" at bounding box center [218, 119] width 22 height 13
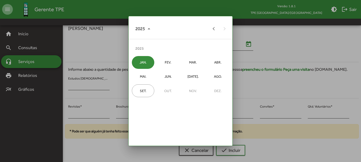
click at [144, 61] on div "JAN." at bounding box center [143, 62] width 22 height 13
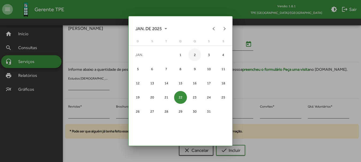
click at [195, 56] on div "2" at bounding box center [194, 54] width 13 height 13
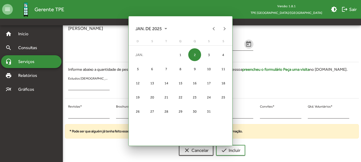
scroll to position [108, 0]
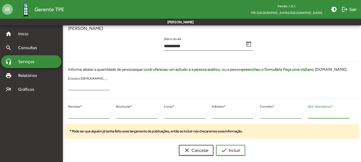
click at [297, 112] on div "* Revistas * * Brochuras * * Livros * * Folhetos * * Convites * * Qtd. Voluntár…" at bounding box center [209, 114] width 294 height 22
drag, startPoint x: 57, startPoint y: 114, endPoint x: 68, endPoint y: 116, distance: 11.4
click at [59, 114] on mat-sidenav-container "**********" at bounding box center [180, 38] width 361 height 243
drag, startPoint x: 118, startPoint y: 115, endPoint x: 113, endPoint y: 115, distance: 4.6
click at [113, 115] on div "* Brochuras *" at bounding box center [137, 114] width 48 height 22
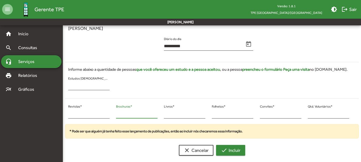
click at [233, 154] on span "check Incluir" at bounding box center [231, 151] width 20 height 10
